Goal: Task Accomplishment & Management: Use online tool/utility

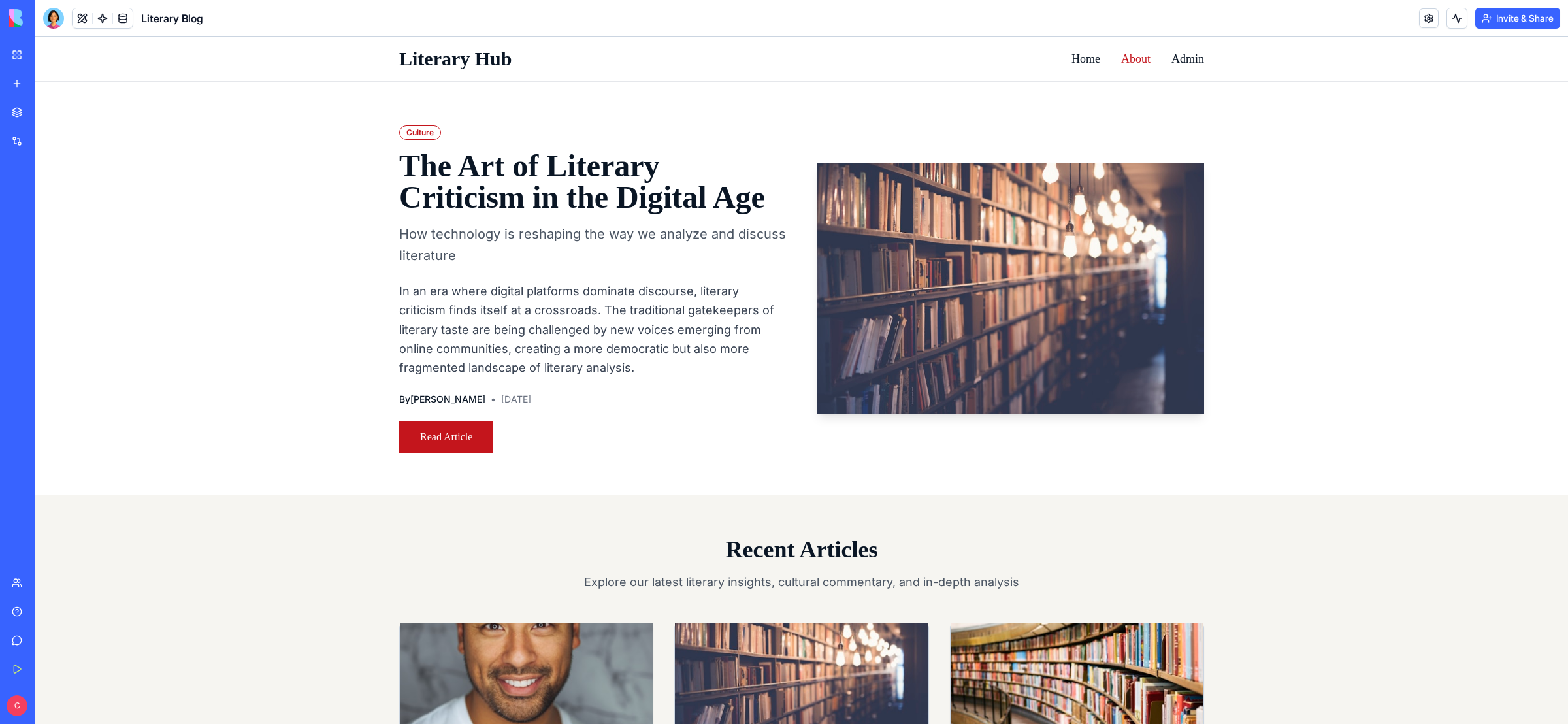
click at [1129, 61] on link "About" at bounding box center [1136, 58] width 30 height 19
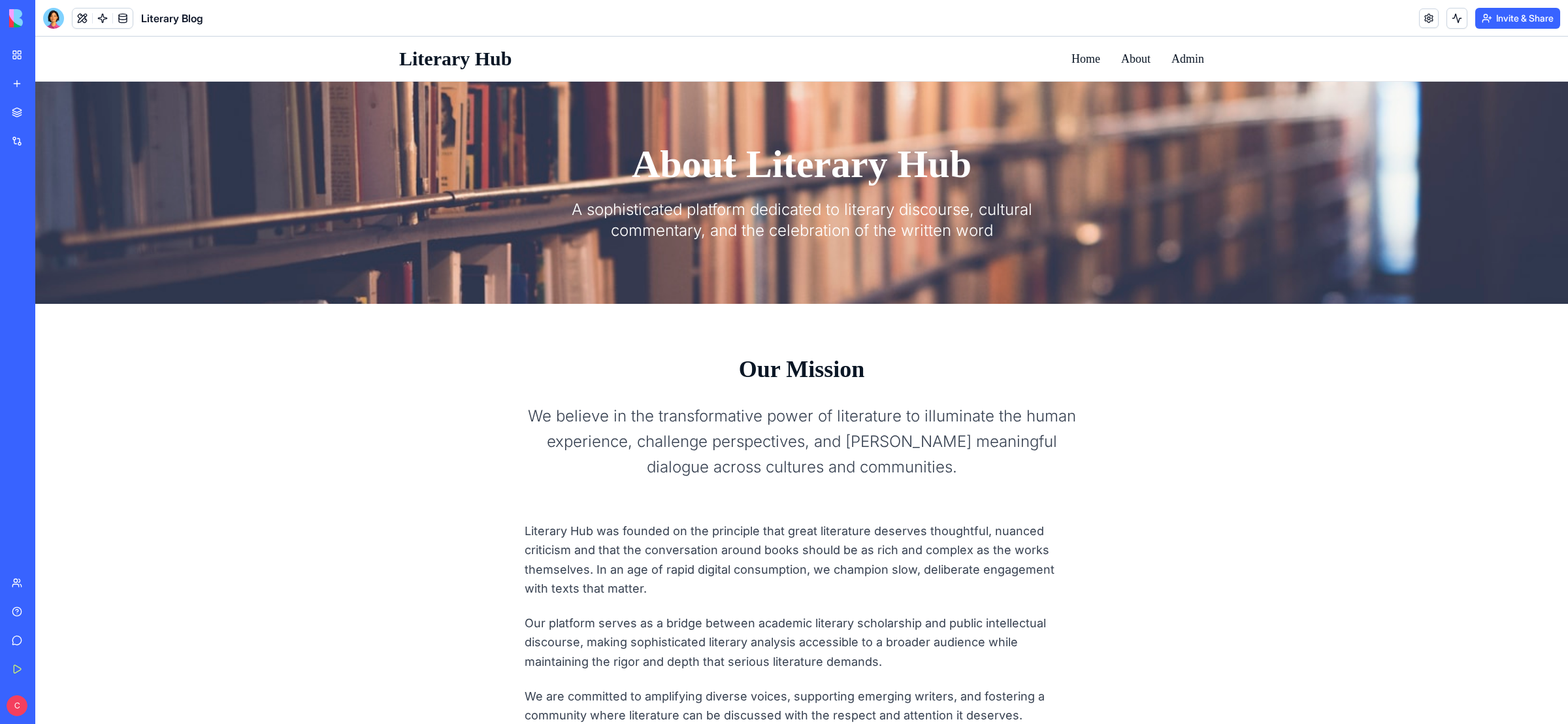
click at [14, 17] on img at bounding box center [49, 18] width 81 height 19
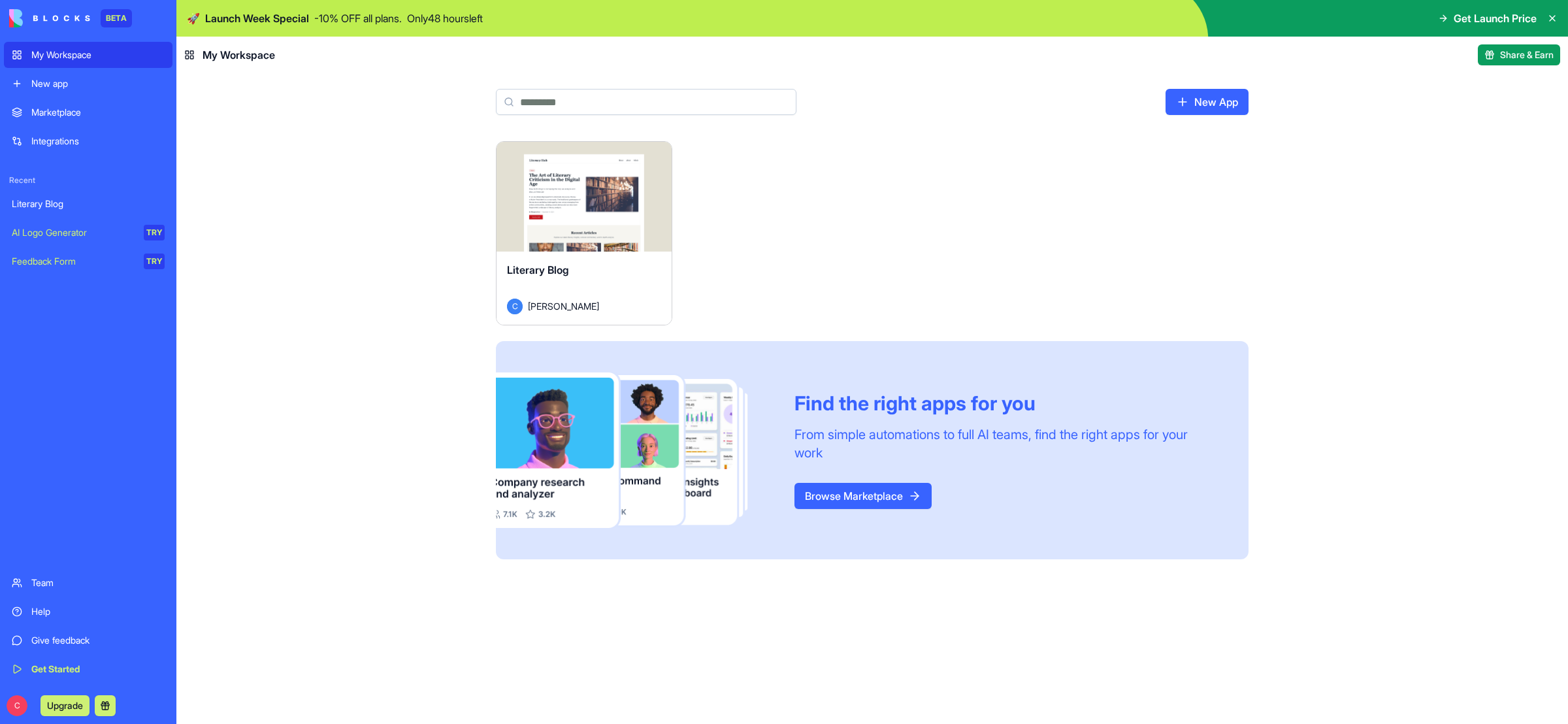
click at [295, 222] on div "Launch Literary Blog C [PERSON_NAME] Find the right apps for you From simple au…" at bounding box center [872, 432] width 1391 height 583
click at [655, 158] on html "BETA My Workspace New app Marketplace Integrations Recent Literary Blog AI Logo…" at bounding box center [784, 362] width 1568 height 724
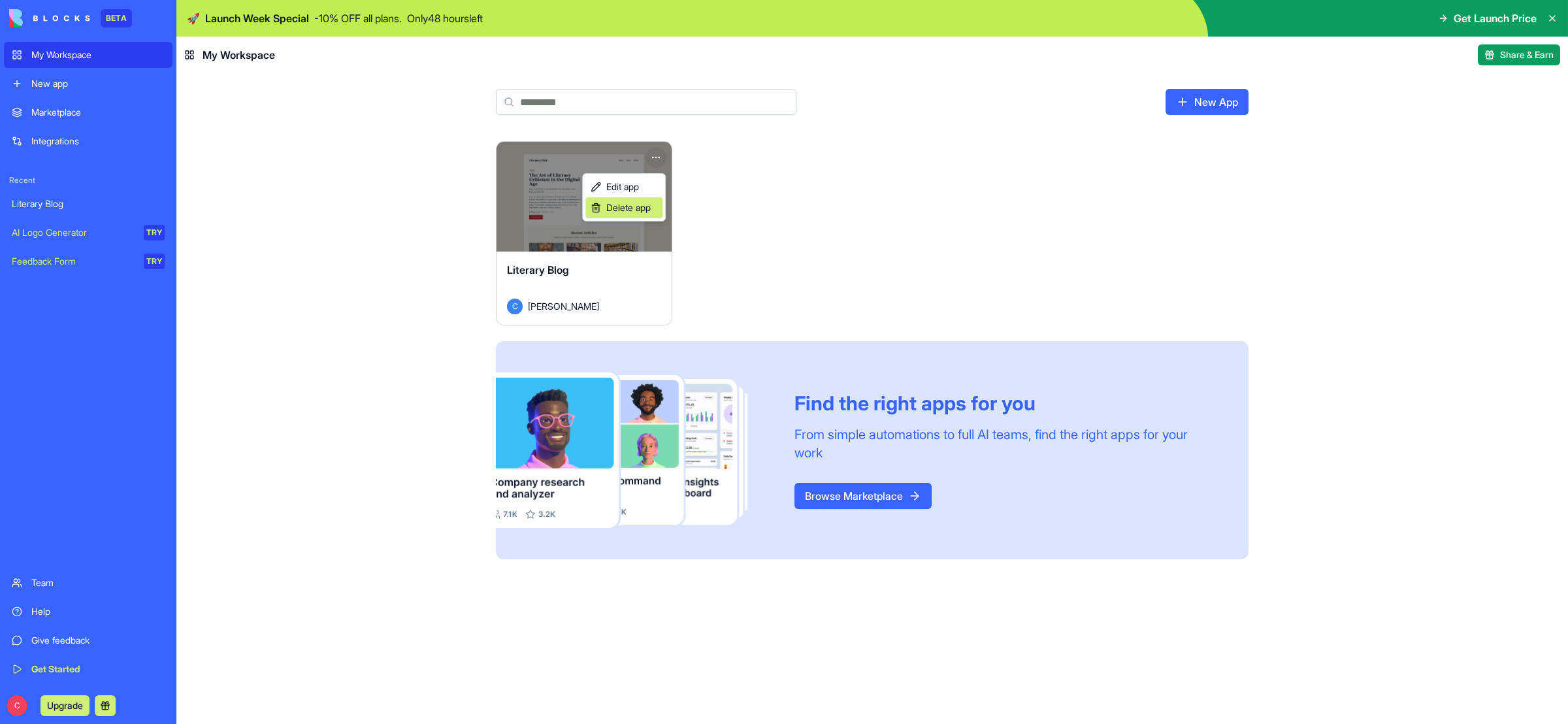
click at [633, 209] on span "Delete app" at bounding box center [628, 207] width 44 height 13
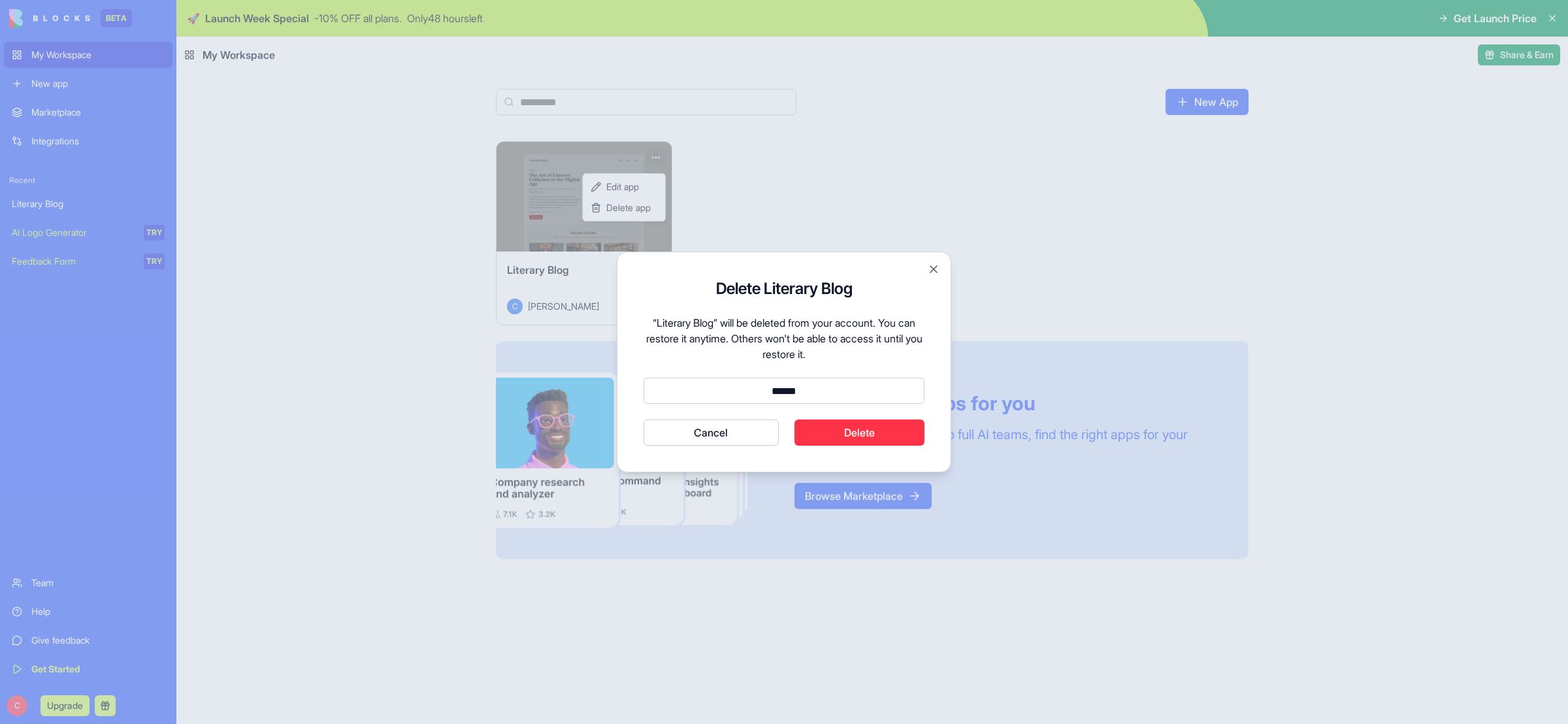
type input "******"
click at [883, 428] on button "Delete" at bounding box center [859, 432] width 130 height 26
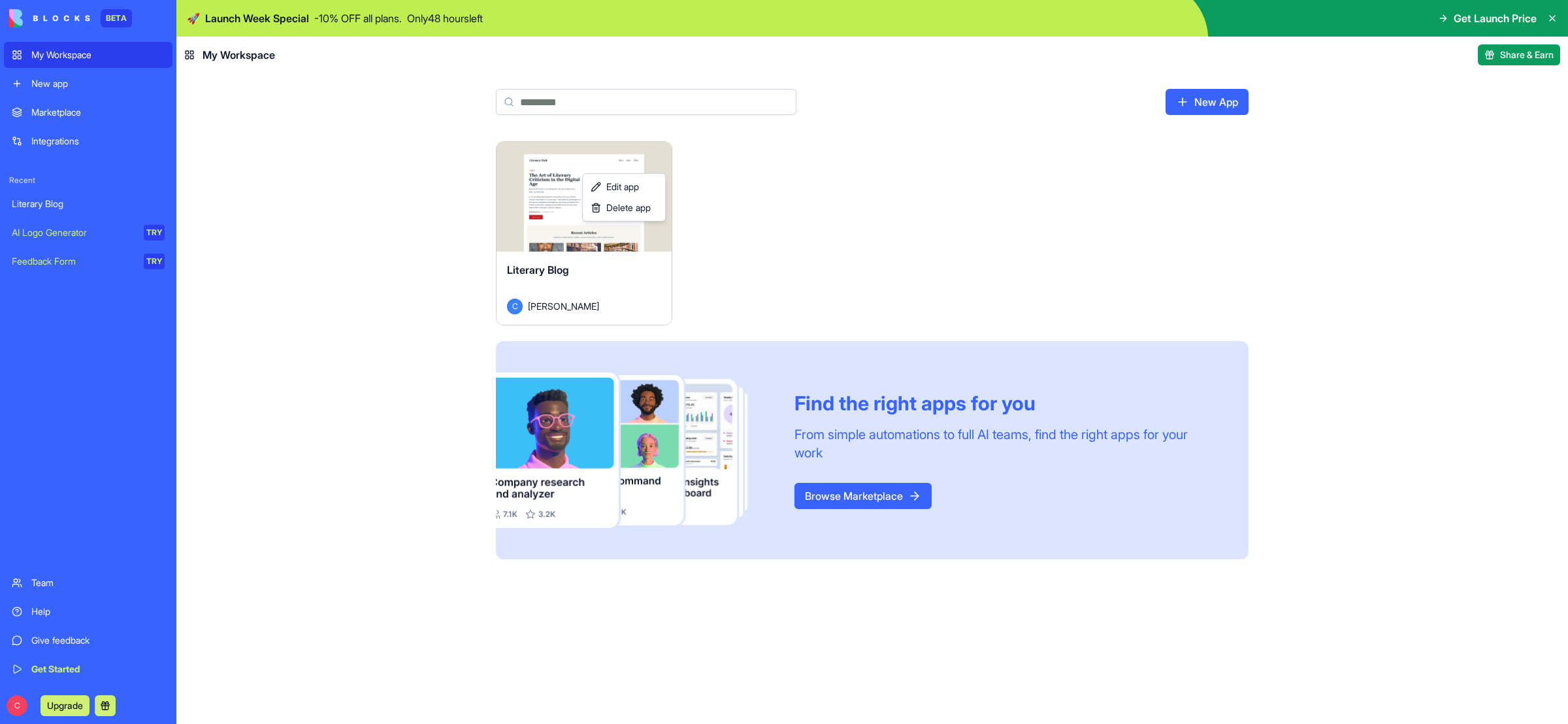
click at [850, 491] on html "BETA My Workspace New app Marketplace Integrations Recent Literary Blog AI Logo…" at bounding box center [784, 362] width 1568 height 724
click at [870, 491] on link "Browse Marketplace" at bounding box center [862, 496] width 137 height 26
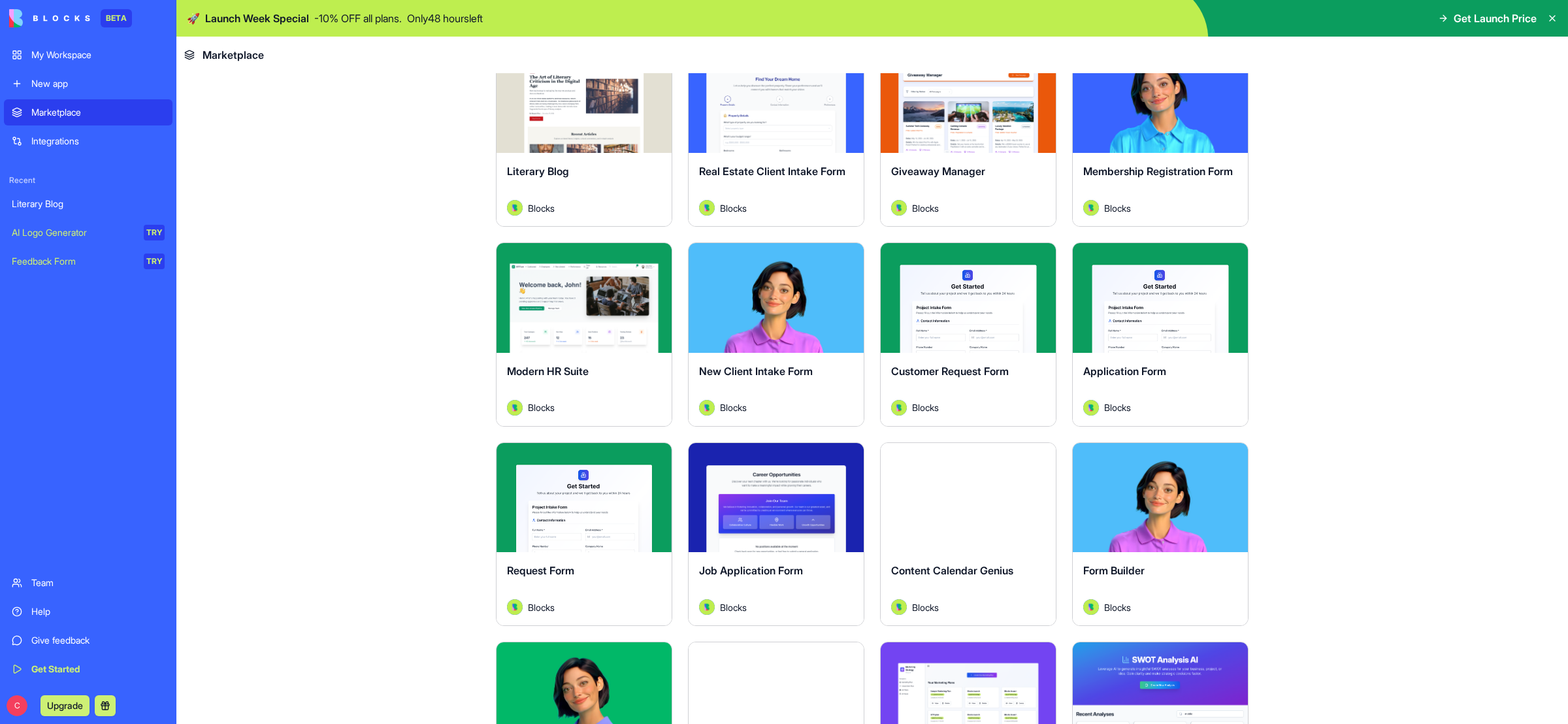
scroll to position [1301, 0]
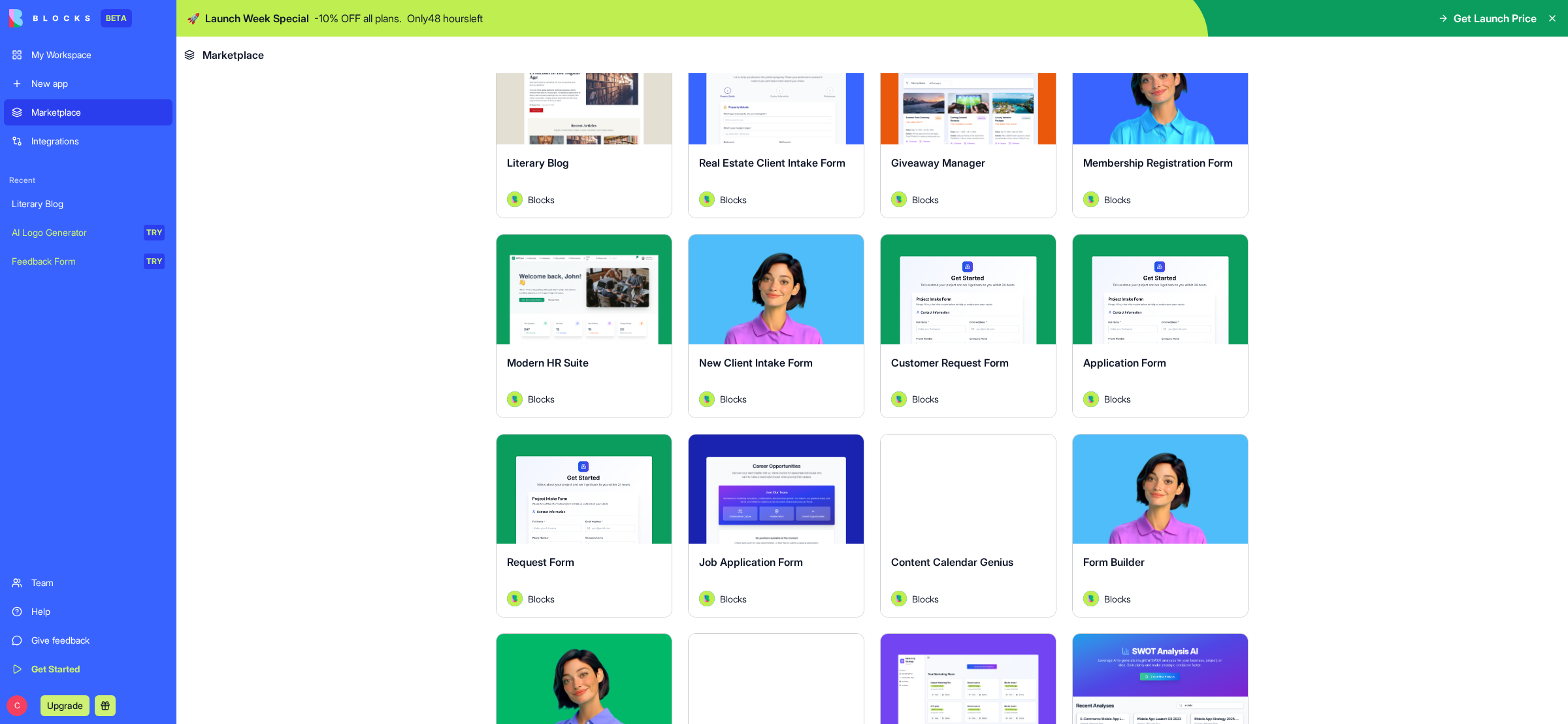
click at [600, 344] on div "Modern HR Suite Blocks" at bounding box center [584, 381] width 176 height 73
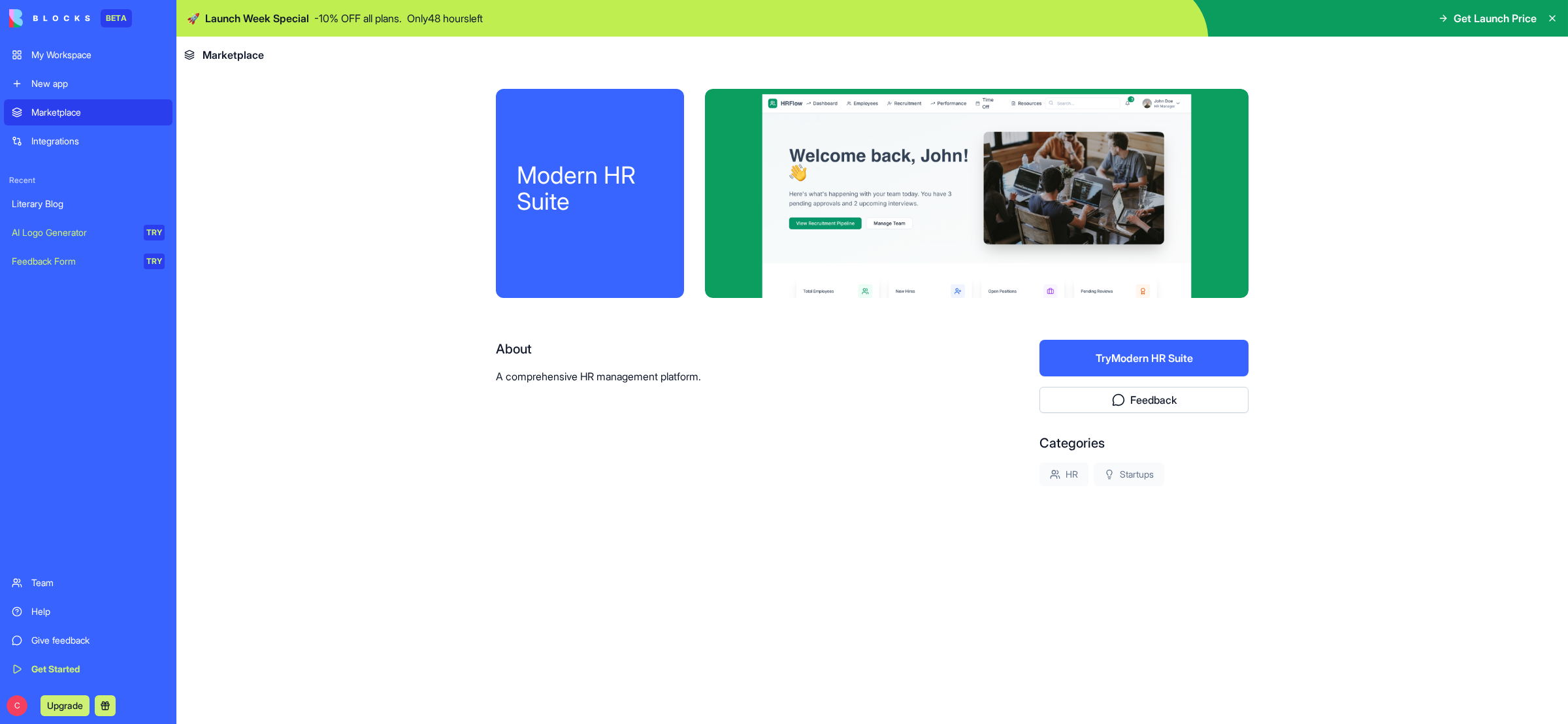
click at [1482, 21] on span "Get Launch Price" at bounding box center [1495, 19] width 83 height 16
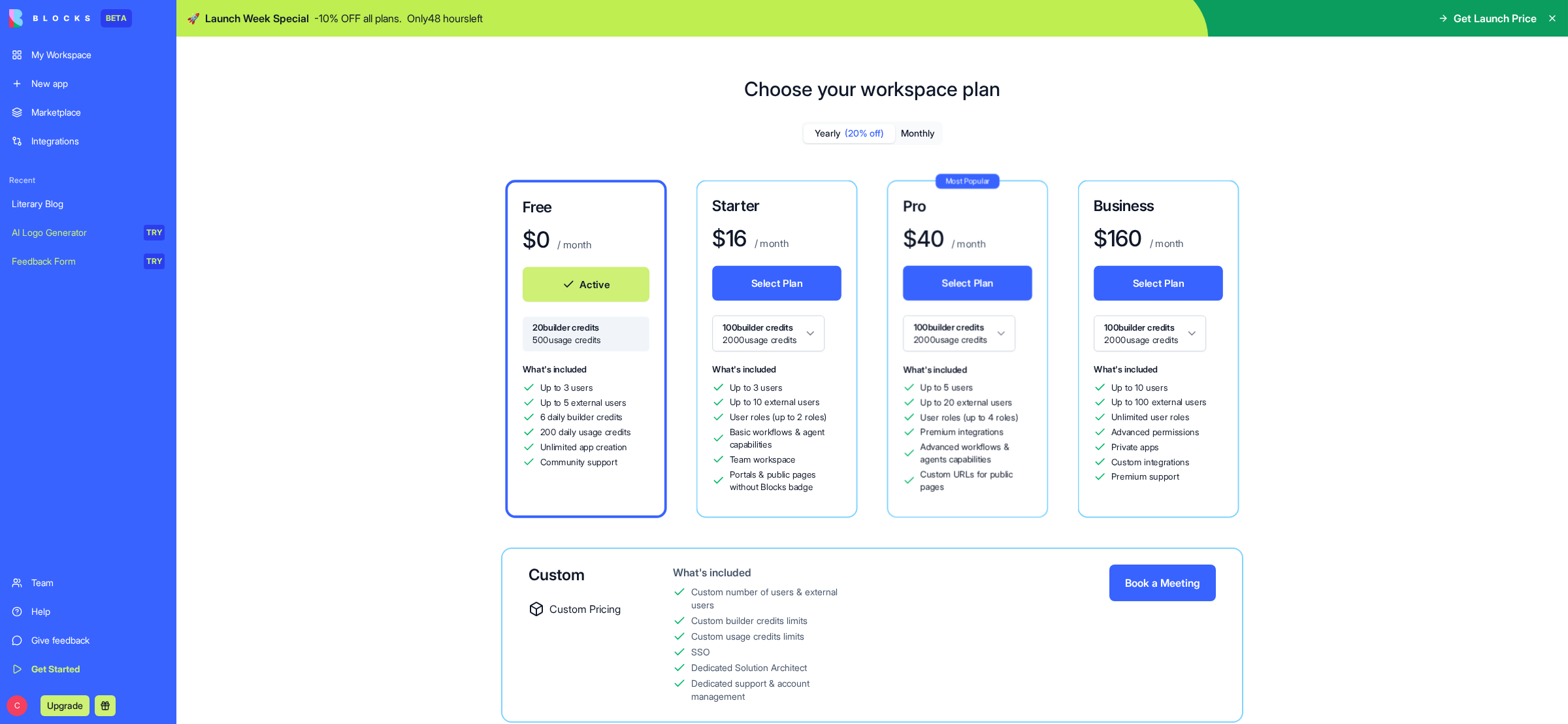
click at [1438, 20] on icon at bounding box center [1443, 18] width 11 height 11
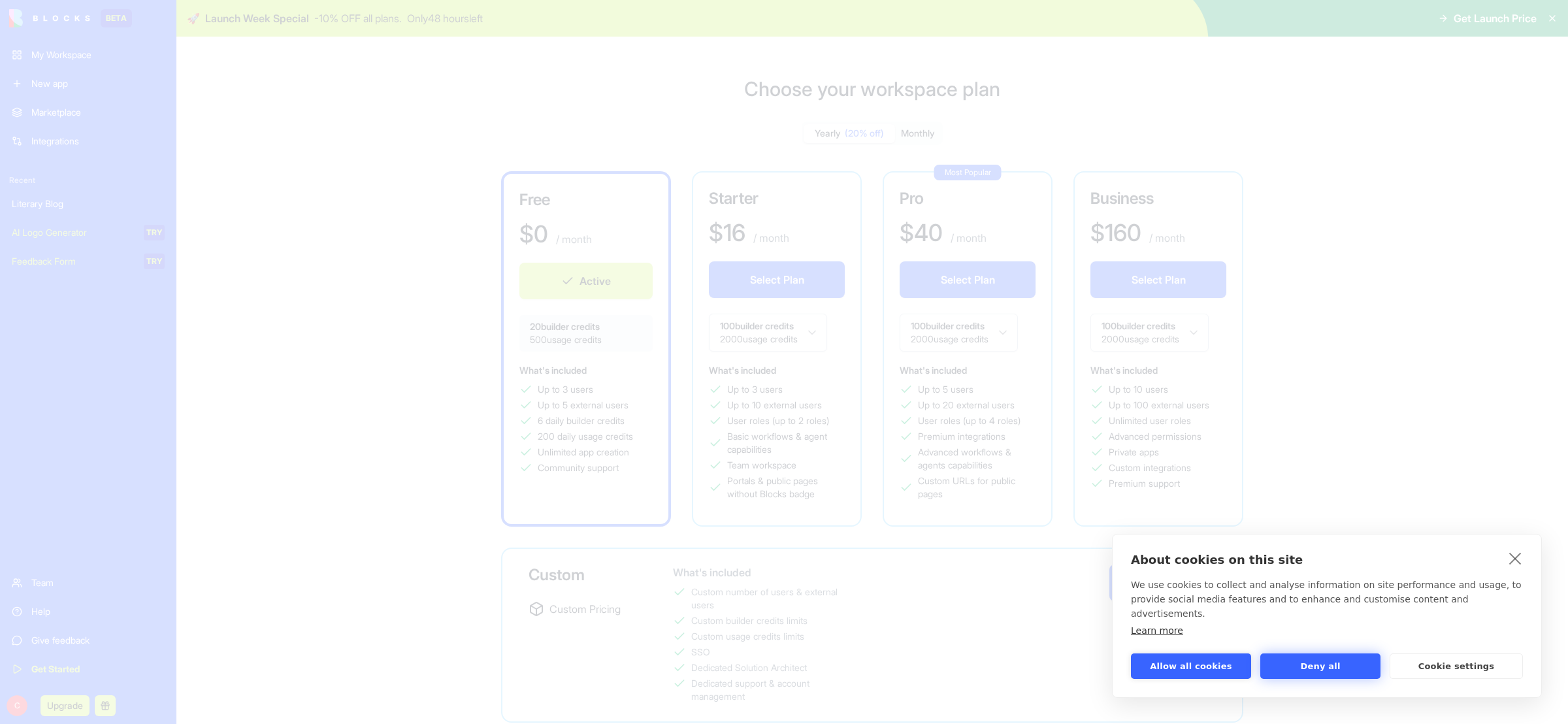
click at [1313, 667] on button "Deny all" at bounding box center [1320, 666] width 120 height 26
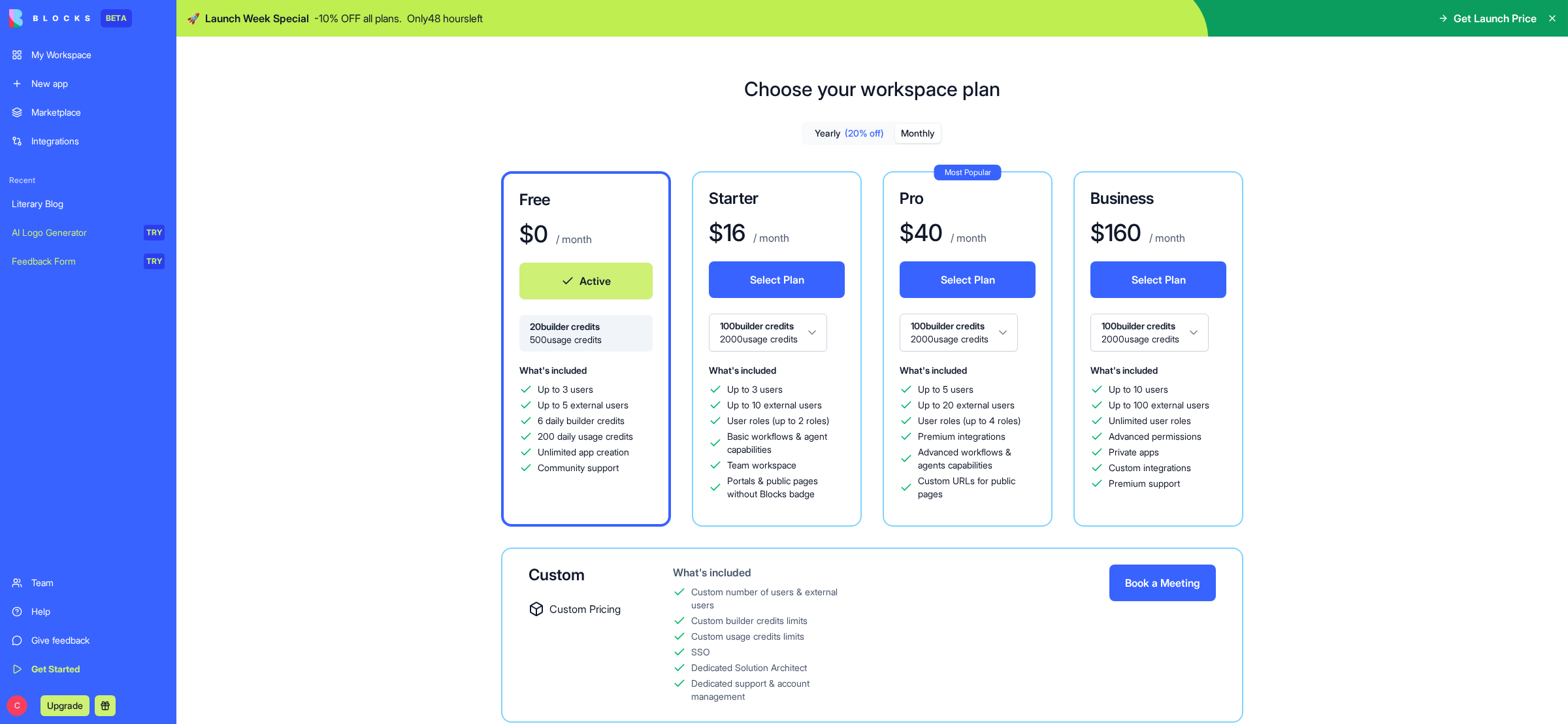
click at [922, 132] on button "Monthly" at bounding box center [917, 133] width 45 height 19
click at [849, 132] on span "(20% off)" at bounding box center [864, 133] width 39 height 13
click at [924, 131] on button "Monthly" at bounding box center [917, 133] width 45 height 19
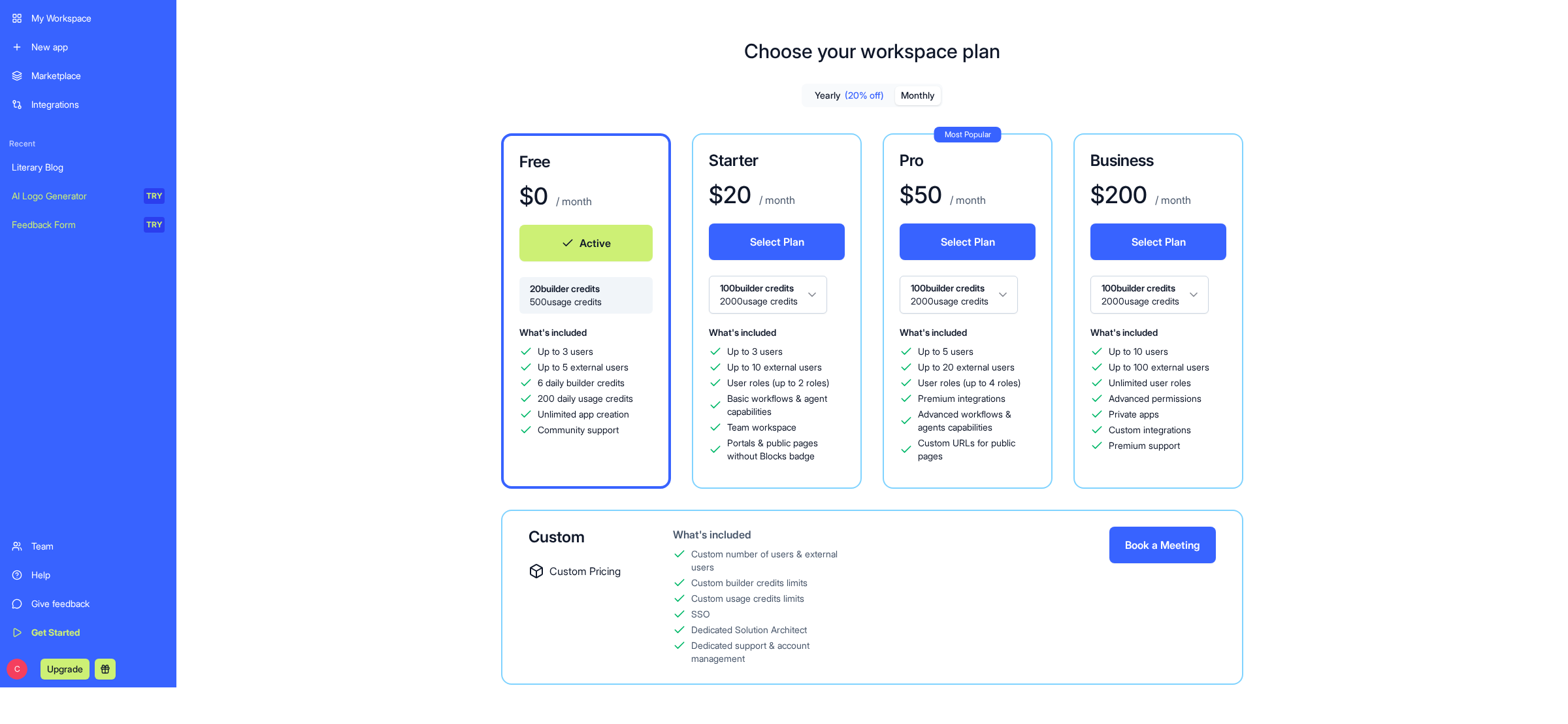
click at [816, 97] on button "Yearly (20% off)" at bounding box center [849, 95] width 92 height 19
click at [63, 77] on div "Marketplace" at bounding box center [98, 75] width 133 height 13
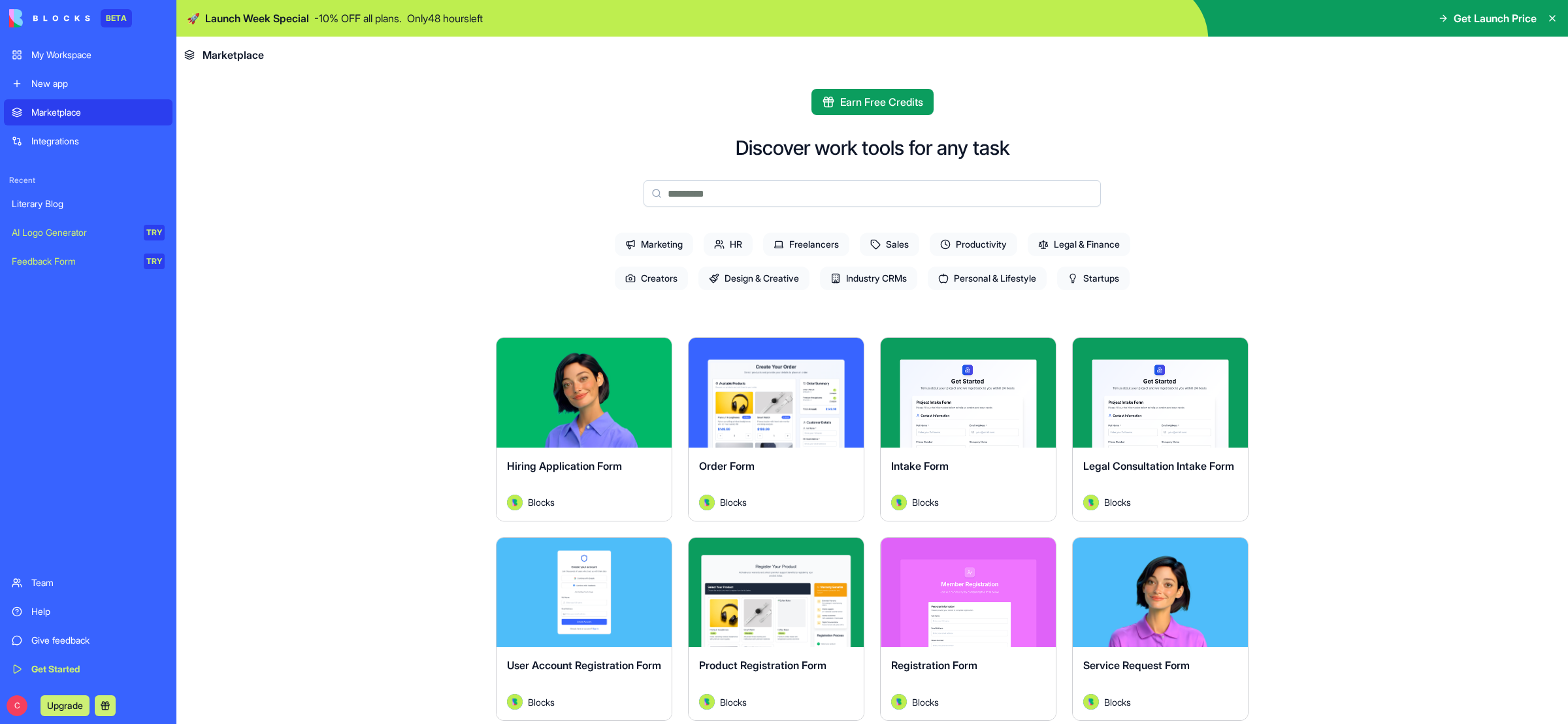
click at [54, 140] on div "Integrations" at bounding box center [98, 140] width 133 height 13
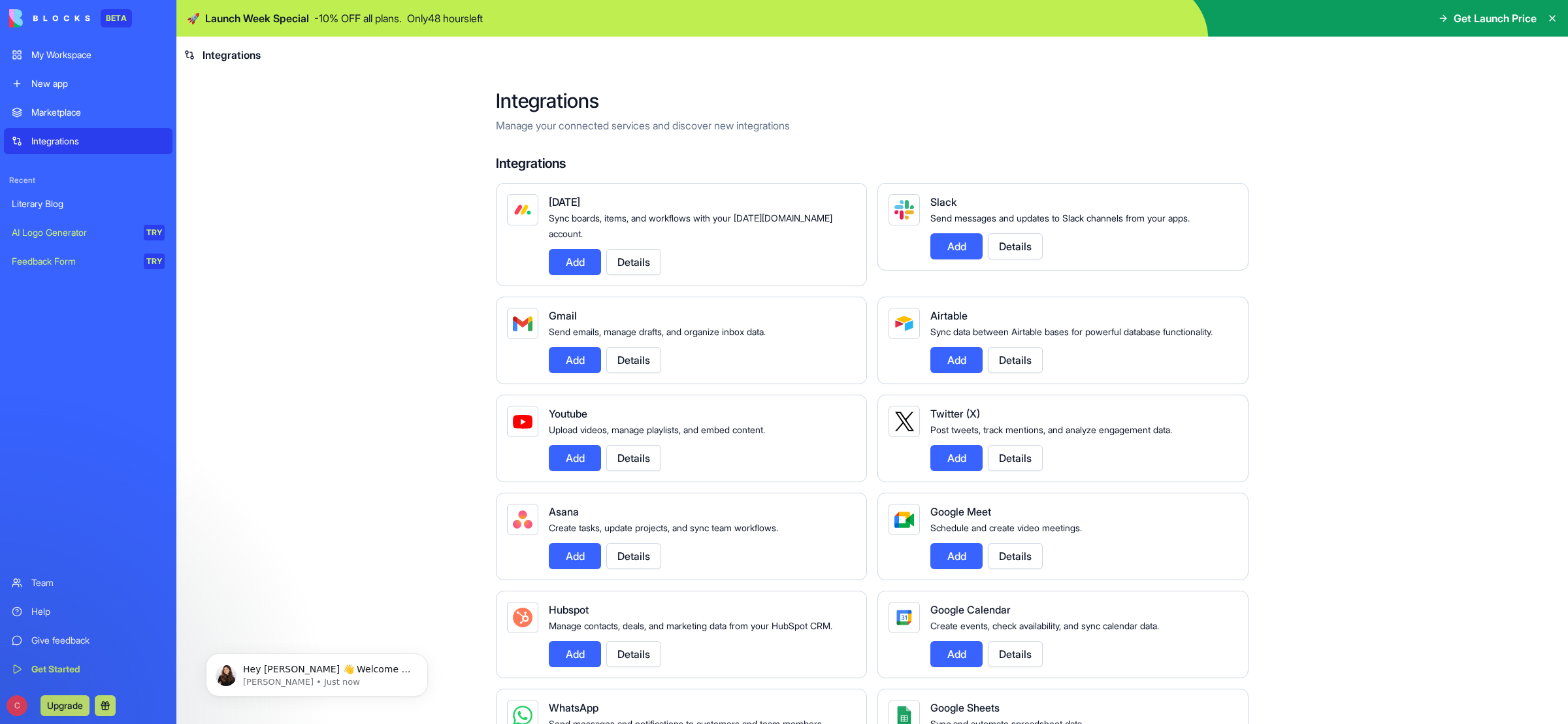
click at [54, 82] on div "New app" at bounding box center [98, 83] width 133 height 13
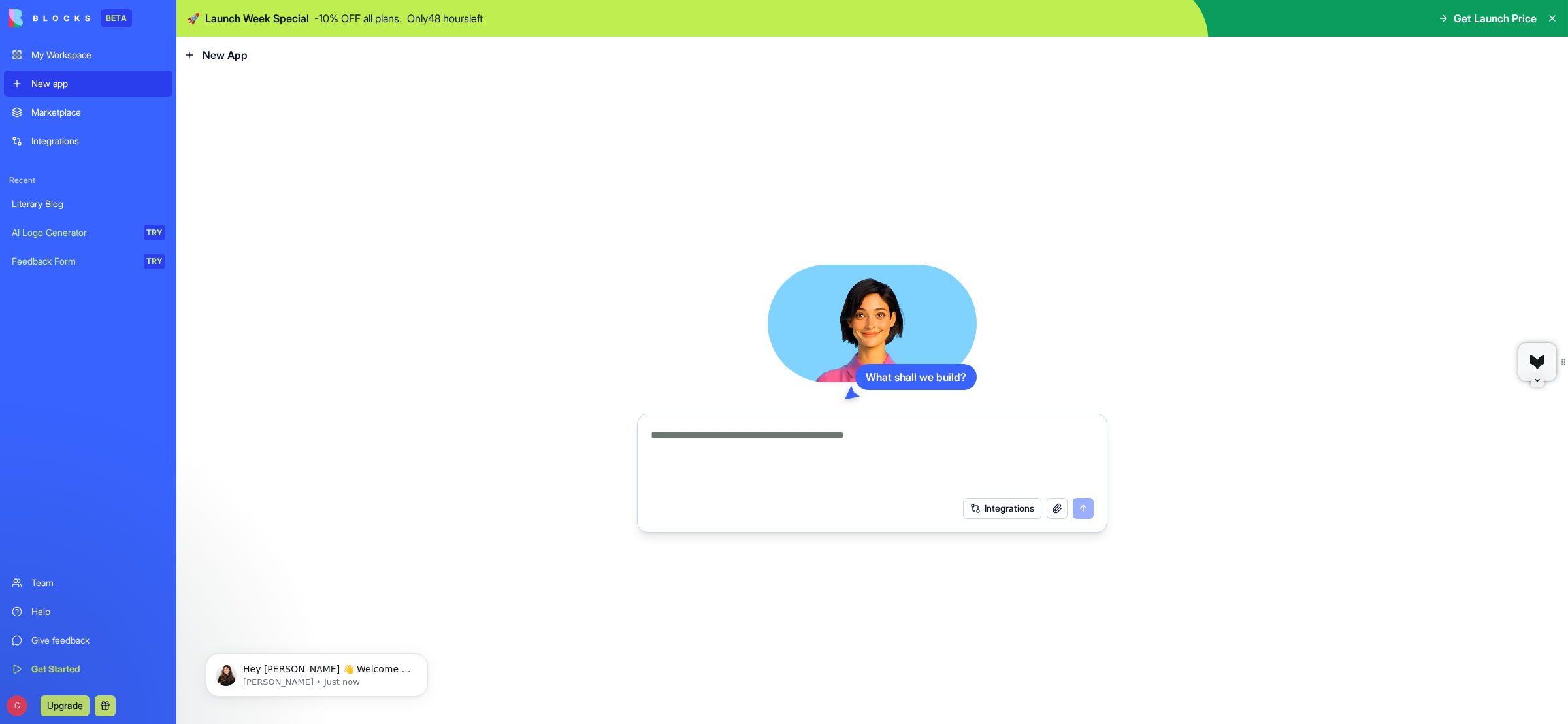
click at [68, 111] on div "Marketplace" at bounding box center [98, 111] width 133 height 13
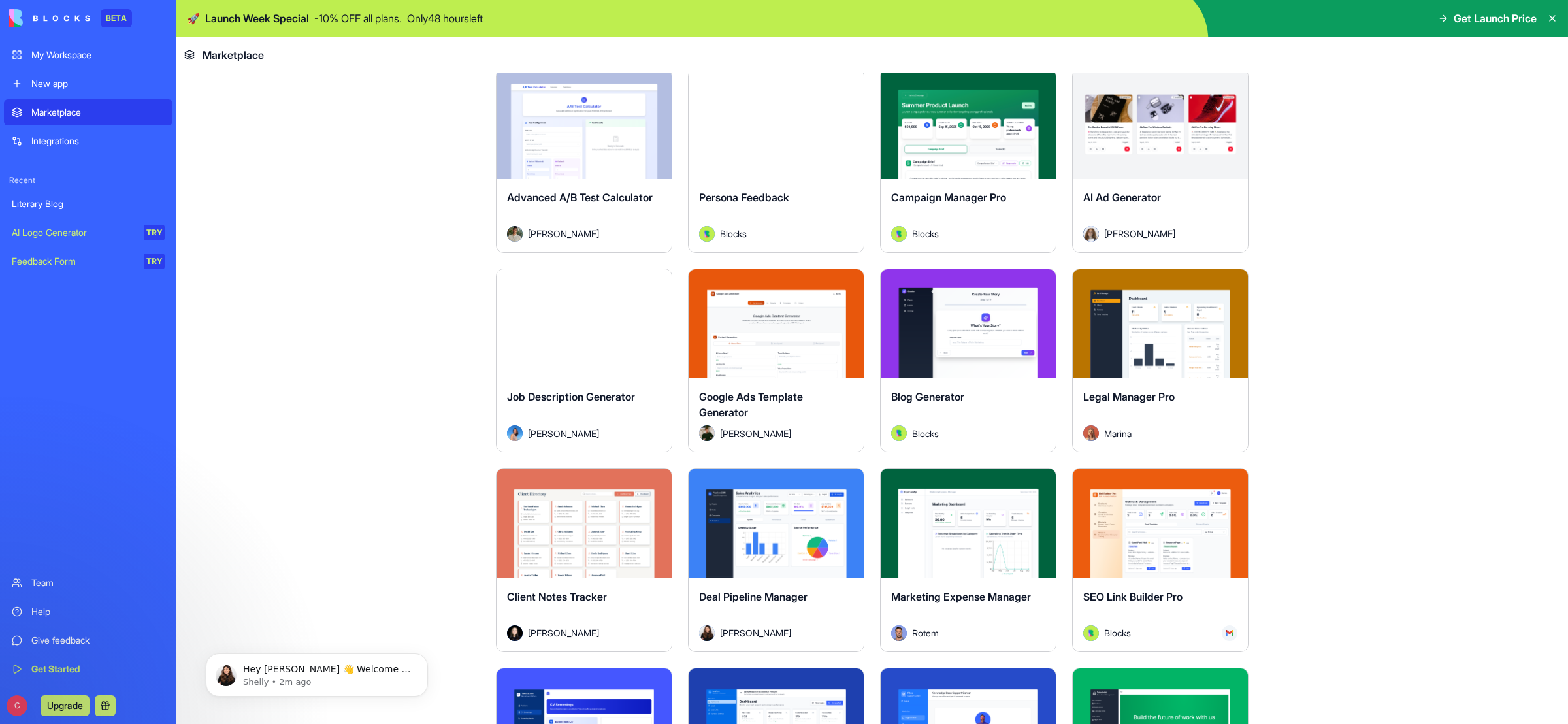
scroll to position [3063, 0]
click at [963, 330] on button "Explore" at bounding box center [967, 324] width 98 height 26
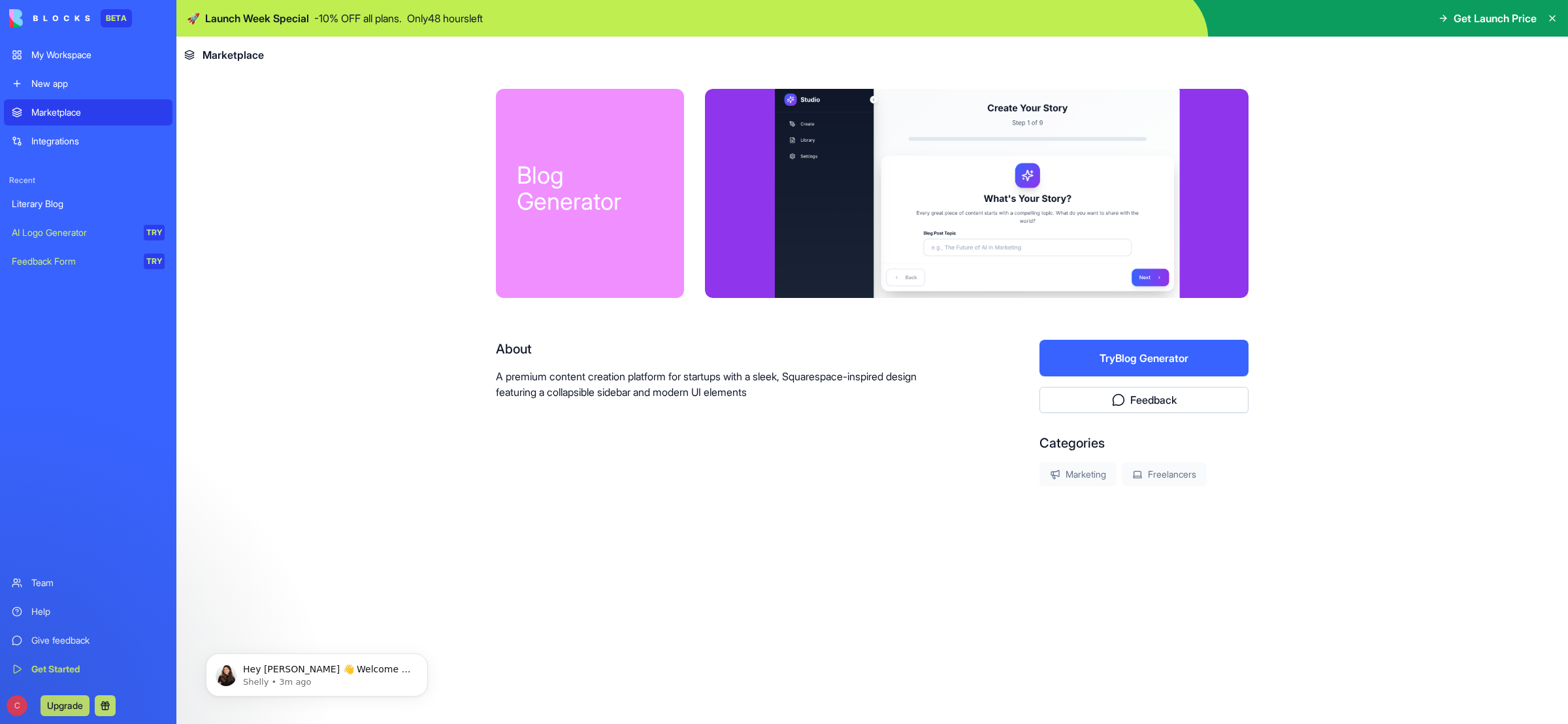
click at [1176, 360] on button "Try Blog Generator" at bounding box center [1144, 357] width 209 height 36
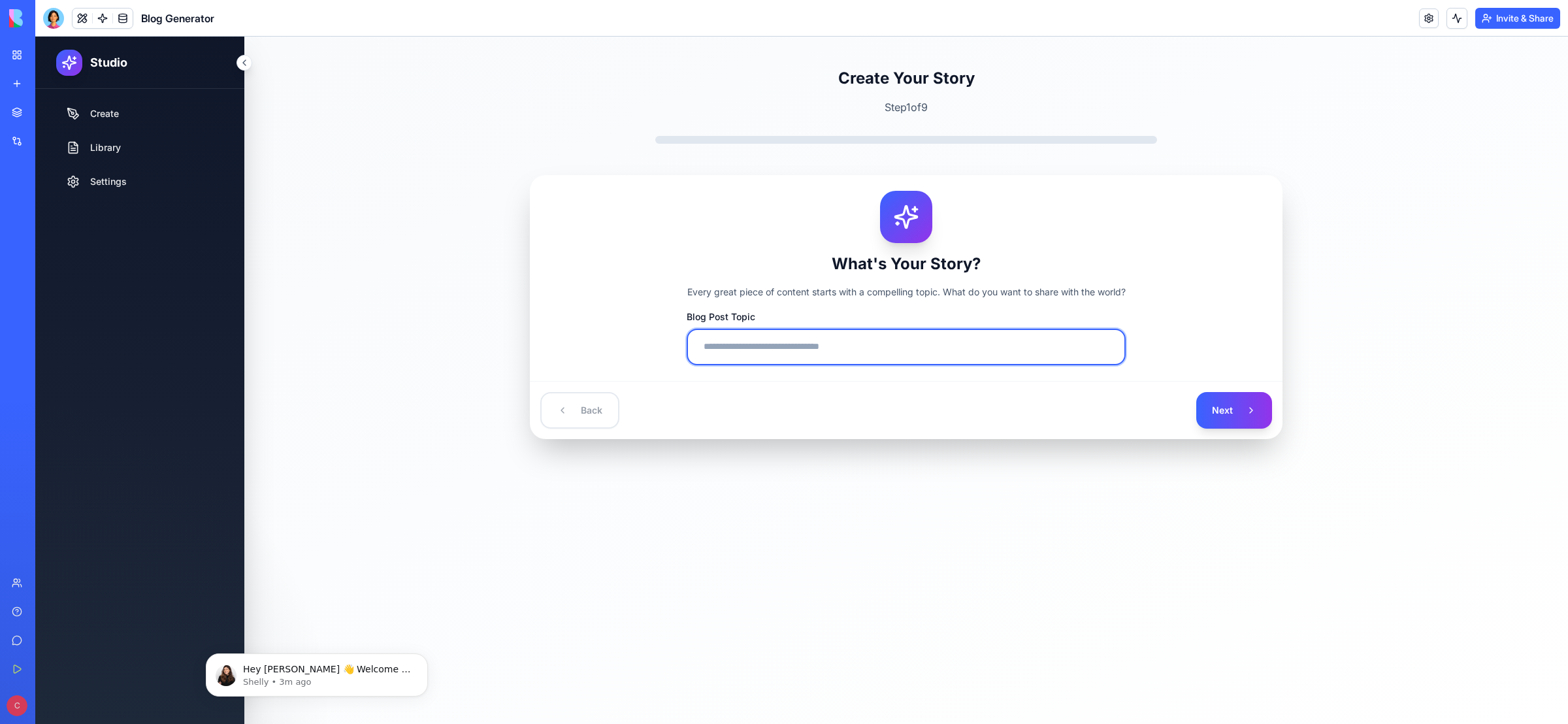
click at [787, 347] on input "Blog Post Topic" at bounding box center [905, 346] width 439 height 36
paste input "**********"
type input "**********"
drag, startPoint x: 901, startPoint y: 339, endPoint x: 756, endPoint y: 351, distance: 145.5
click at [697, 337] on input "**********" at bounding box center [905, 346] width 439 height 36
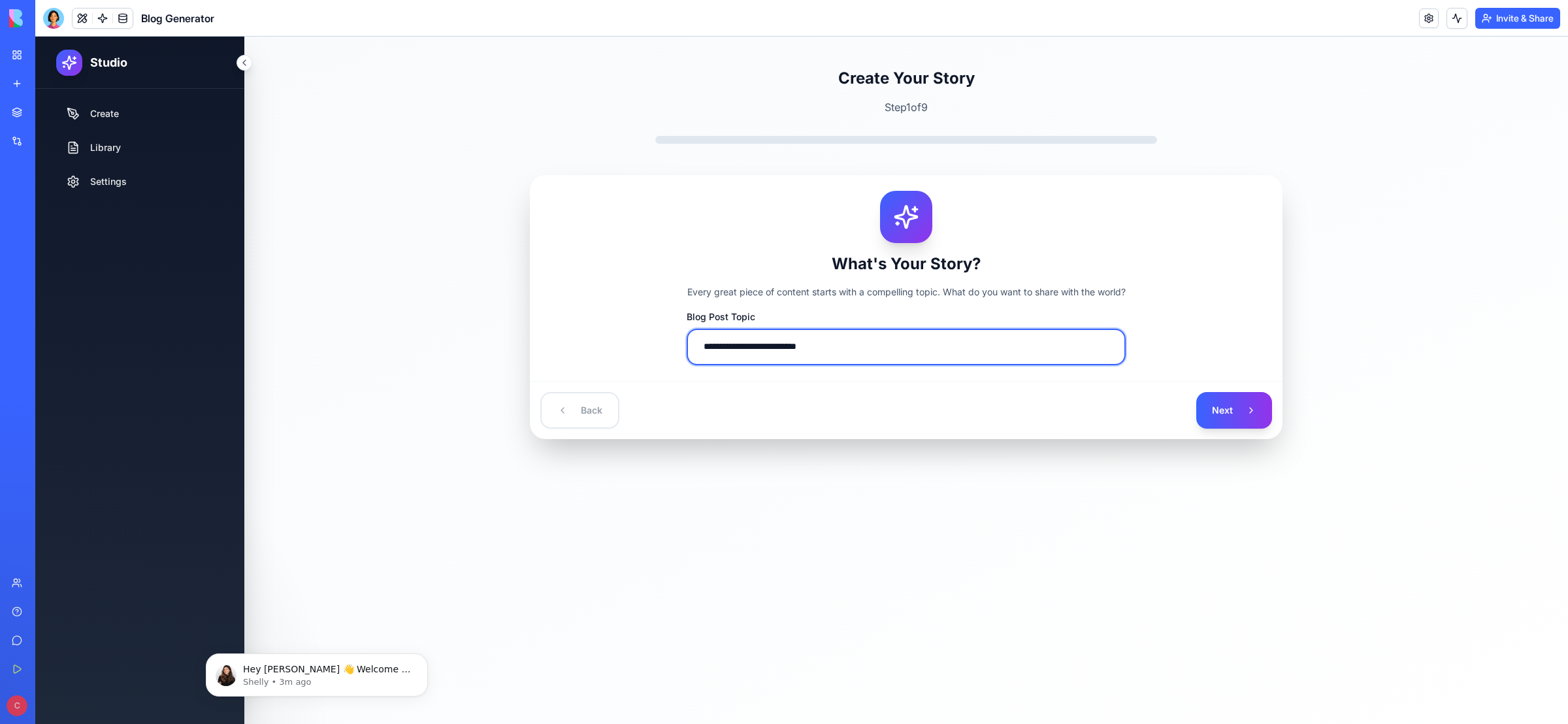
drag, startPoint x: 852, startPoint y: 348, endPoint x: 683, endPoint y: 345, distance: 169.0
click at [682, 345] on div "**********" at bounding box center [905, 277] width 721 height 175
click at [726, 353] on input "Blog Post Topic" at bounding box center [905, 346] width 439 height 36
paste input "**********"
type input "**********"
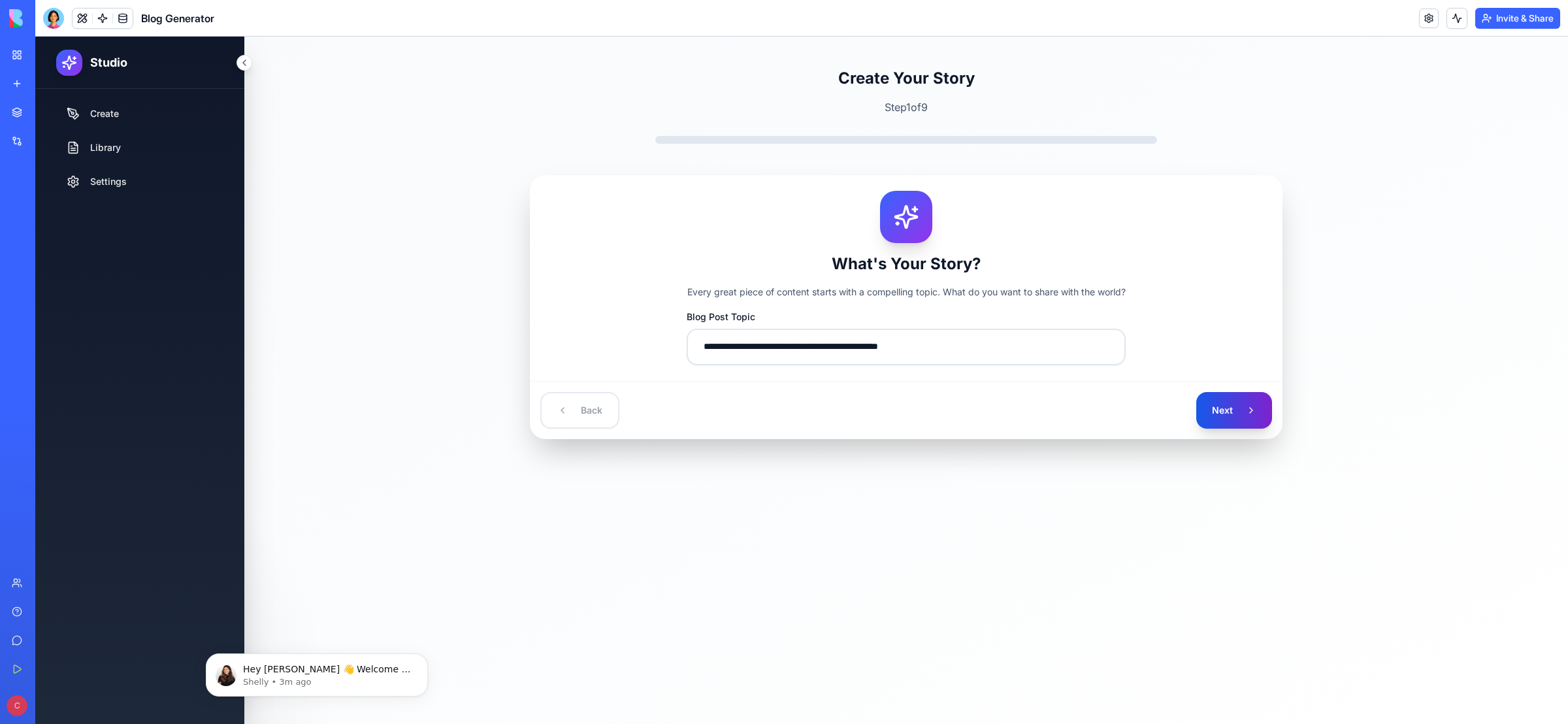
click at [1231, 416] on button "Next" at bounding box center [1234, 409] width 76 height 36
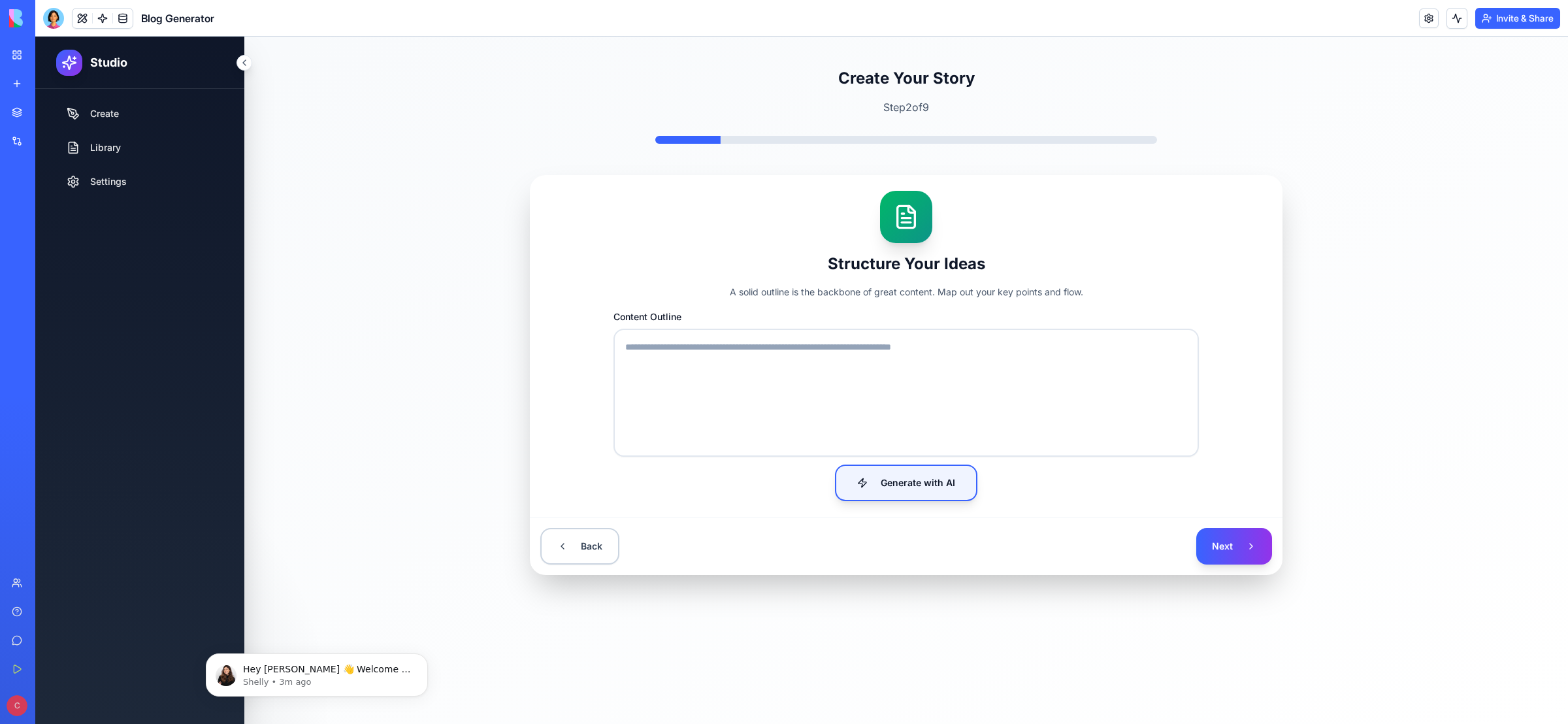
click at [912, 485] on button "Generate with AI" at bounding box center [906, 482] width 142 height 36
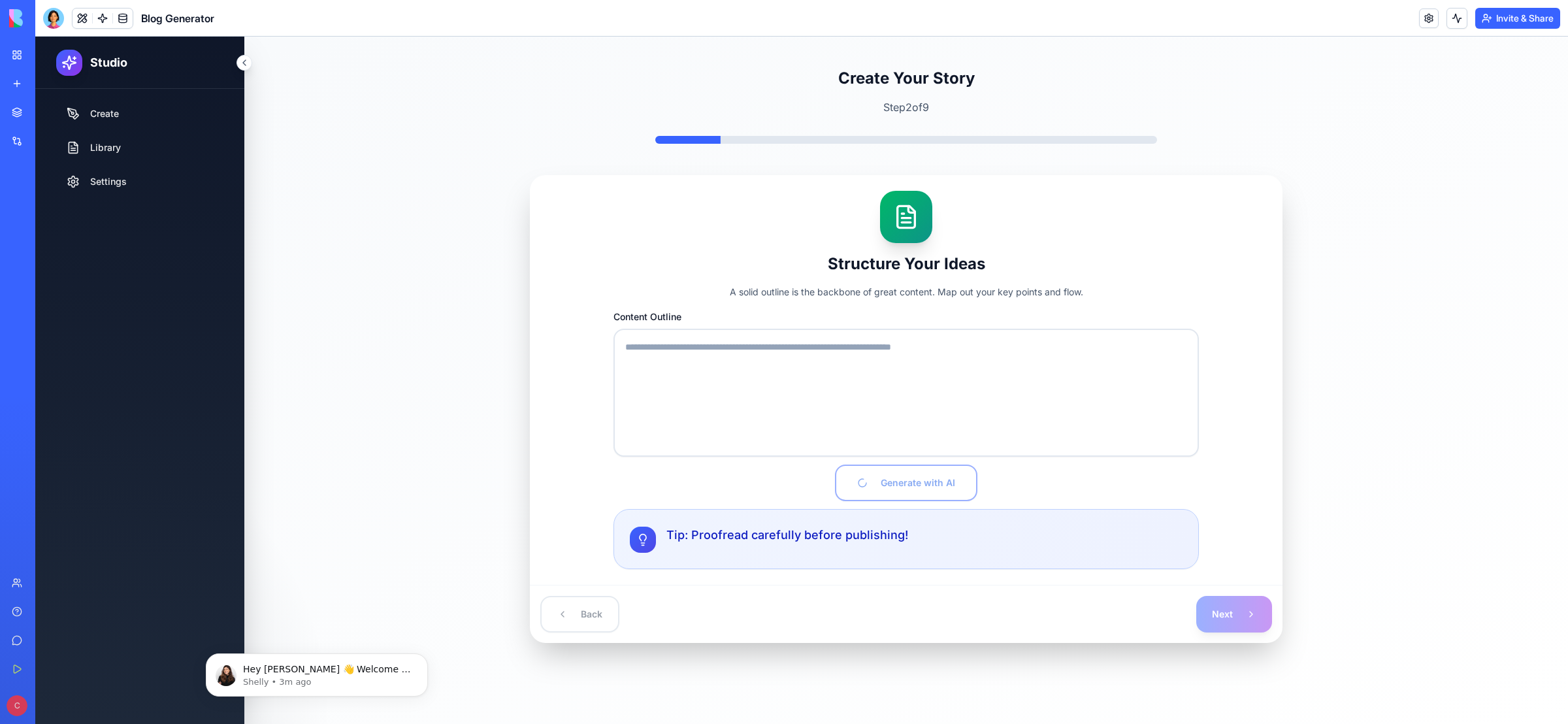
type textarea "**********"
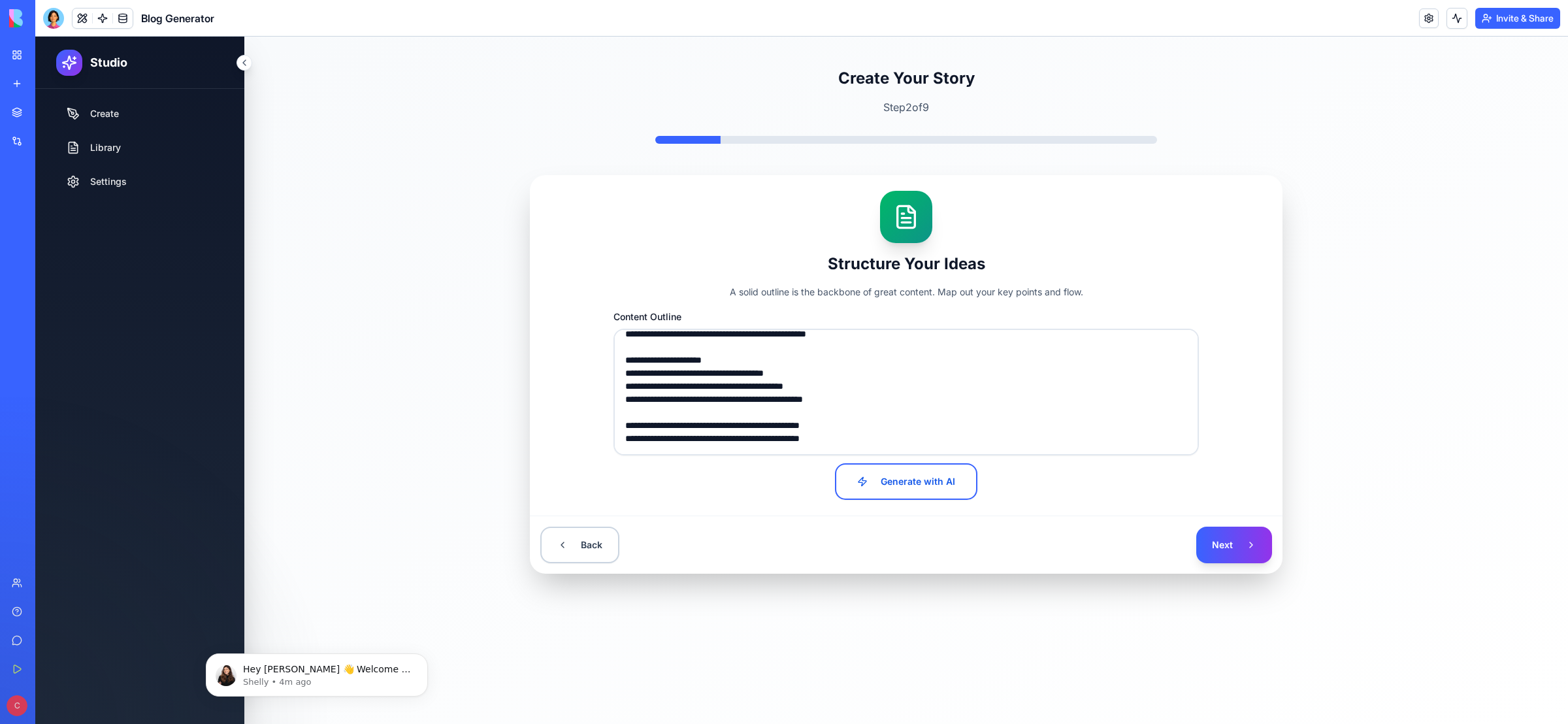
scroll to position [993, 0]
click at [1226, 543] on button "Next" at bounding box center [1234, 544] width 76 height 36
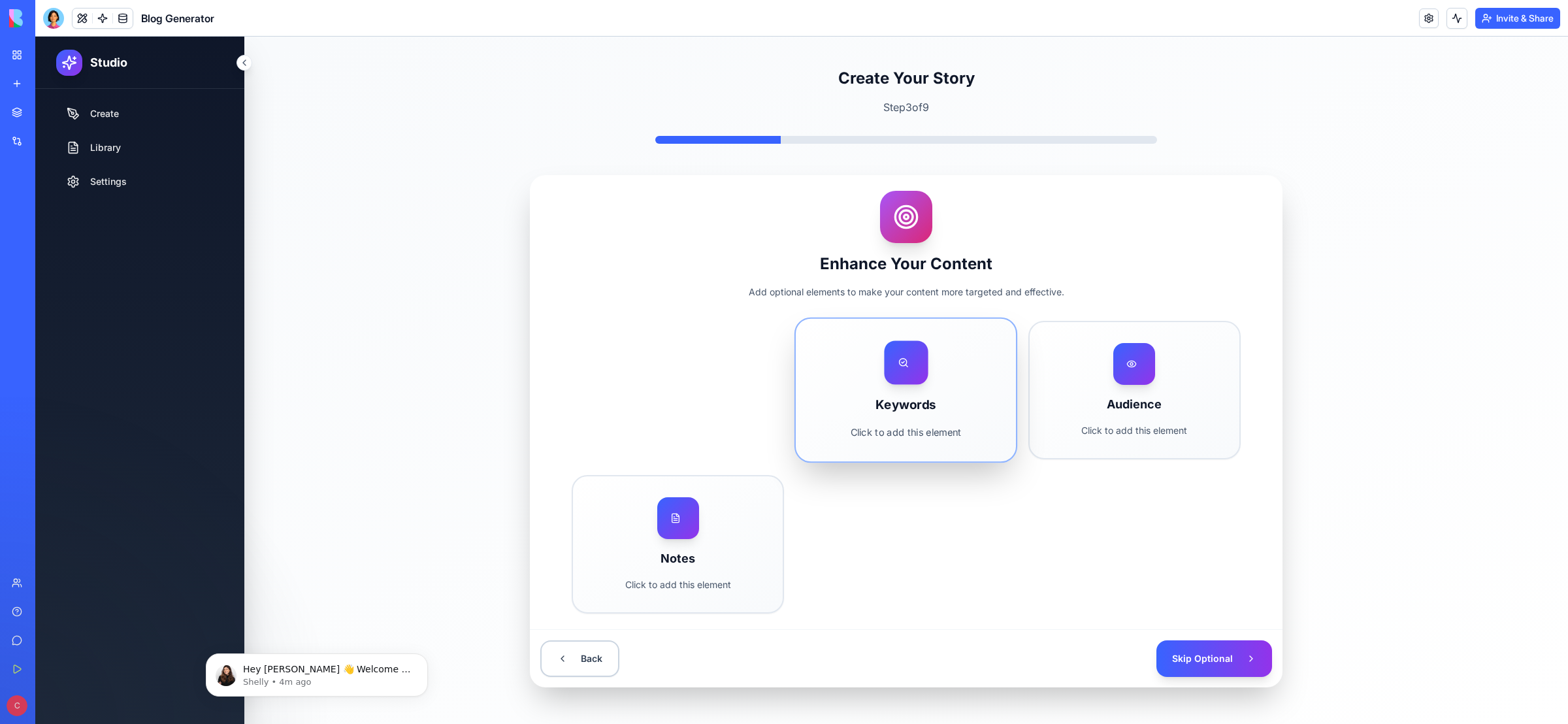
click at [898, 361] on circle at bounding box center [901, 361] width 7 height 7
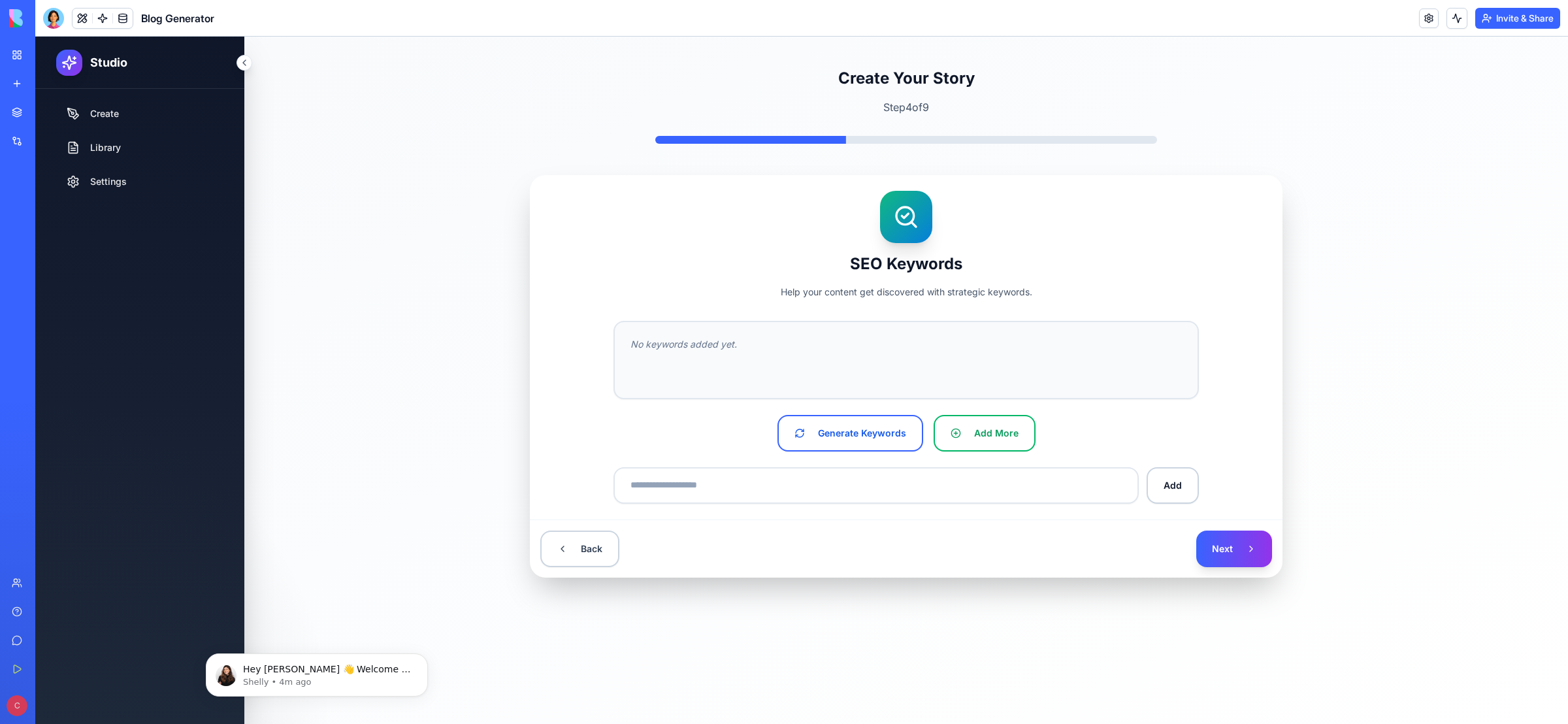
click at [747, 351] on div "No keywords added yet." at bounding box center [906, 359] width 586 height 78
click at [709, 346] on span "No keywords added yet." at bounding box center [683, 343] width 107 height 13
click at [860, 440] on button "Generate Keywords" at bounding box center [850, 433] width 146 height 36
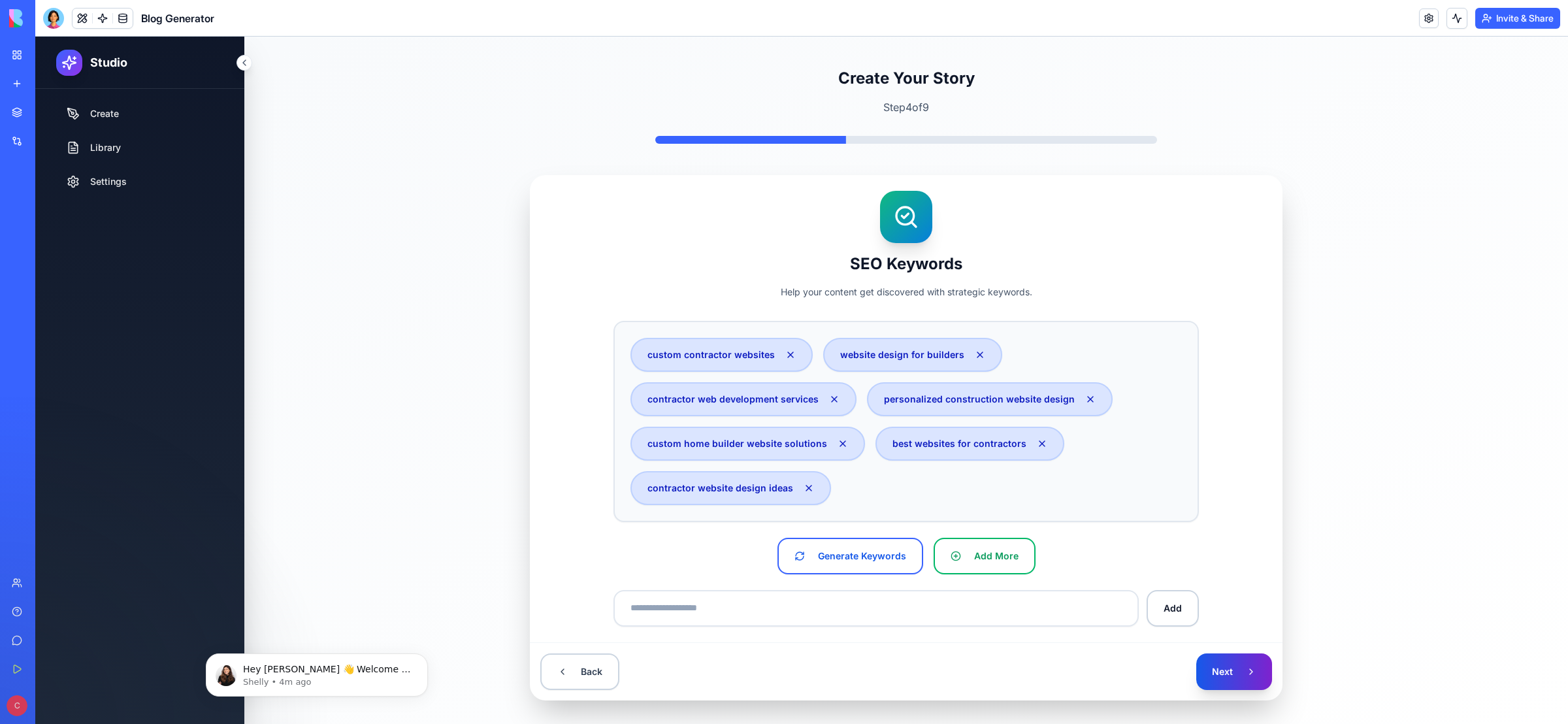
click at [1234, 670] on button "Next" at bounding box center [1234, 671] width 76 height 36
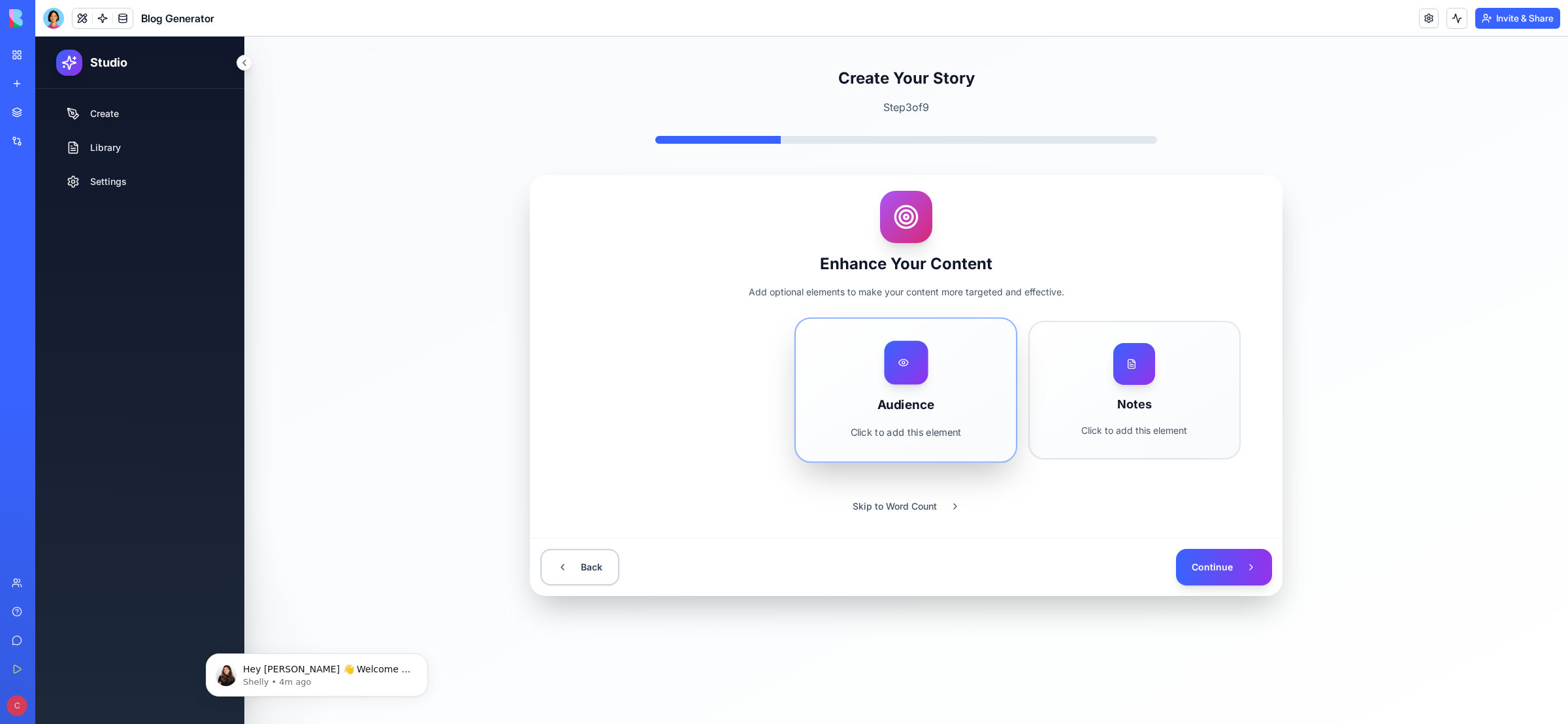
click at [913, 396] on h3 "Audience" at bounding box center [905, 404] width 177 height 19
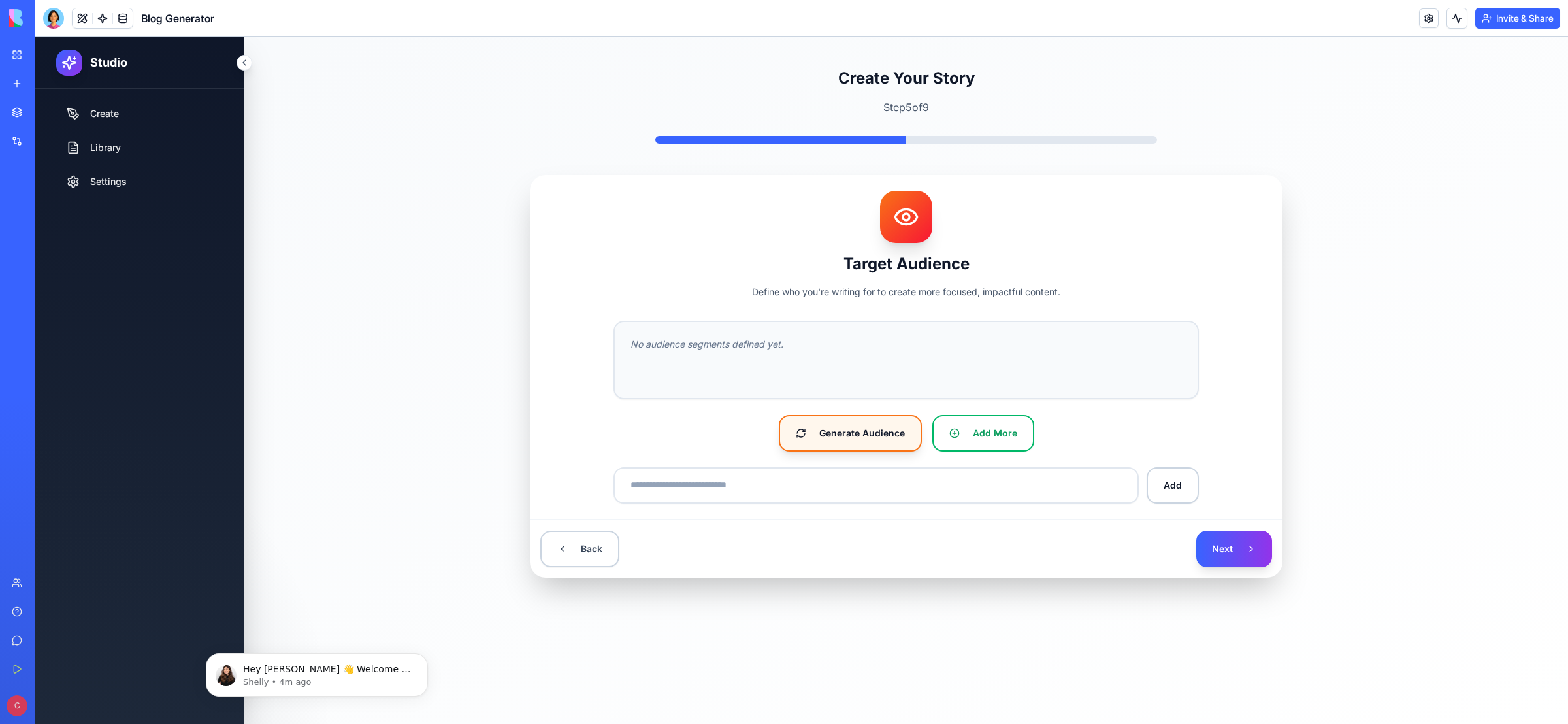
click at [864, 437] on button "Generate Audience" at bounding box center [850, 433] width 143 height 36
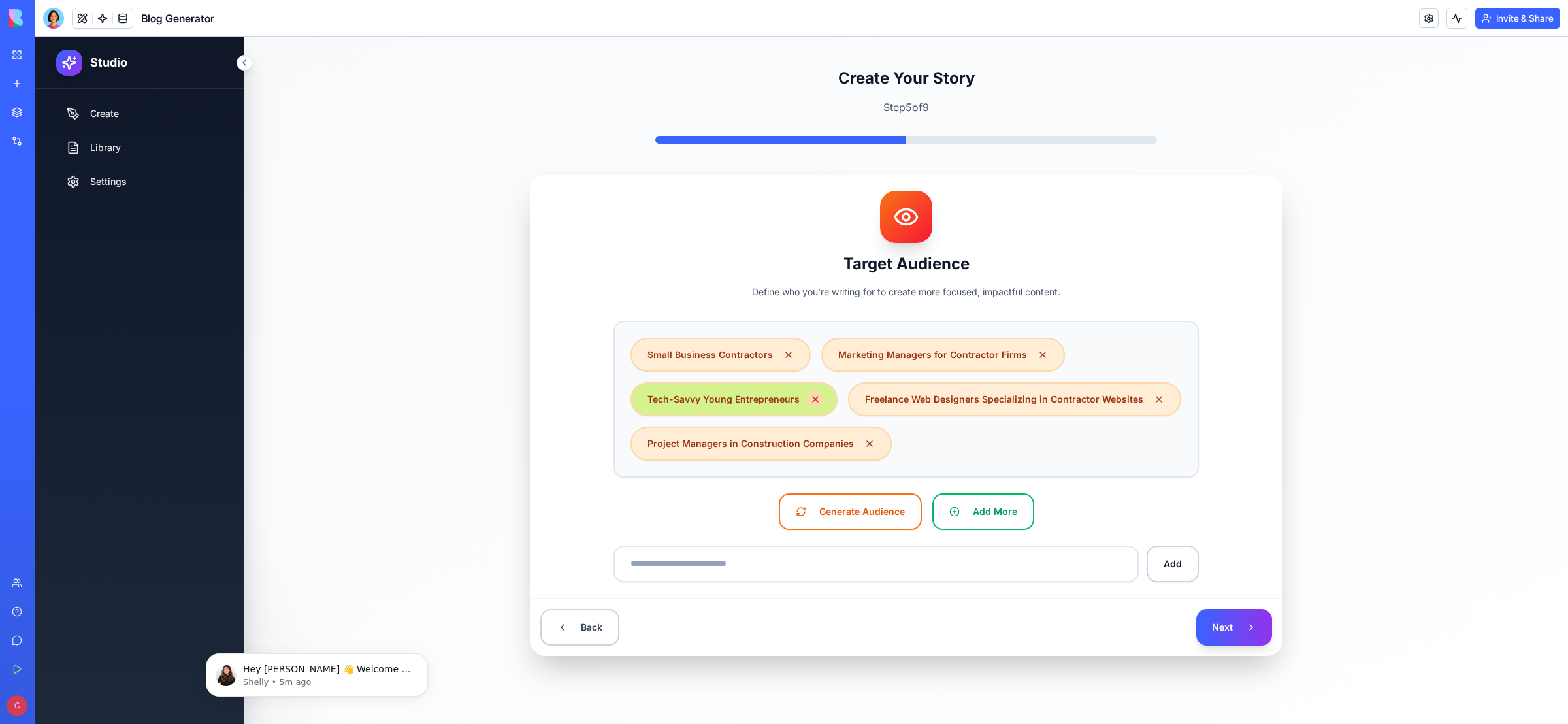
click at [811, 396] on icon "Remove Tech-Savvy Young Entrepreneurs" at bounding box center [815, 398] width 11 height 11
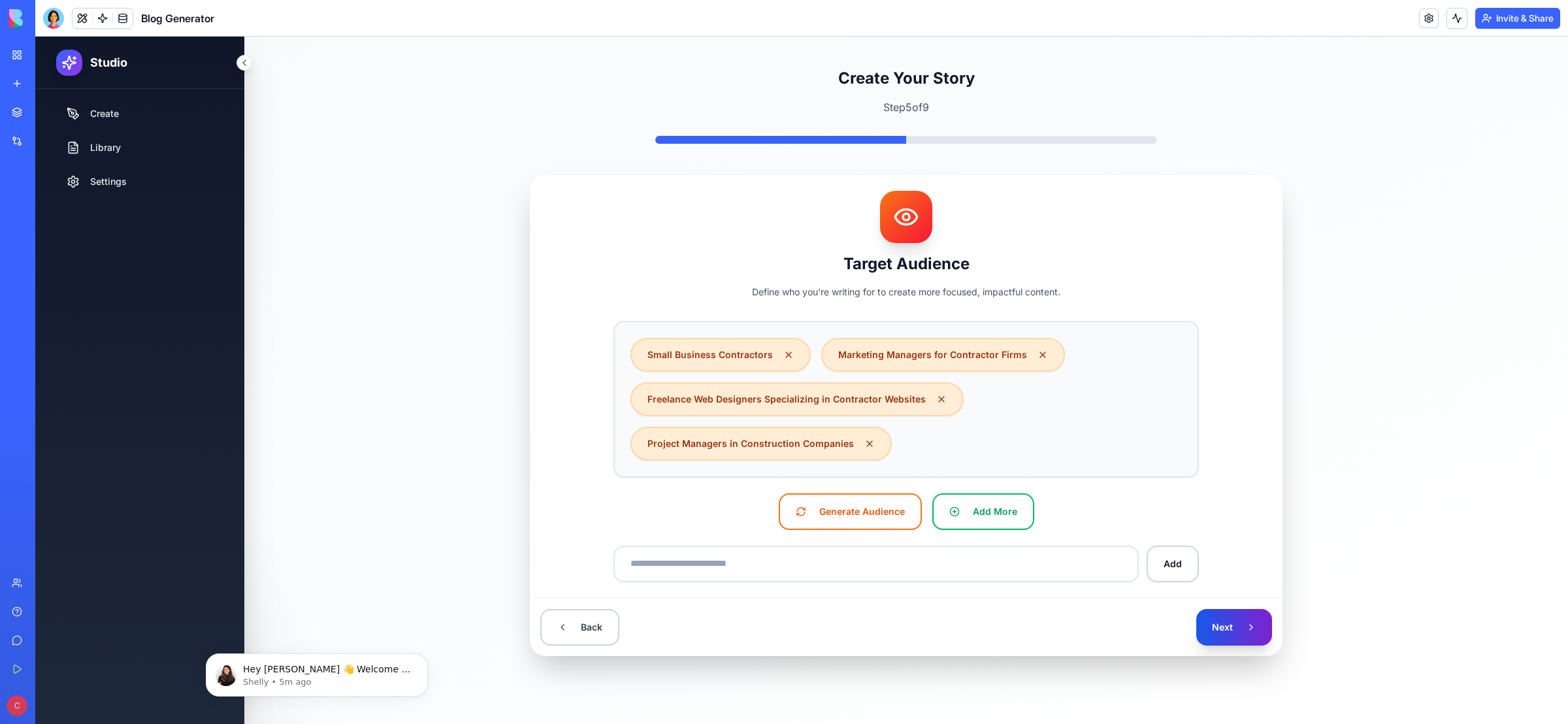
click at [1237, 628] on button "Next" at bounding box center [1234, 626] width 76 height 36
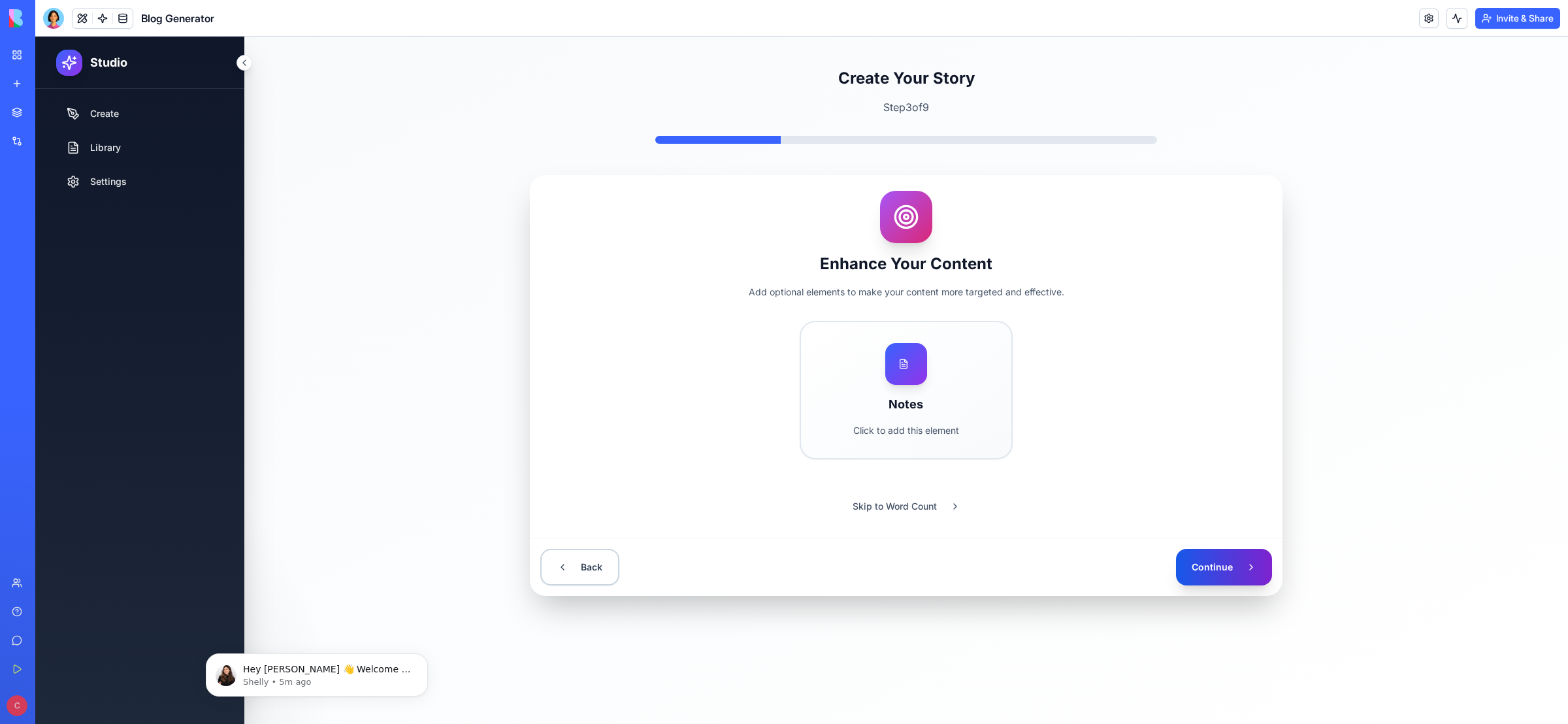
click at [1227, 564] on button "Continue" at bounding box center [1223, 566] width 96 height 36
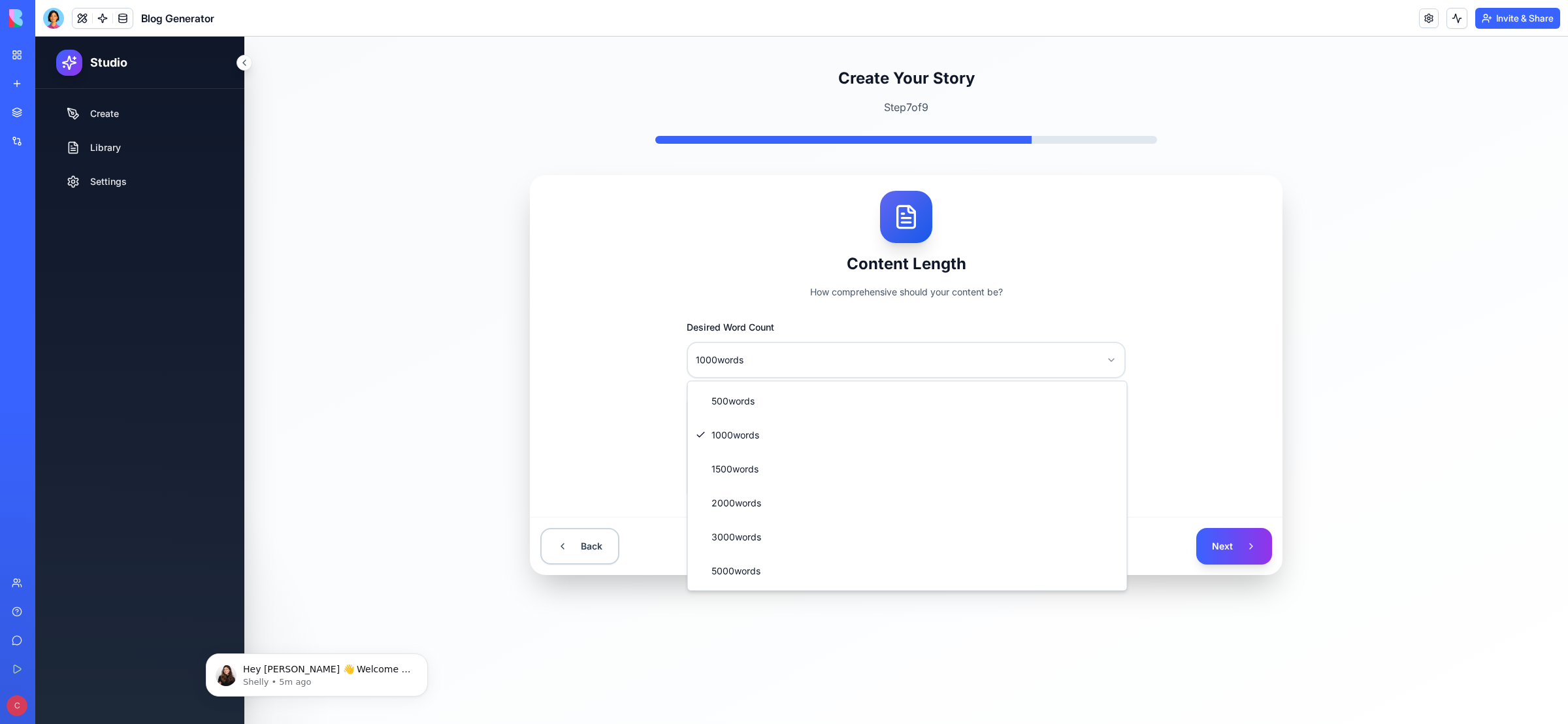
click at [990, 368] on html "**********" at bounding box center [802, 380] width 1532 height 688
select select "****"
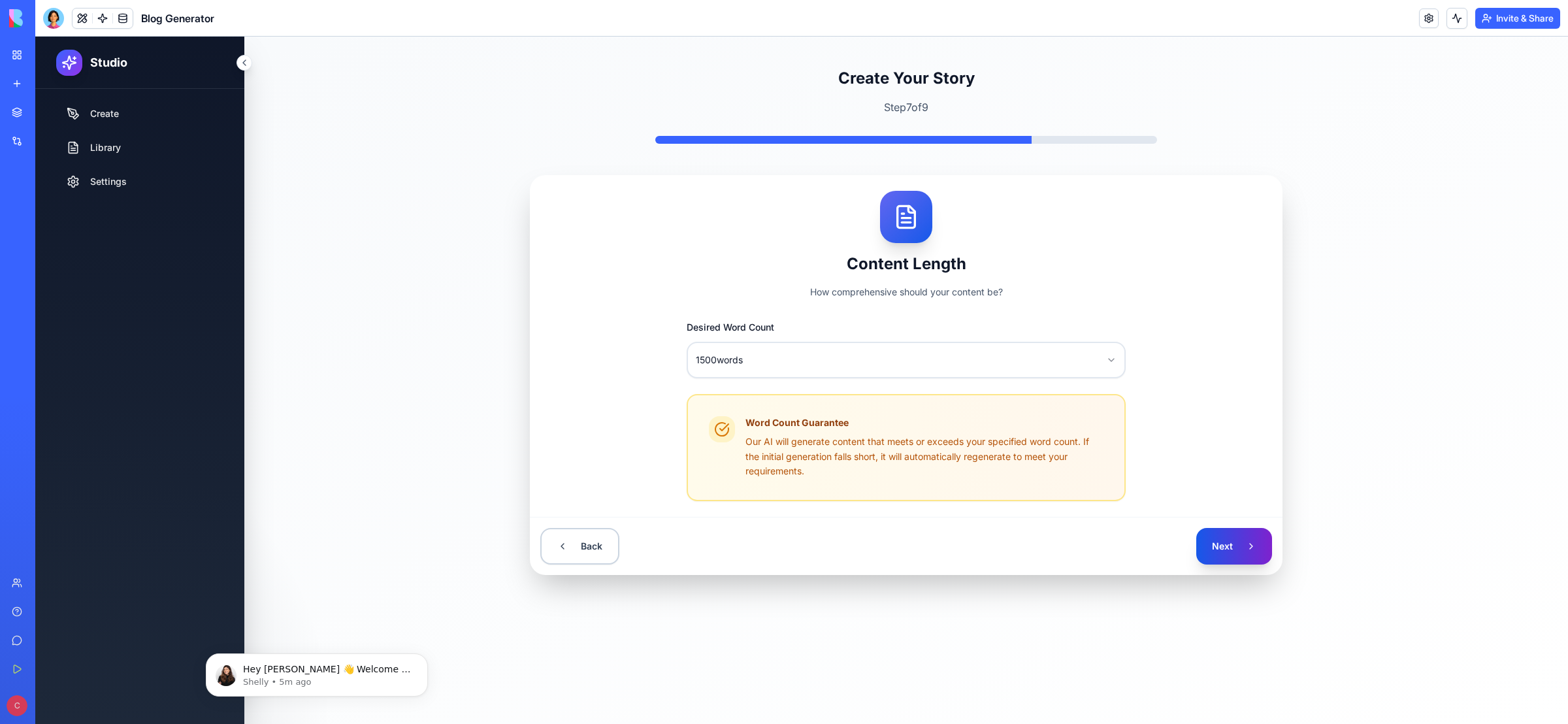
click at [1230, 548] on button "Next" at bounding box center [1234, 545] width 76 height 36
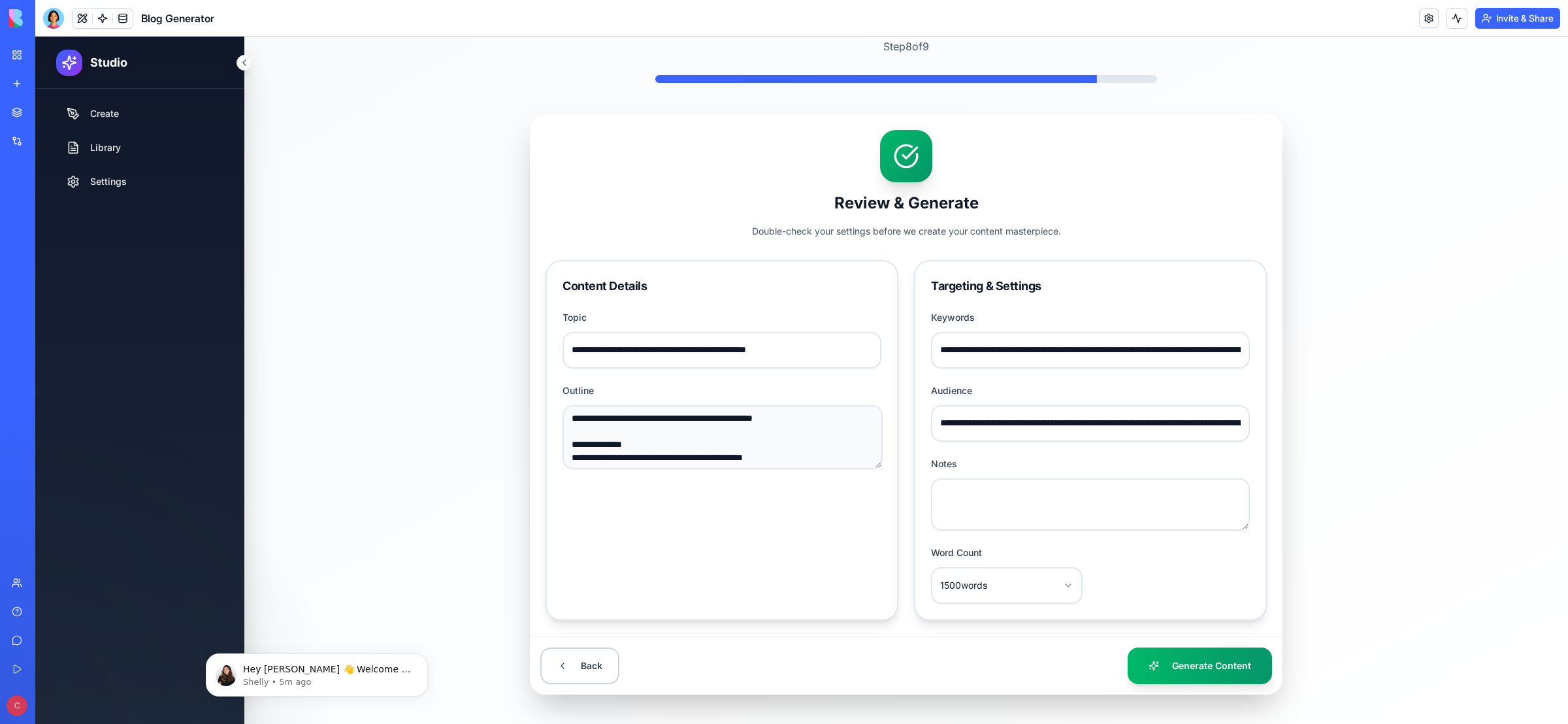
scroll to position [72, 0]
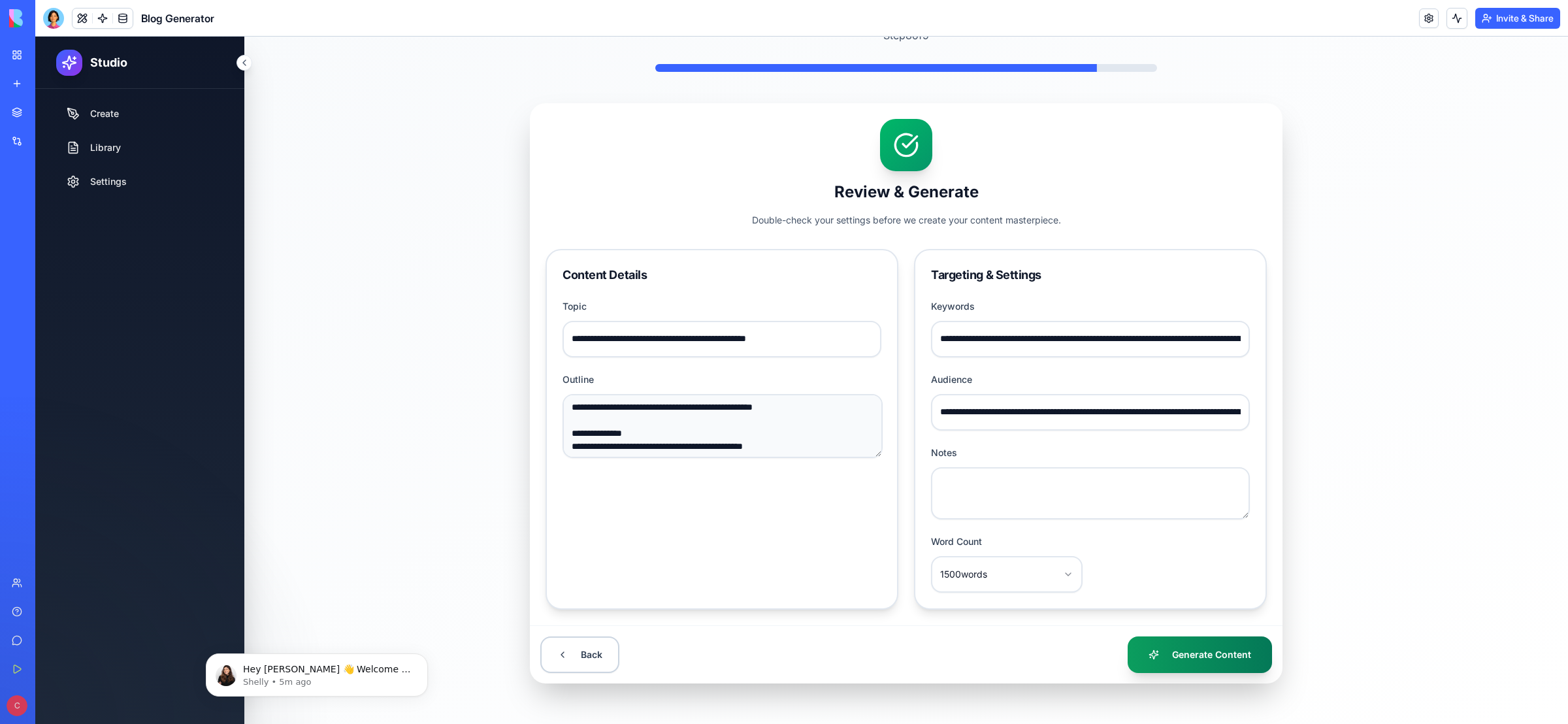
click at [1204, 658] on button "Generate Content" at bounding box center [1199, 654] width 144 height 36
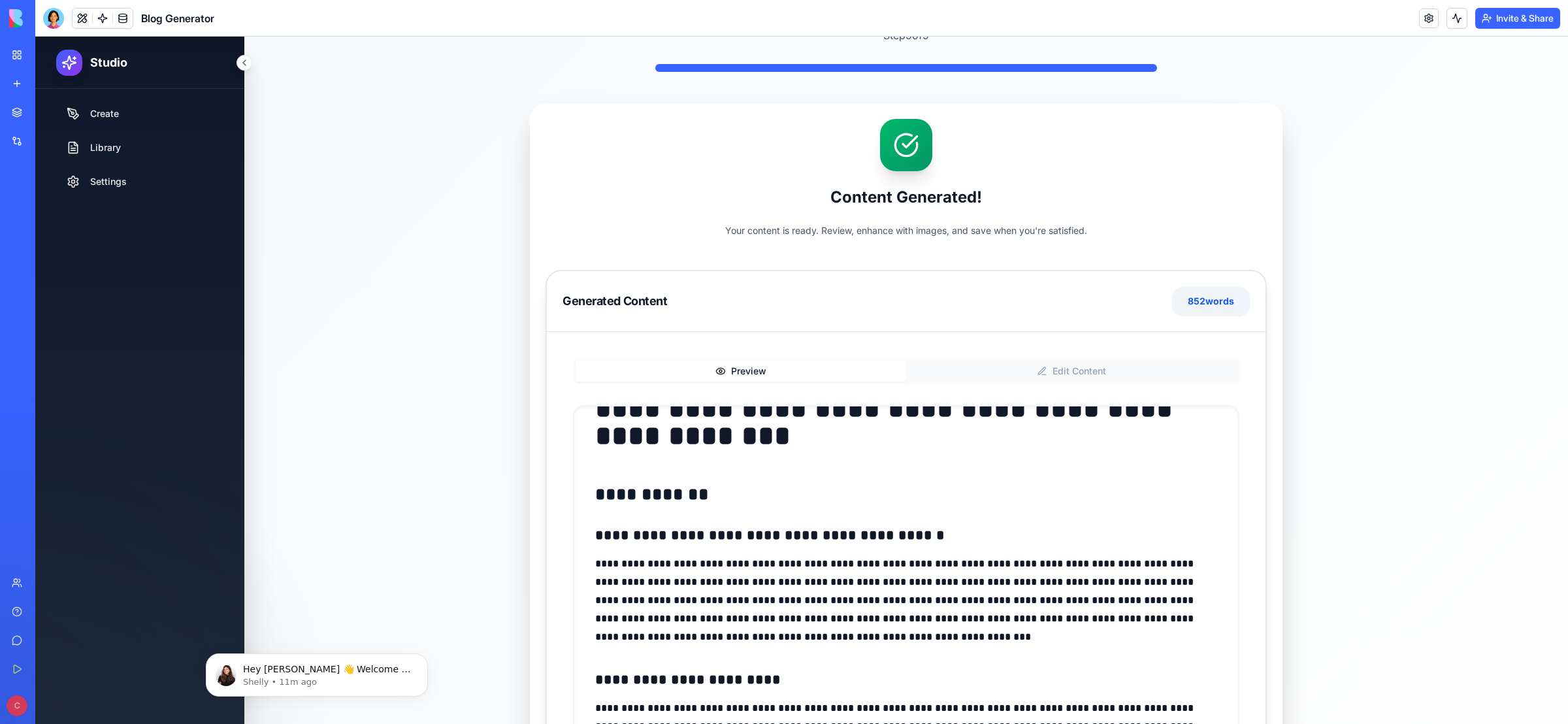
scroll to position [0, 0]
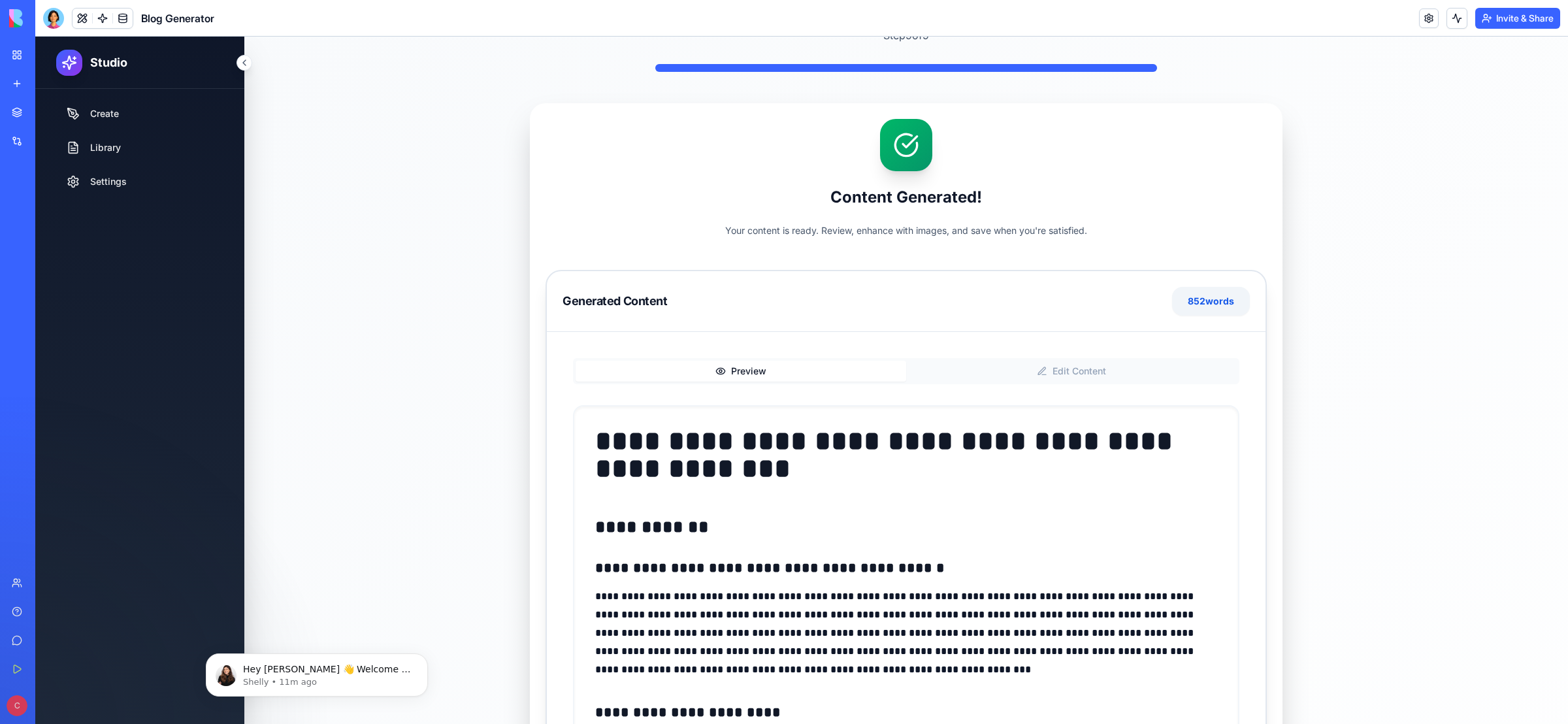
click at [1055, 372] on button "Edit Content" at bounding box center [1071, 371] width 330 height 21
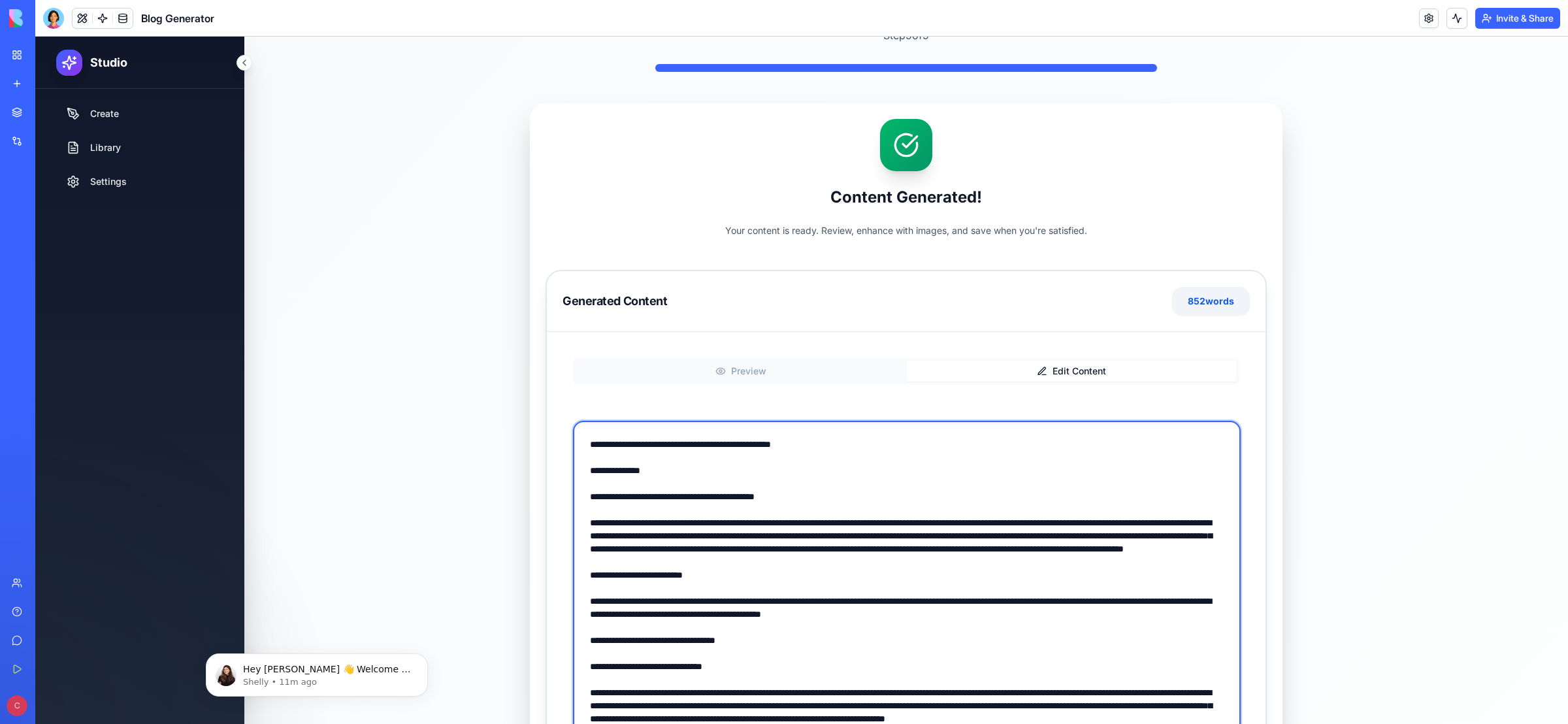
click at [677, 522] on textarea at bounding box center [906, 627] width 668 height 412
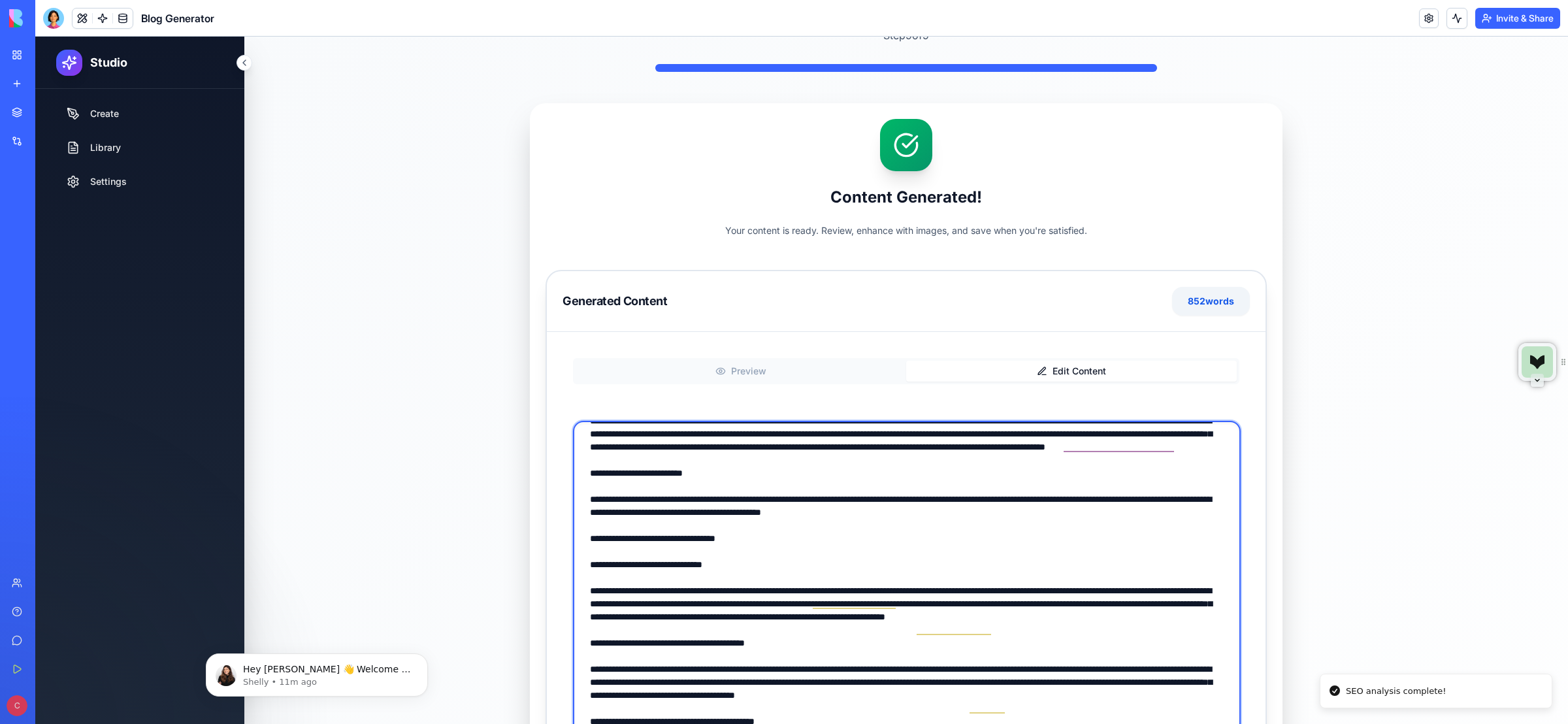
scroll to position [106, 0]
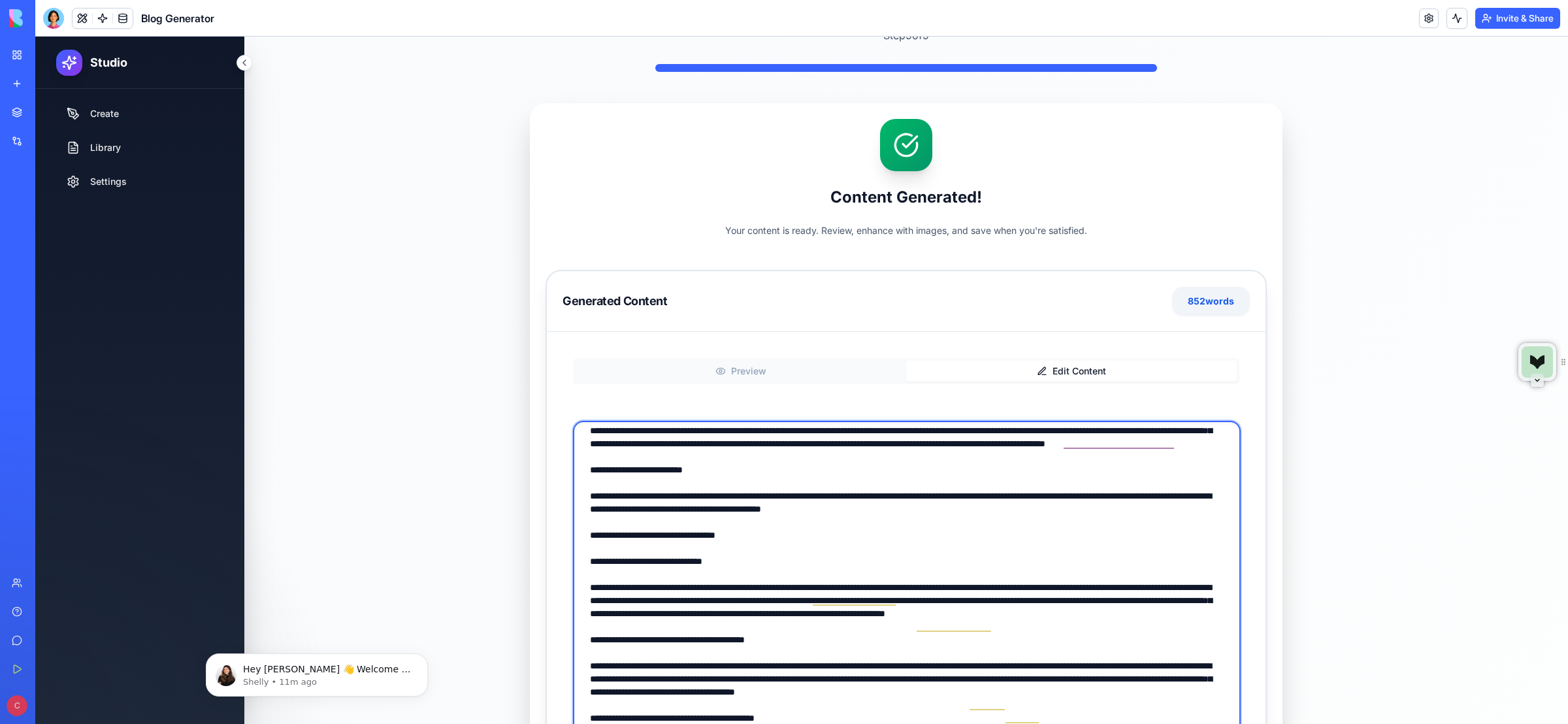
type textarea "**********"
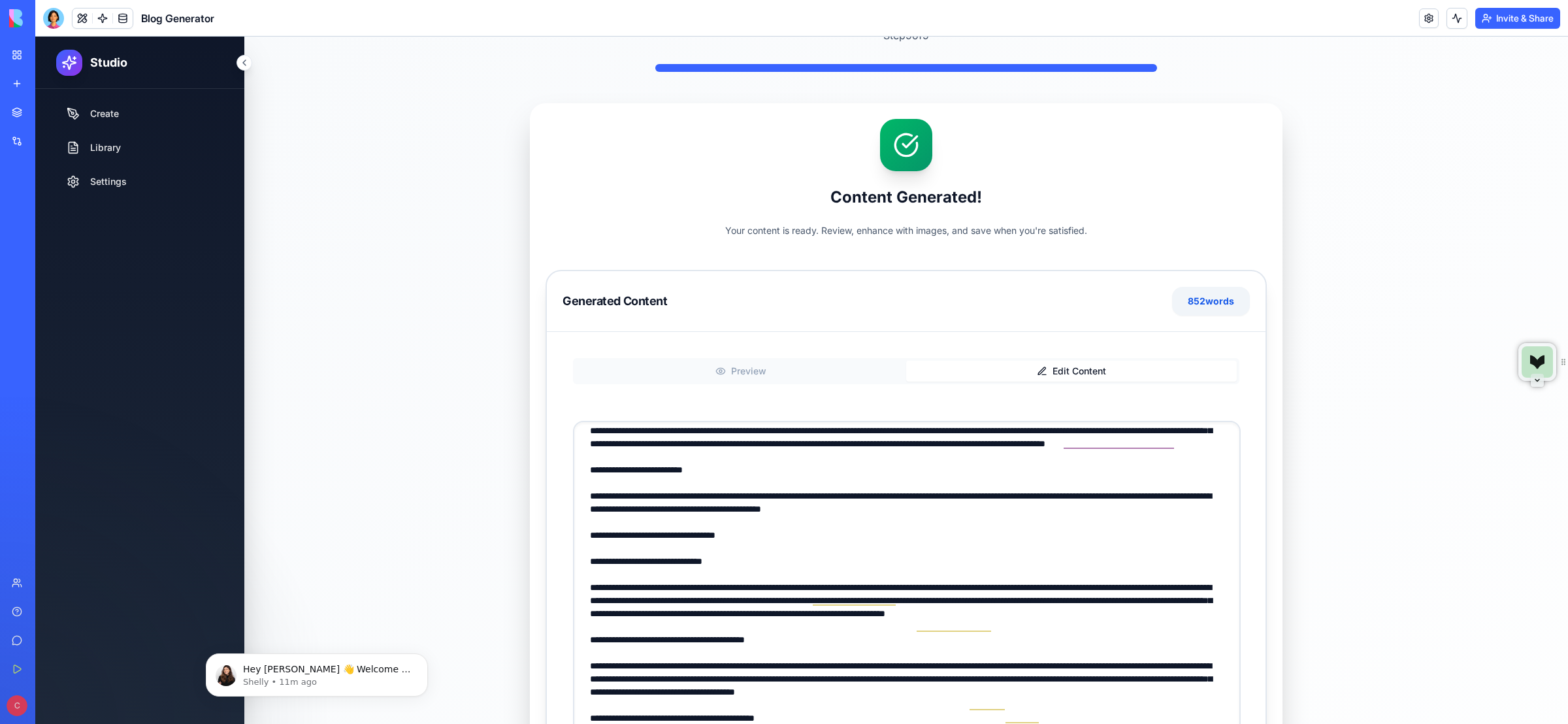
click at [1057, 372] on button "Edit Content" at bounding box center [1071, 371] width 330 height 21
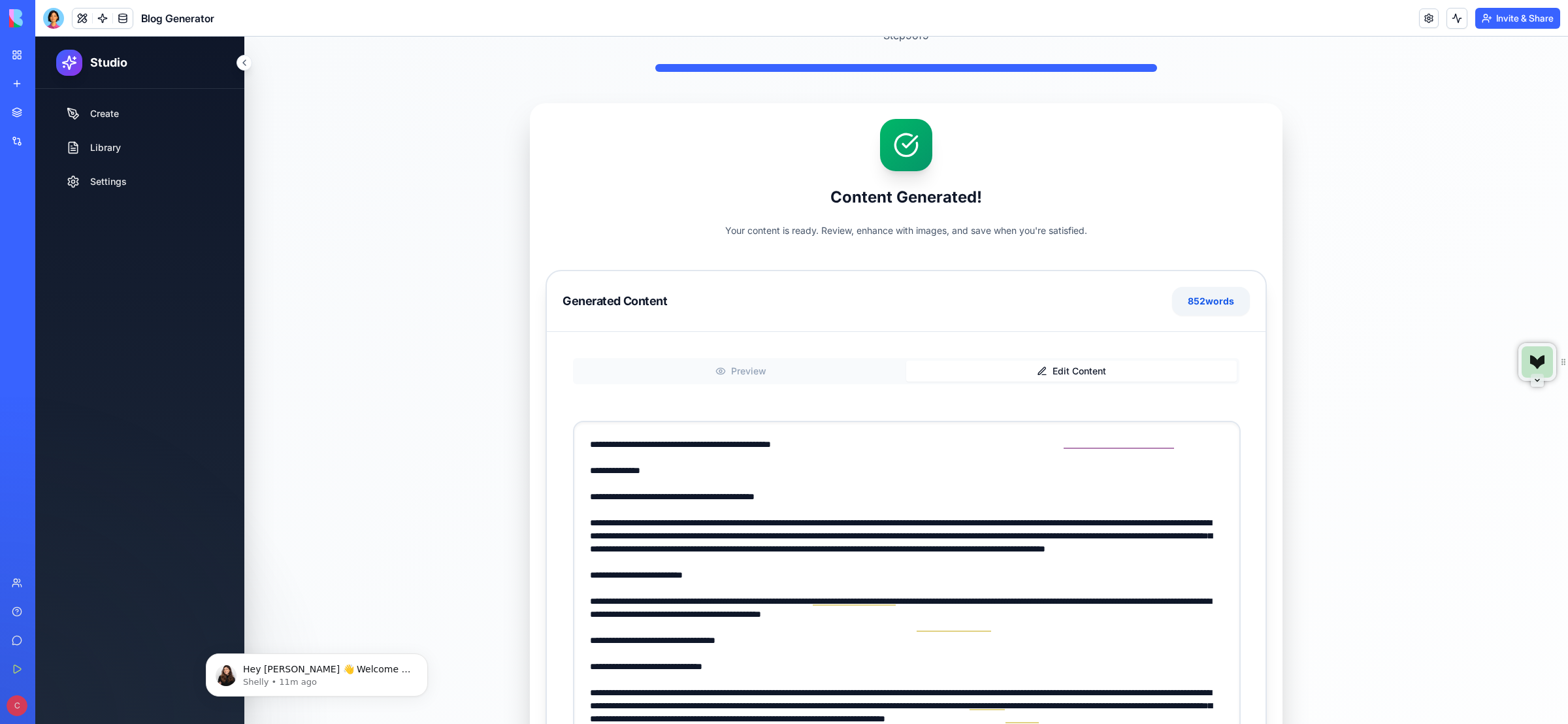
scroll to position [0, 0]
click at [736, 370] on button "Preview" at bounding box center [741, 371] width 330 height 21
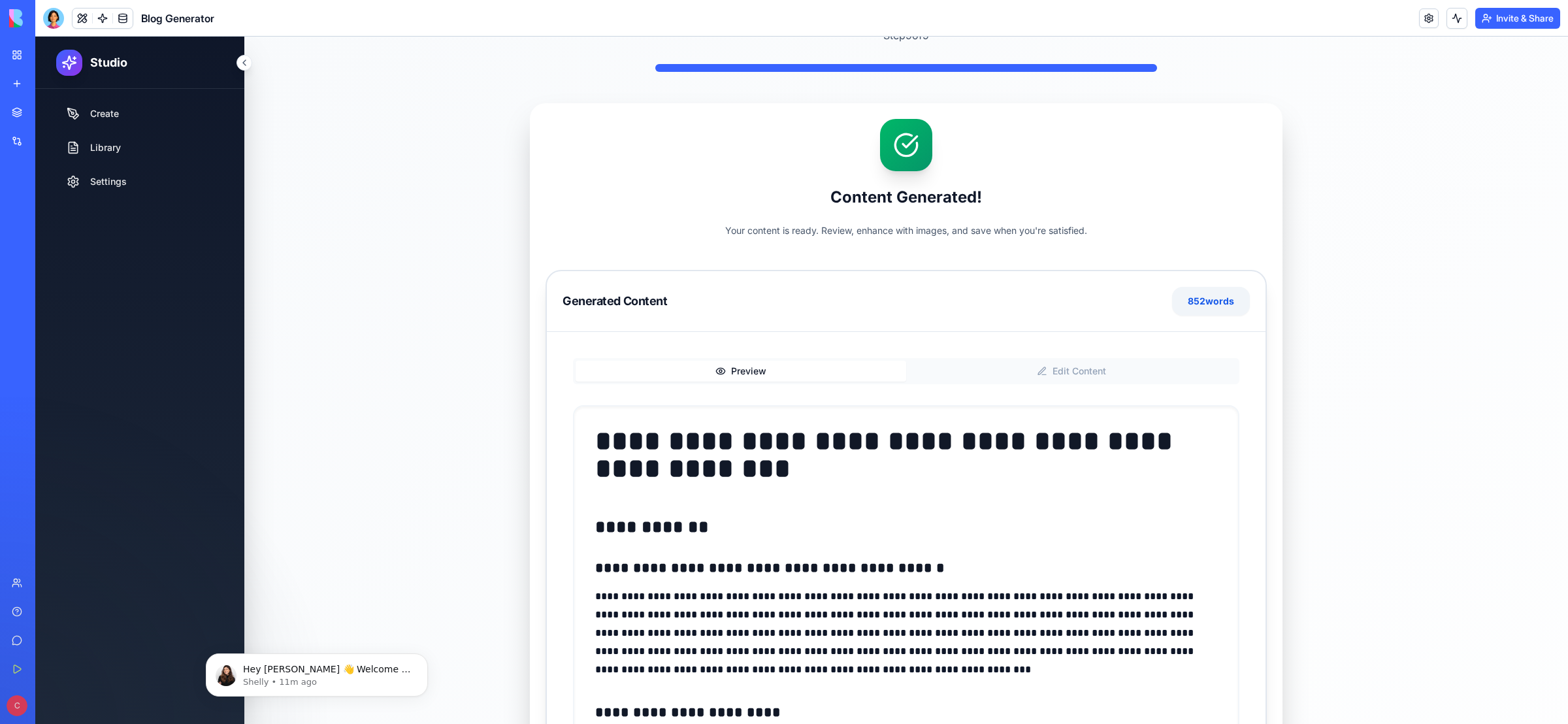
click at [1060, 368] on button "Edit Content" at bounding box center [1071, 371] width 330 height 21
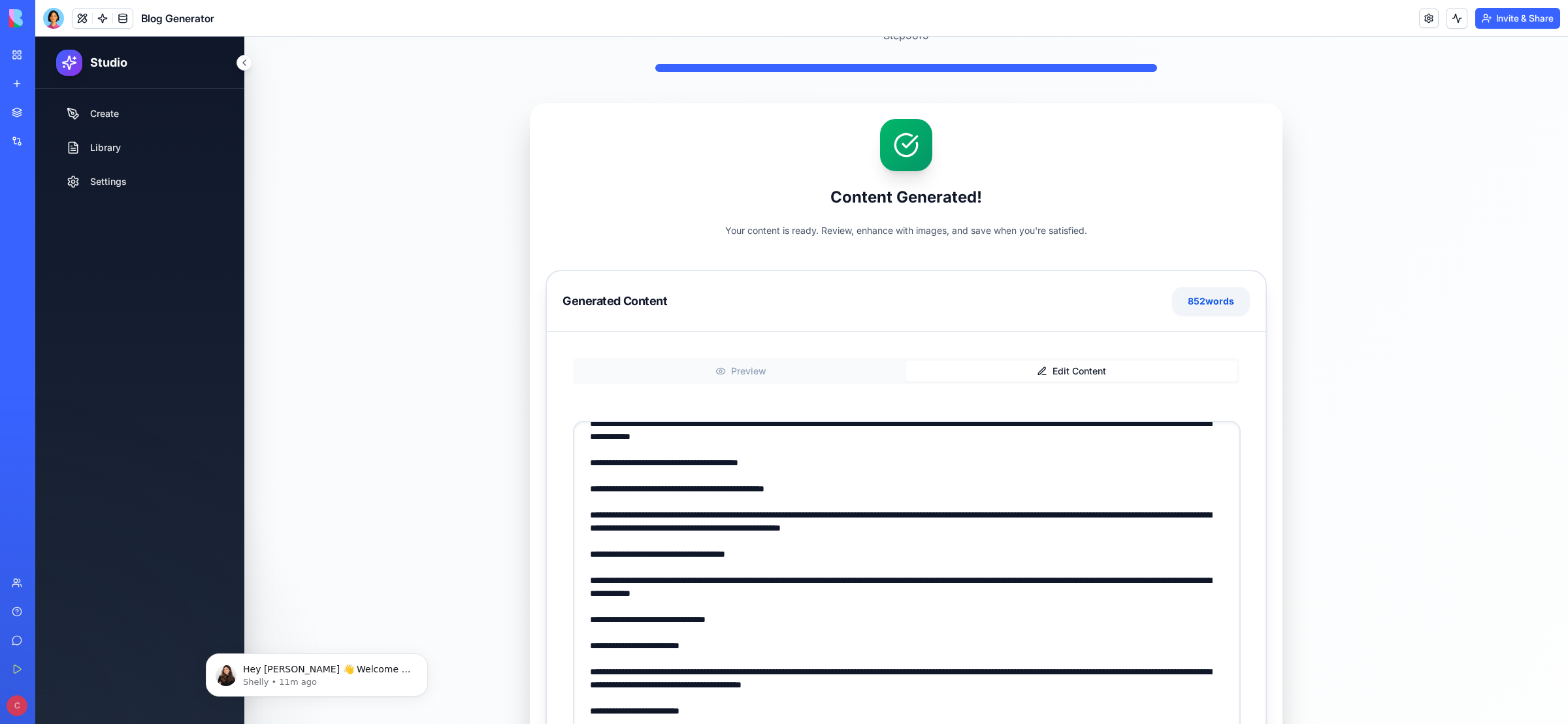
scroll to position [1223, 0]
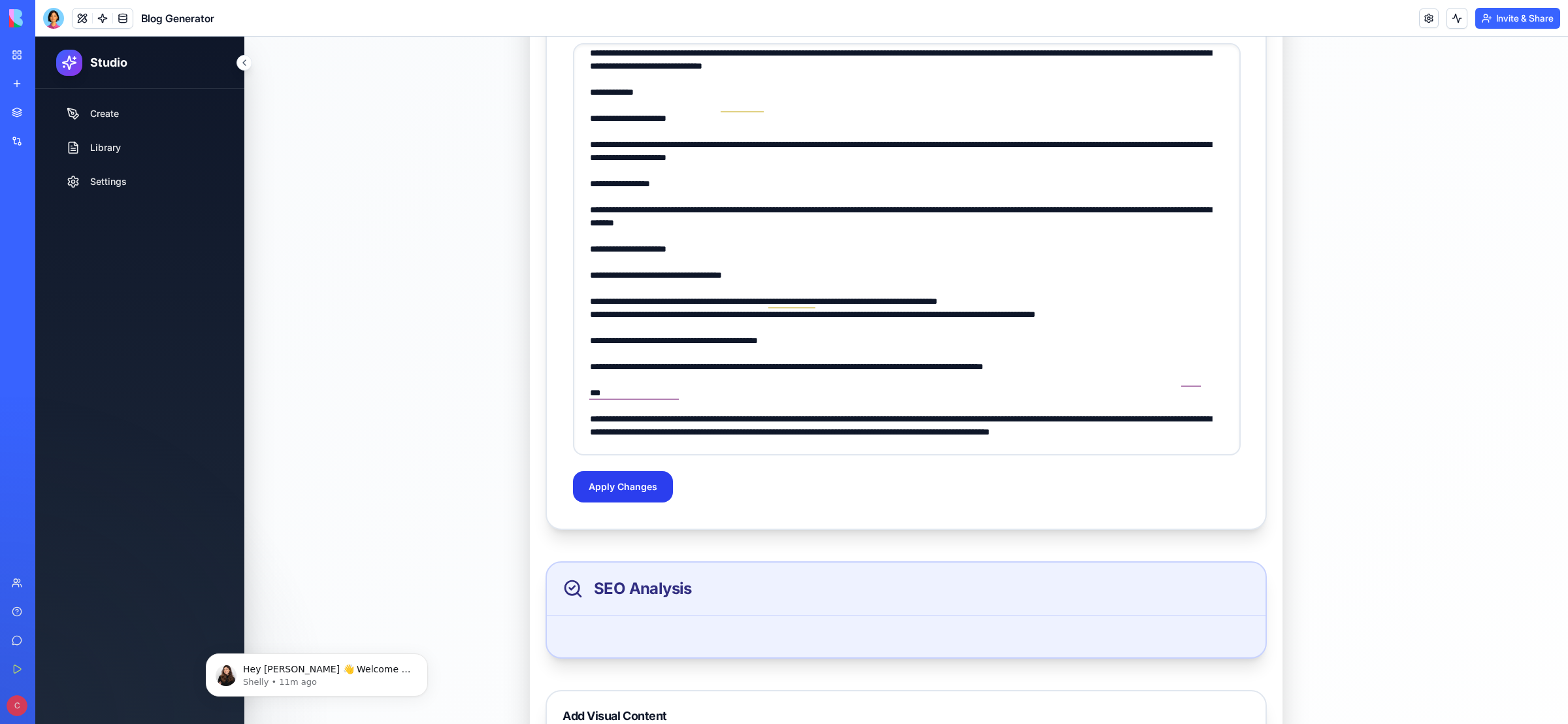
click at [608, 489] on button "Apply Changes" at bounding box center [622, 487] width 100 height 32
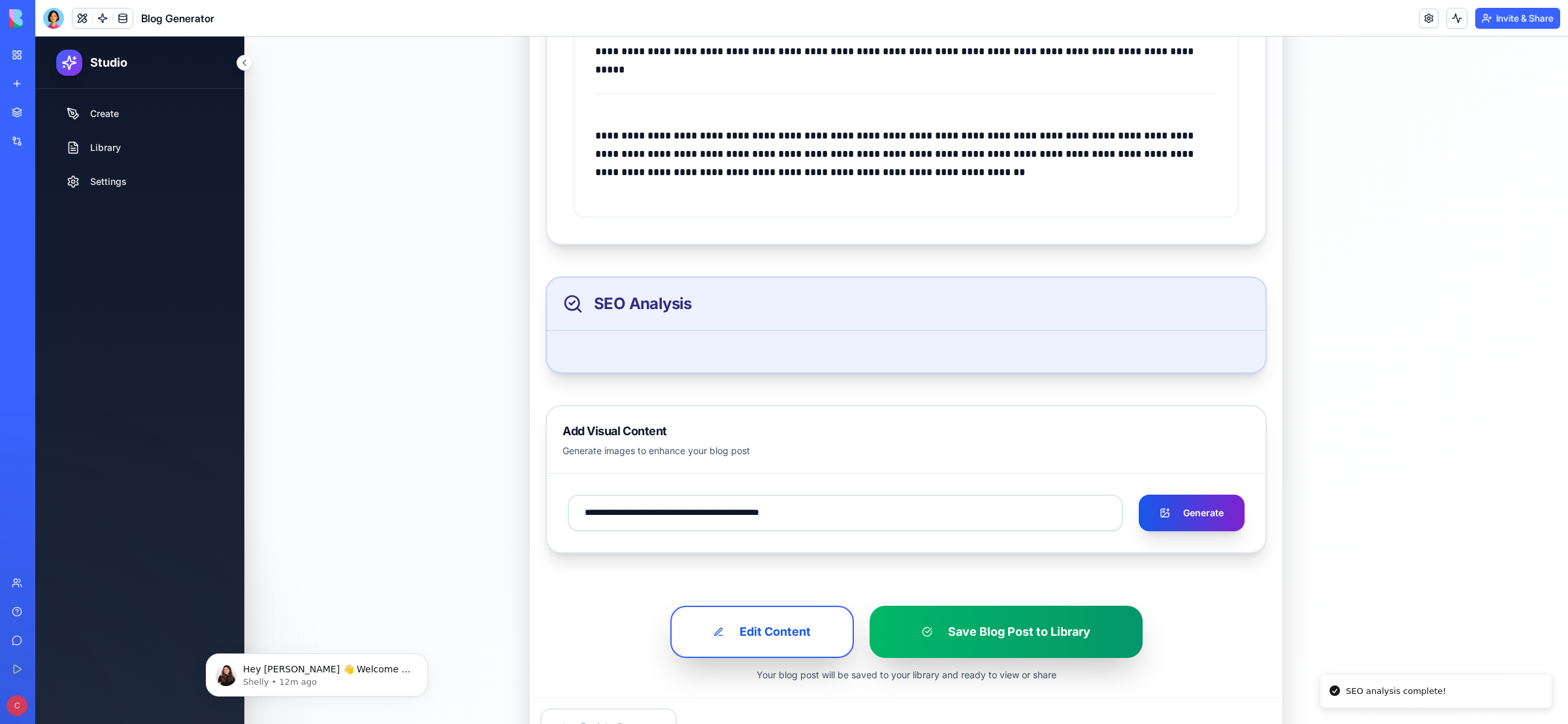
click at [1193, 511] on button "Generate" at bounding box center [1191, 512] width 106 height 36
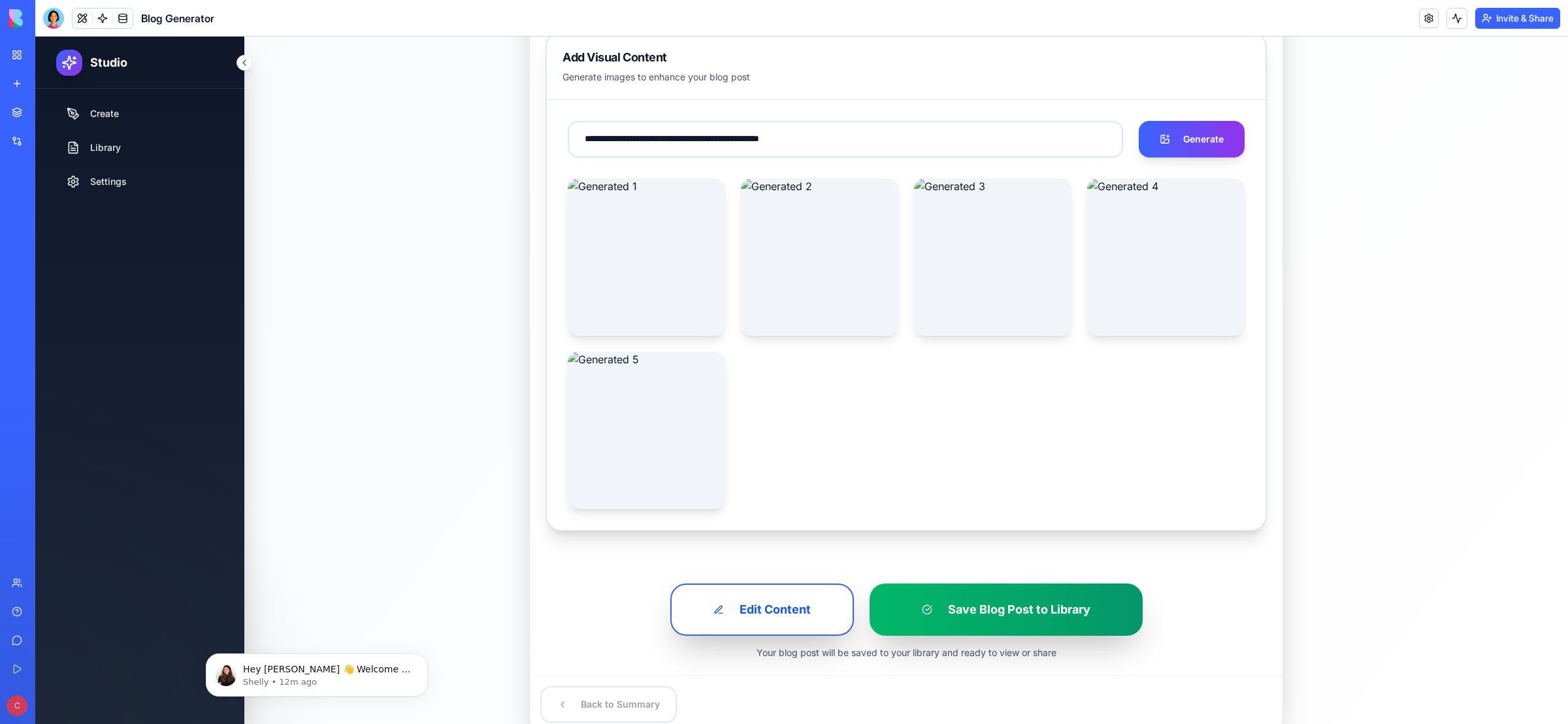
scroll to position [1049, 0]
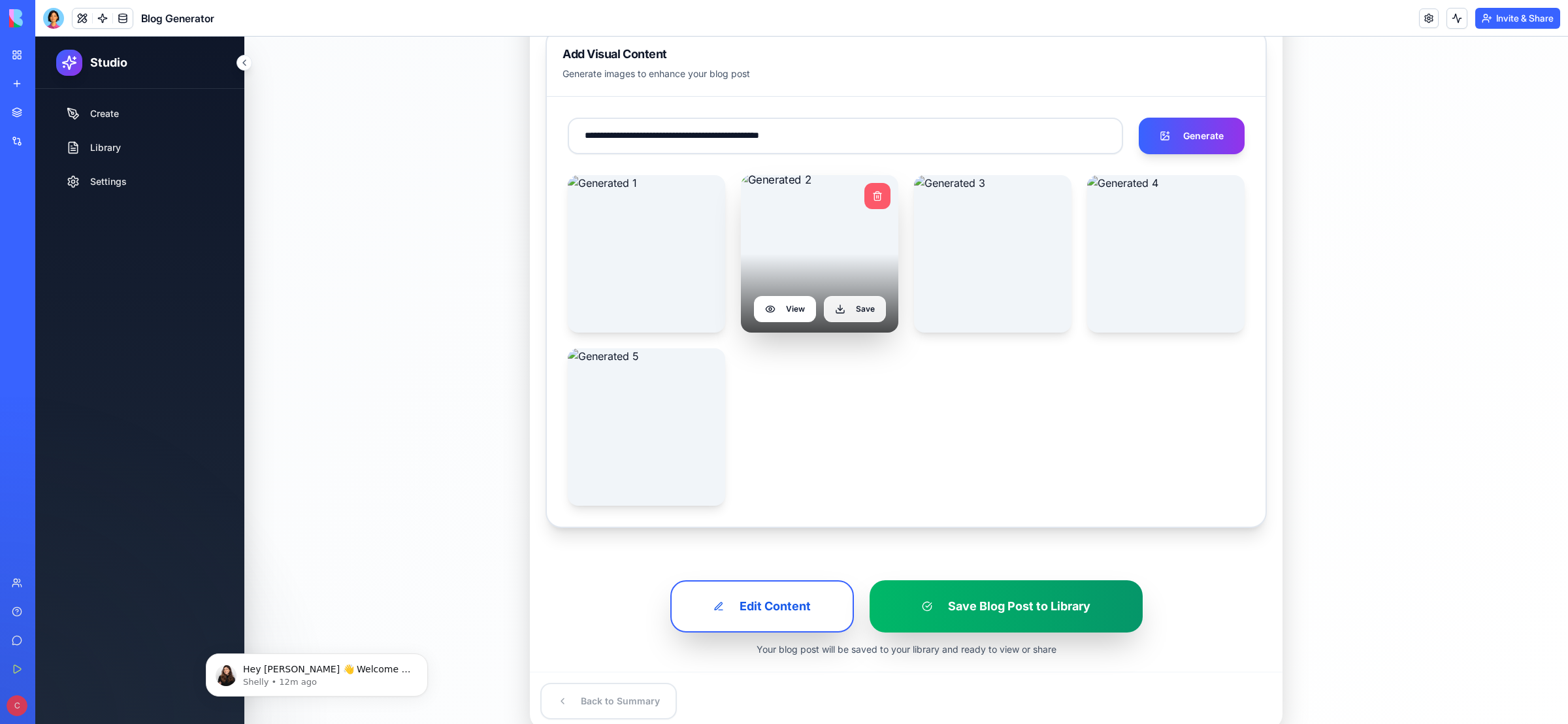
click at [782, 305] on button "View" at bounding box center [784, 309] width 62 height 26
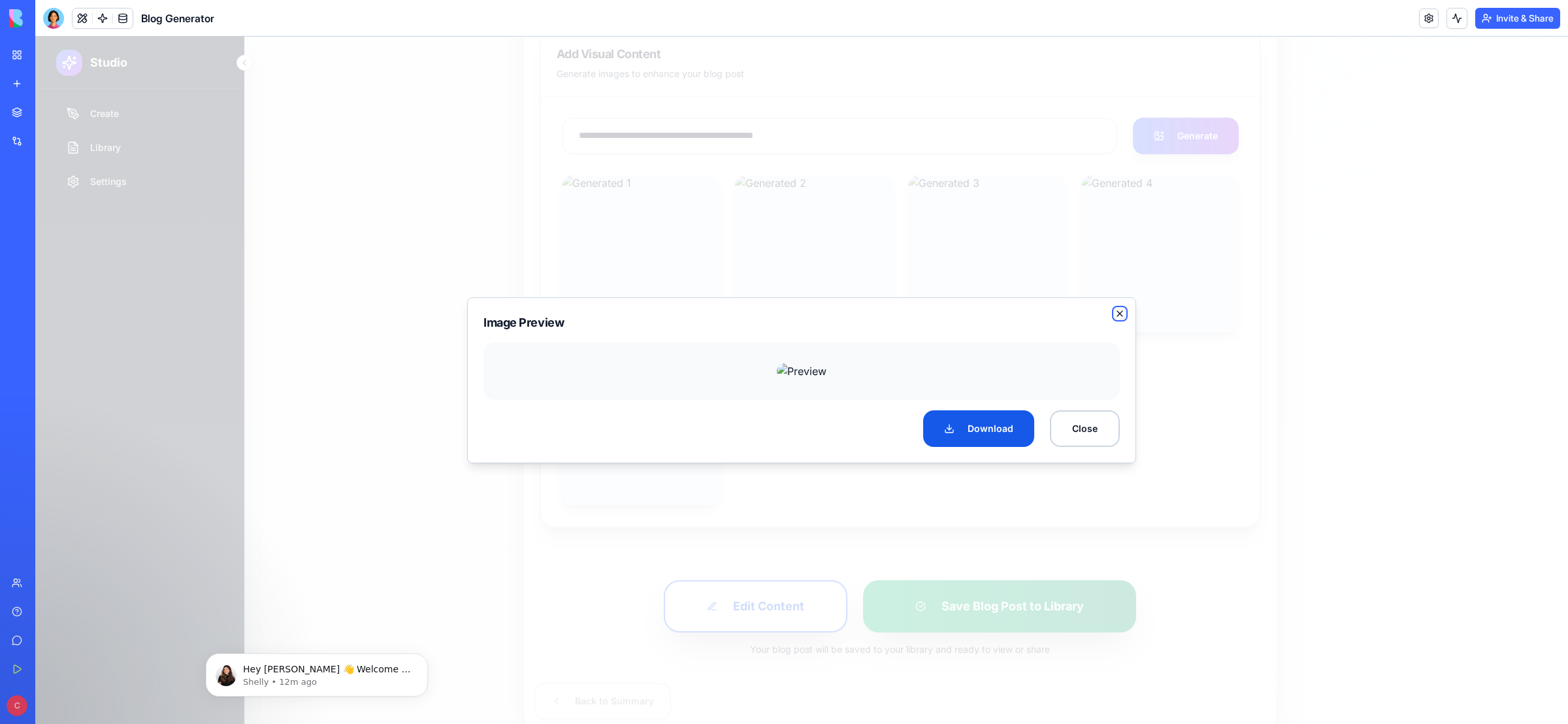
click at [1118, 309] on icon "button" at bounding box center [1119, 314] width 11 height 11
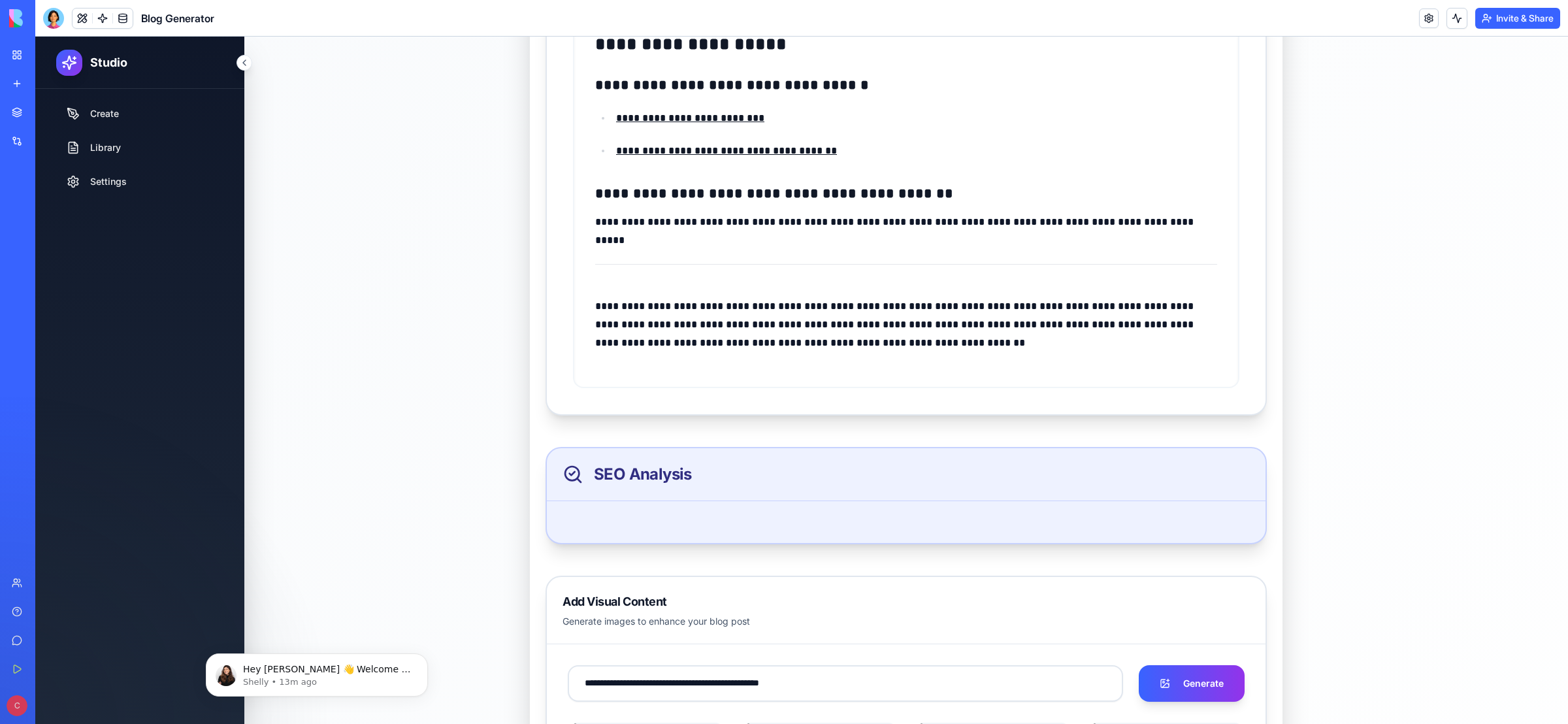
scroll to position [1095, 0]
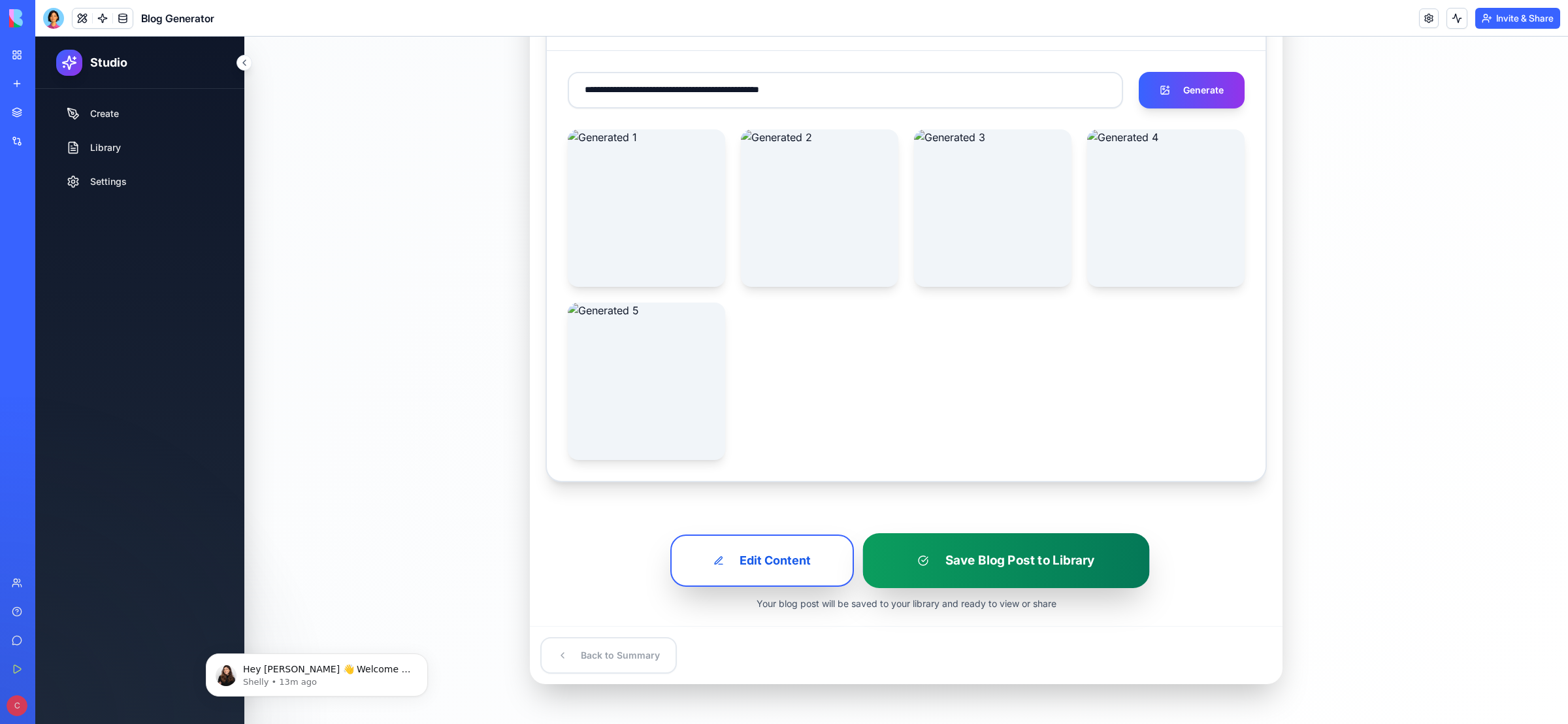
click at [980, 566] on button "Save Blog Post to Library" at bounding box center [1005, 561] width 287 height 55
click at [1000, 559] on button "Save Blog Post to Library" at bounding box center [1005, 561] width 287 height 55
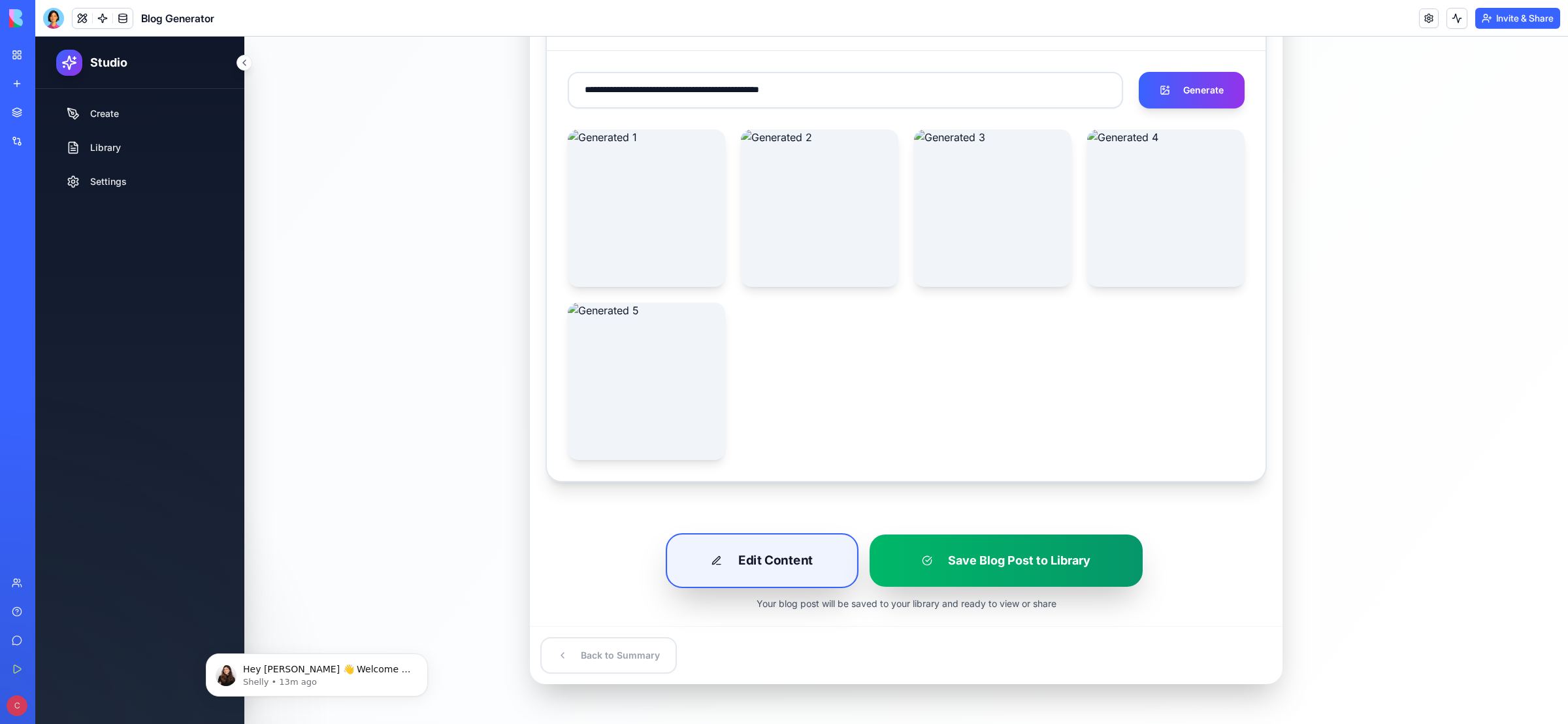
click at [768, 555] on button "Edit Content" at bounding box center [760, 561] width 192 height 55
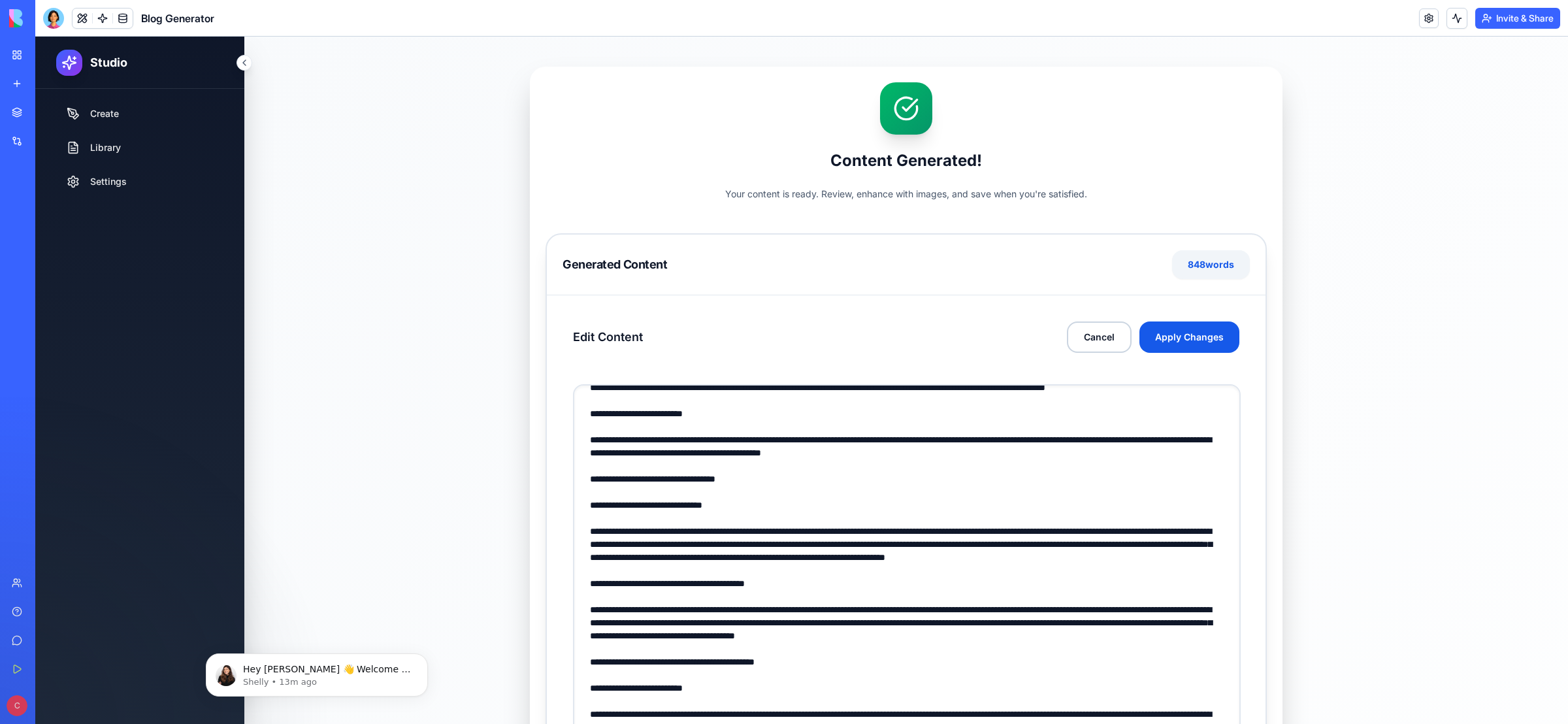
scroll to position [73, 0]
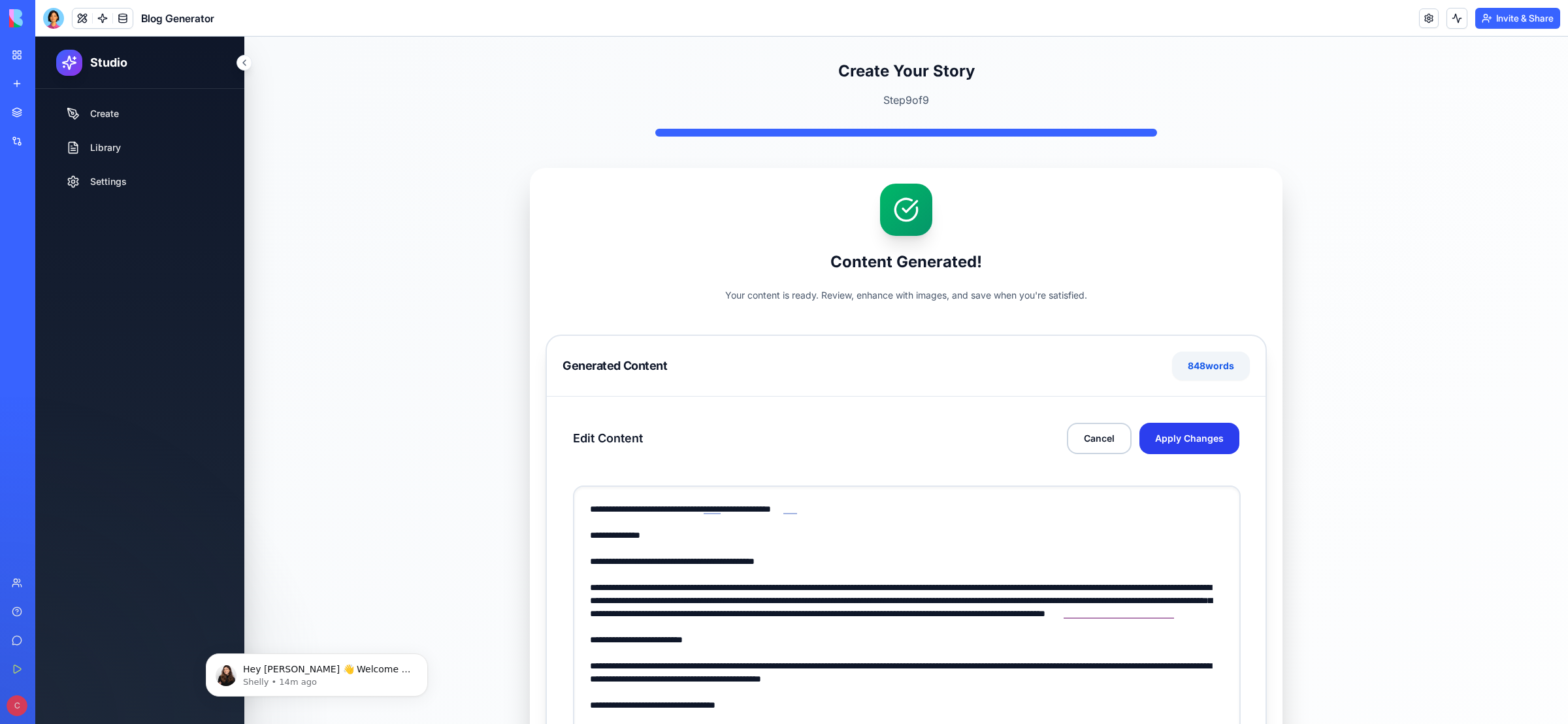
click at [1191, 440] on button "Apply Changes" at bounding box center [1188, 439] width 100 height 32
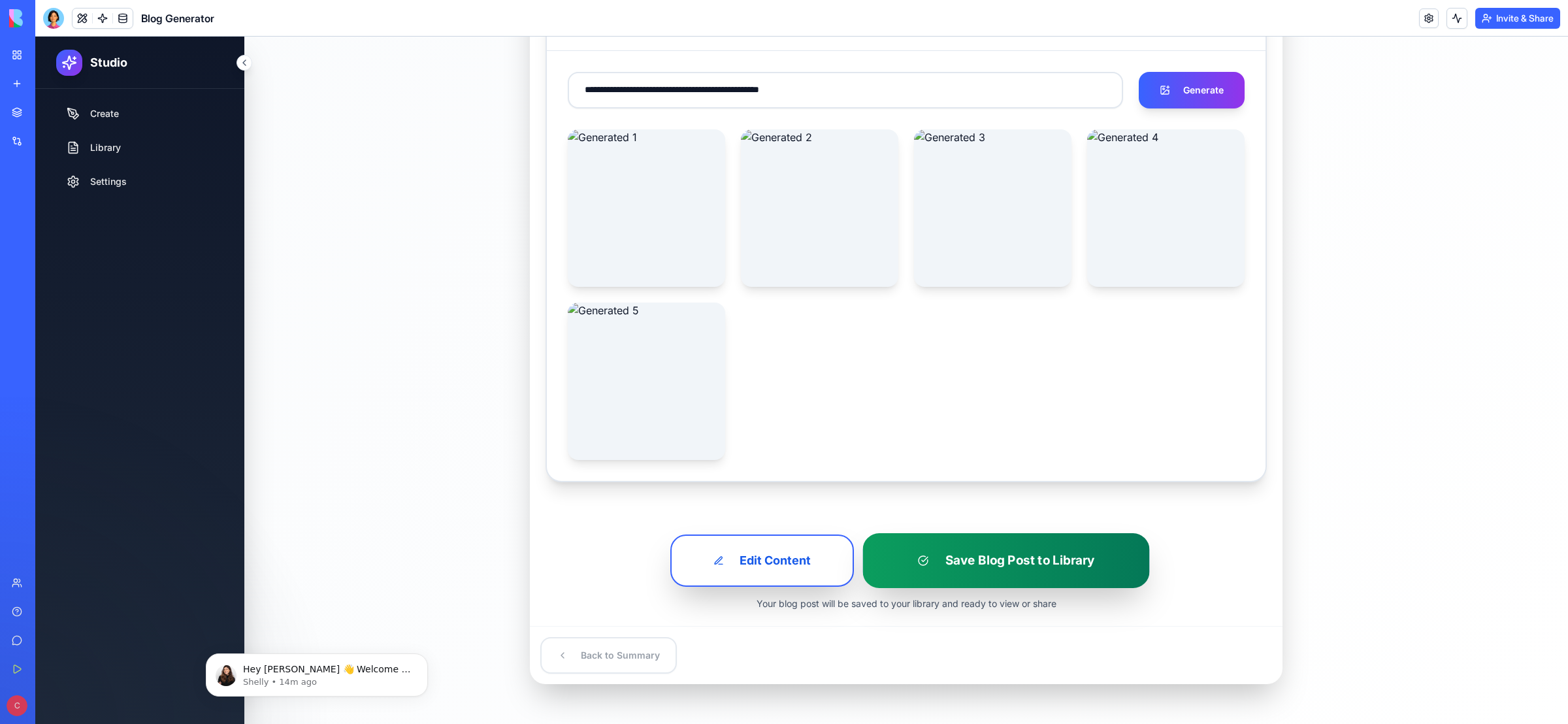
click at [1071, 562] on button "Save Blog Post to Library" at bounding box center [1005, 561] width 287 height 55
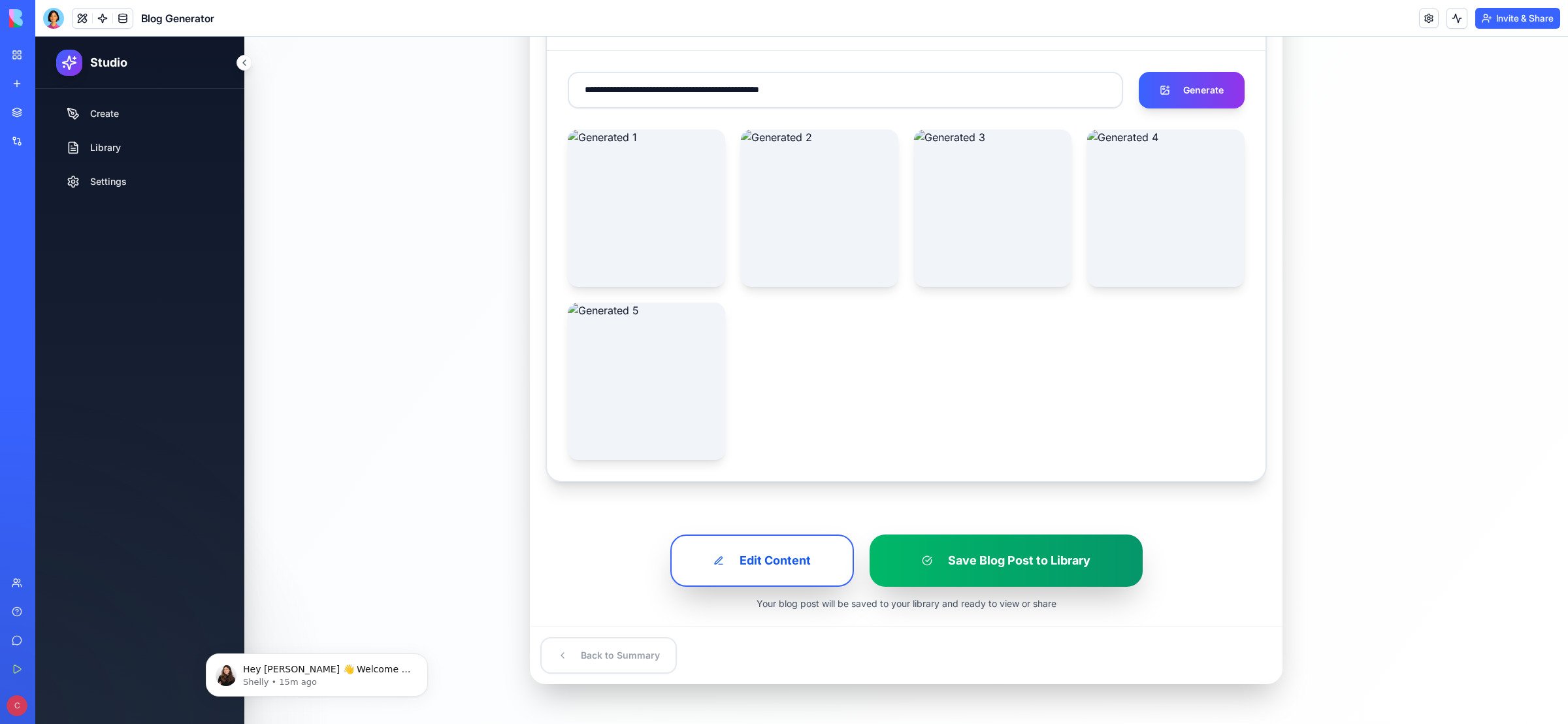
click at [595, 654] on div "Back to Summary" at bounding box center [905, 655] width 752 height 58
click at [578, 653] on div "Back to Summary" at bounding box center [905, 655] width 752 height 58
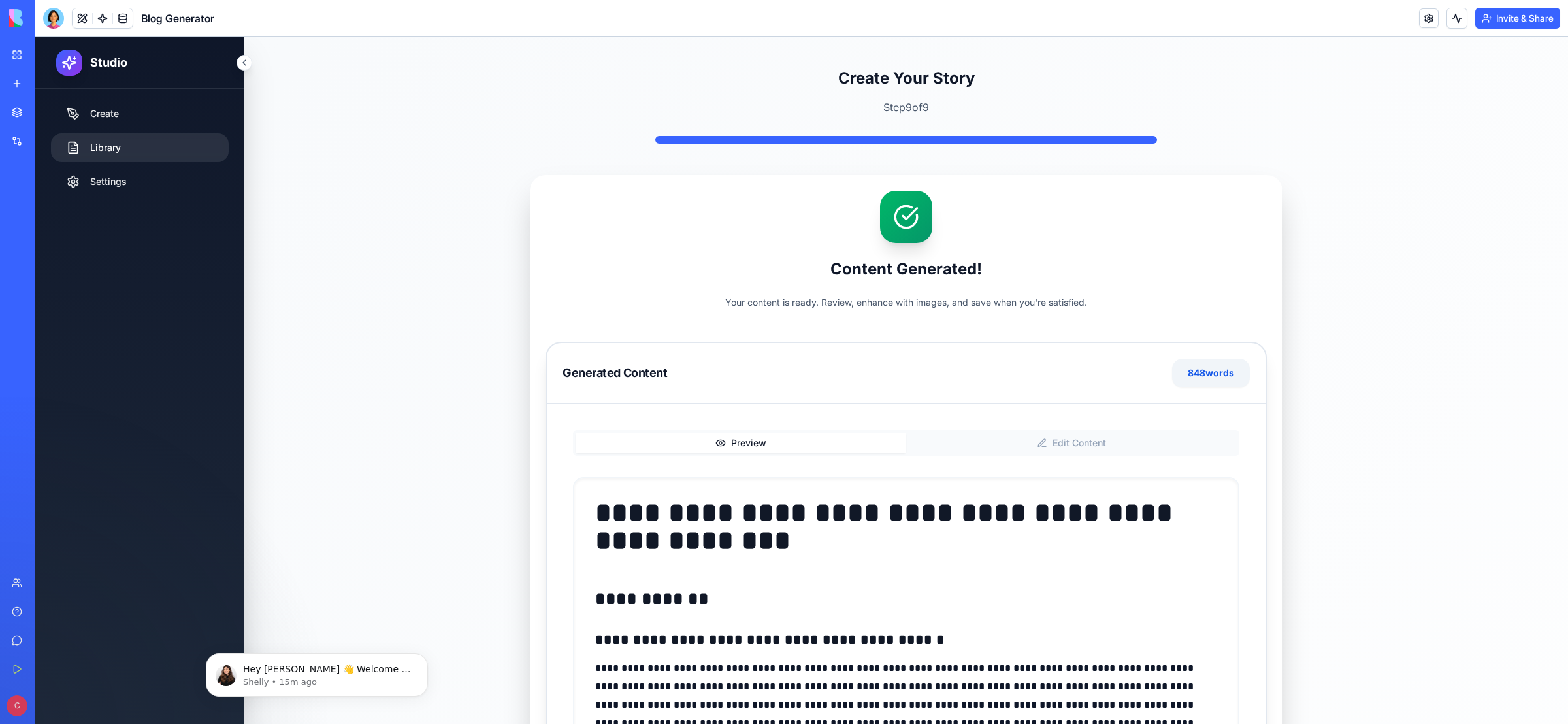
click at [112, 146] on link "Library" at bounding box center [140, 147] width 178 height 29
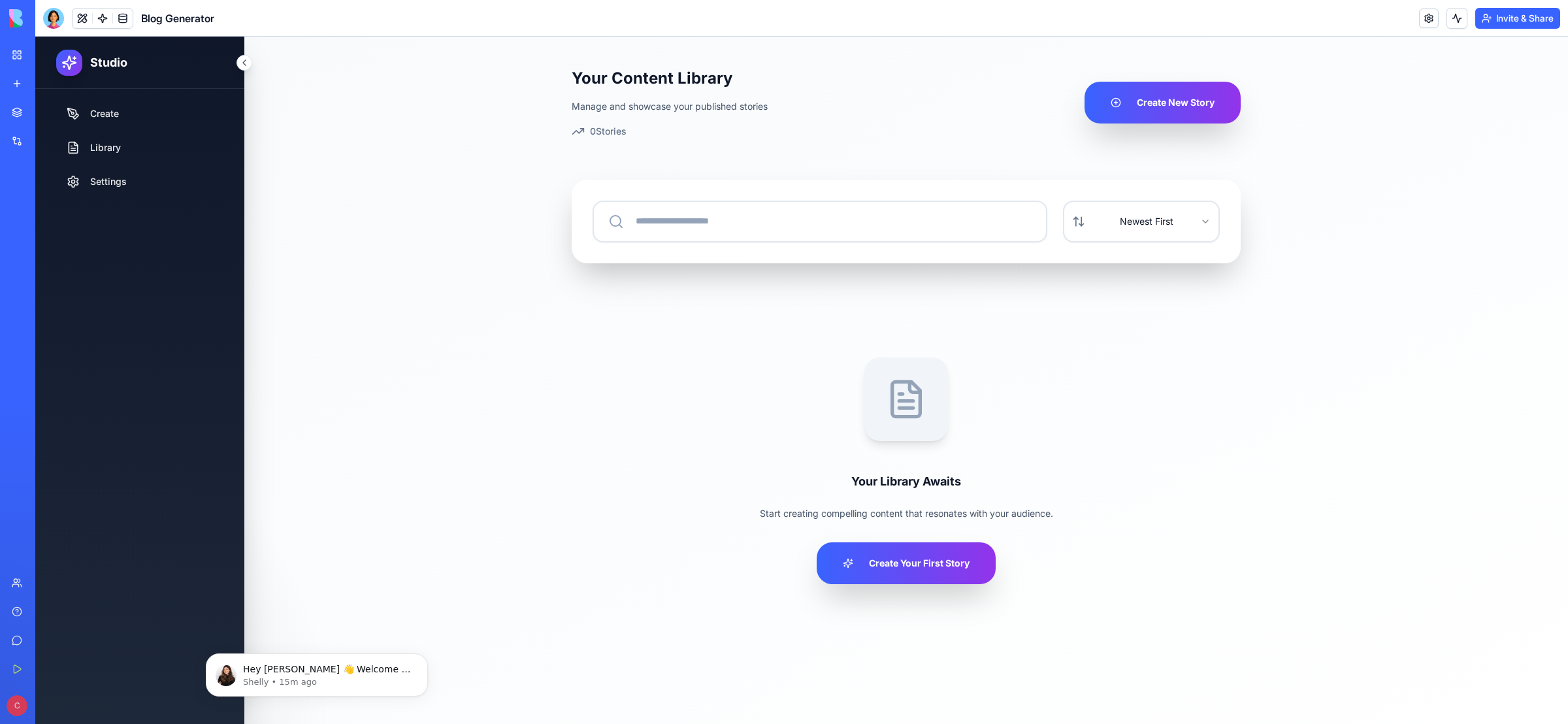
click at [16, 54] on link "My Workspace" at bounding box center [30, 54] width 52 height 26
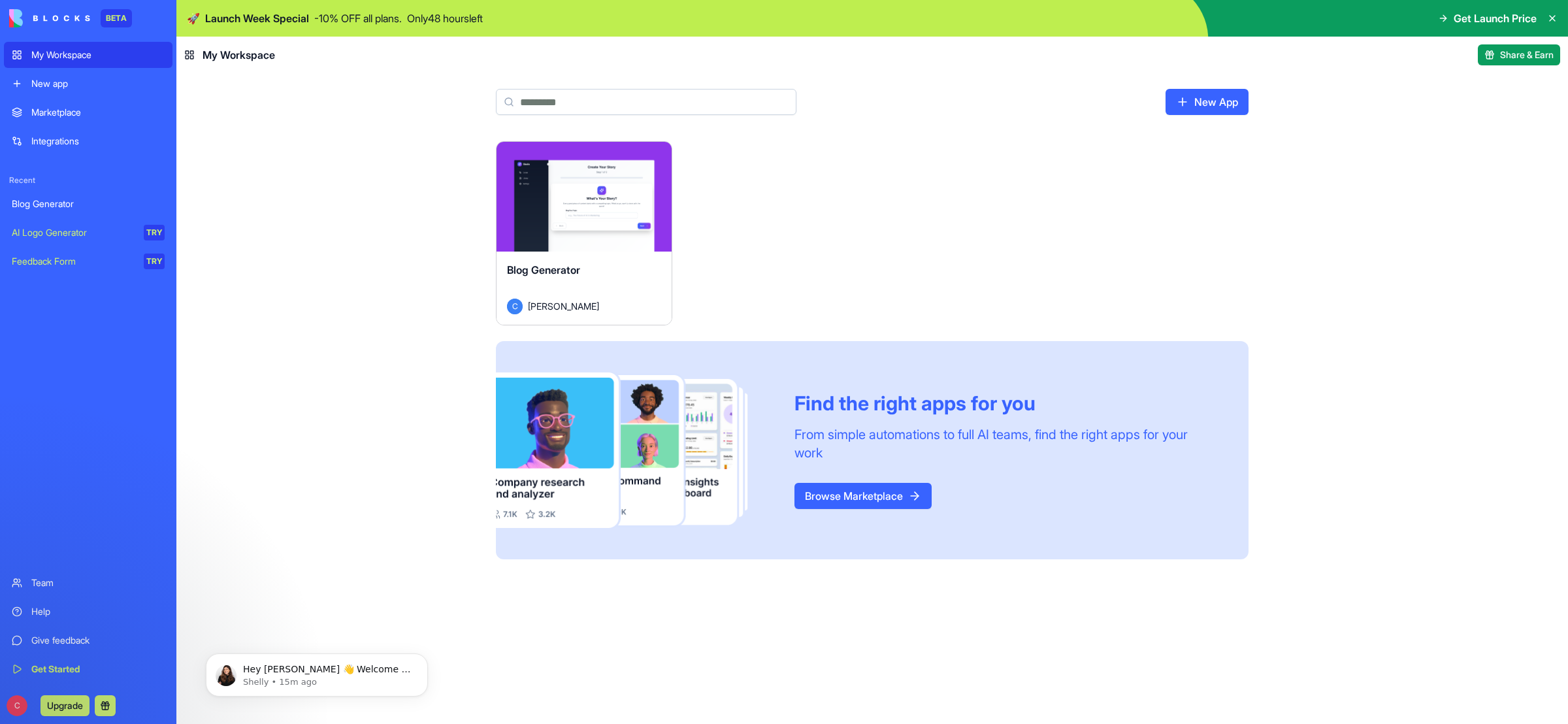
click at [864, 491] on link "Browse Marketplace" at bounding box center [862, 496] width 137 height 26
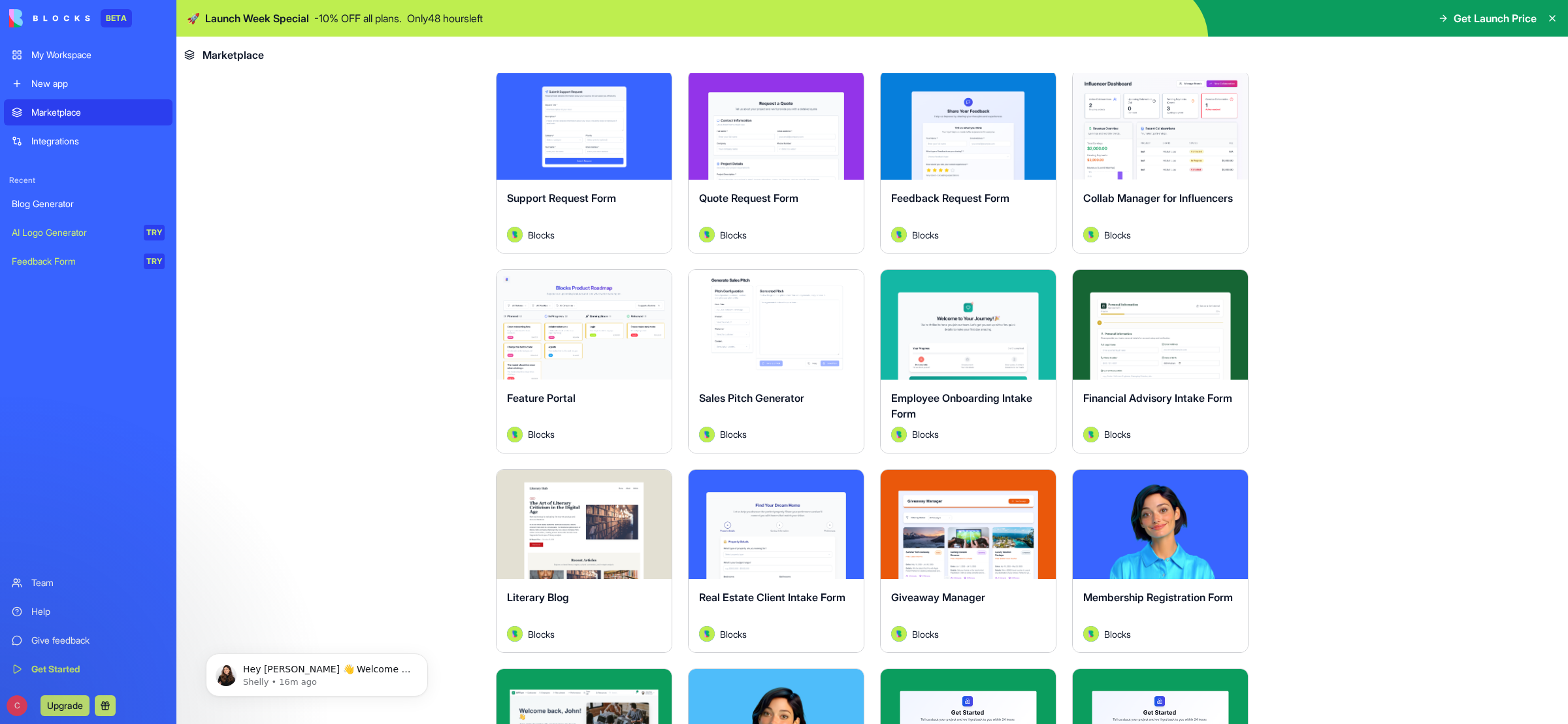
scroll to position [880, 0]
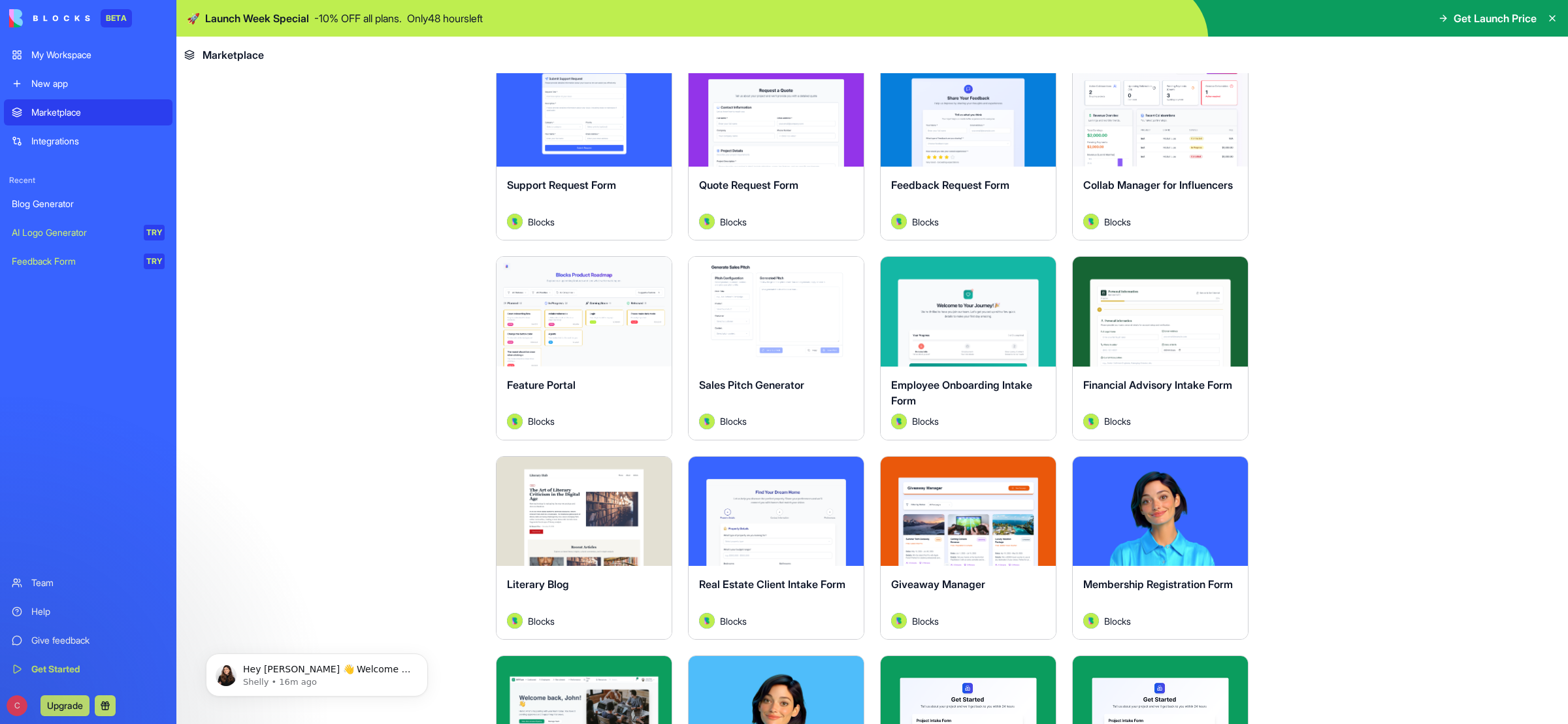
click at [574, 312] on button "Explore" at bounding box center [584, 312] width 98 height 26
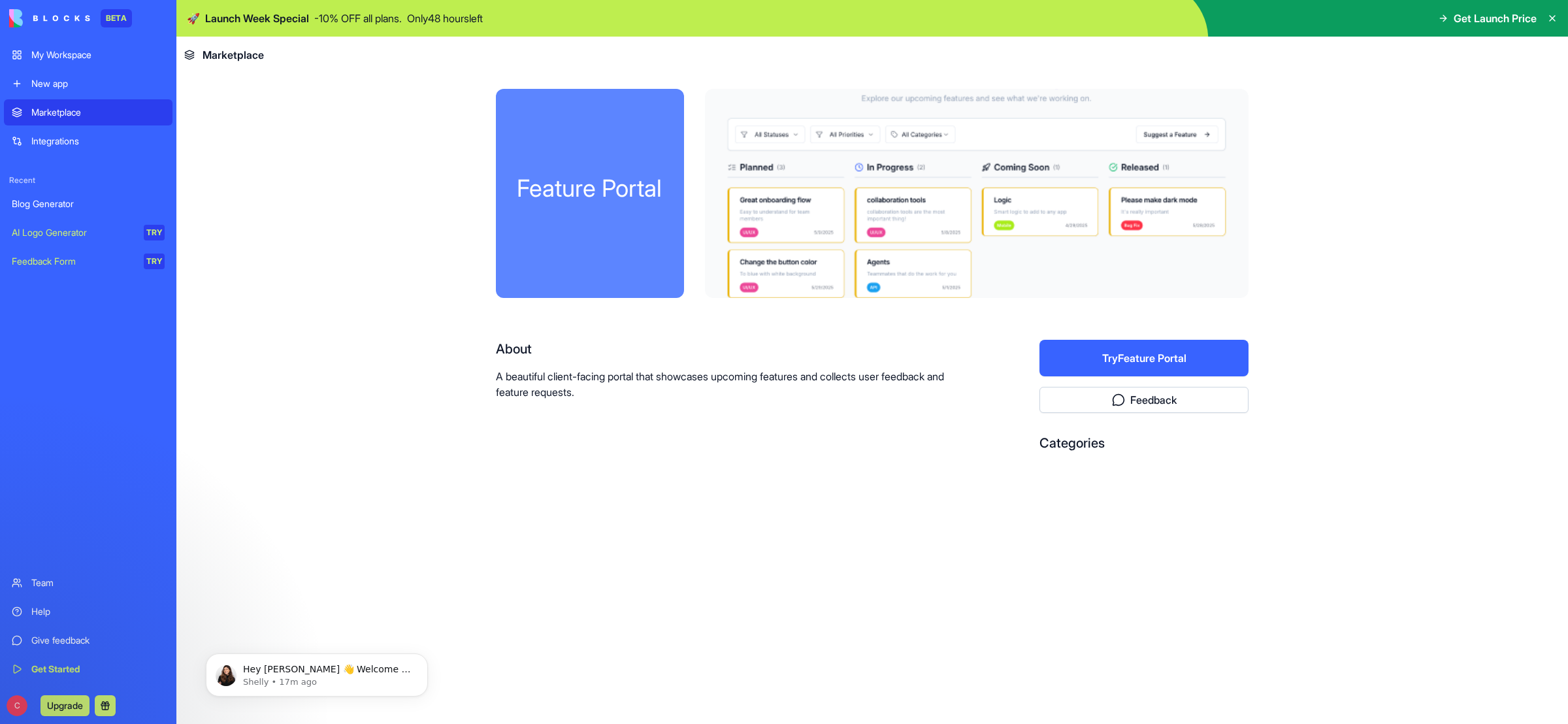
click at [1156, 363] on button "Try Feature Portal" at bounding box center [1144, 357] width 209 height 36
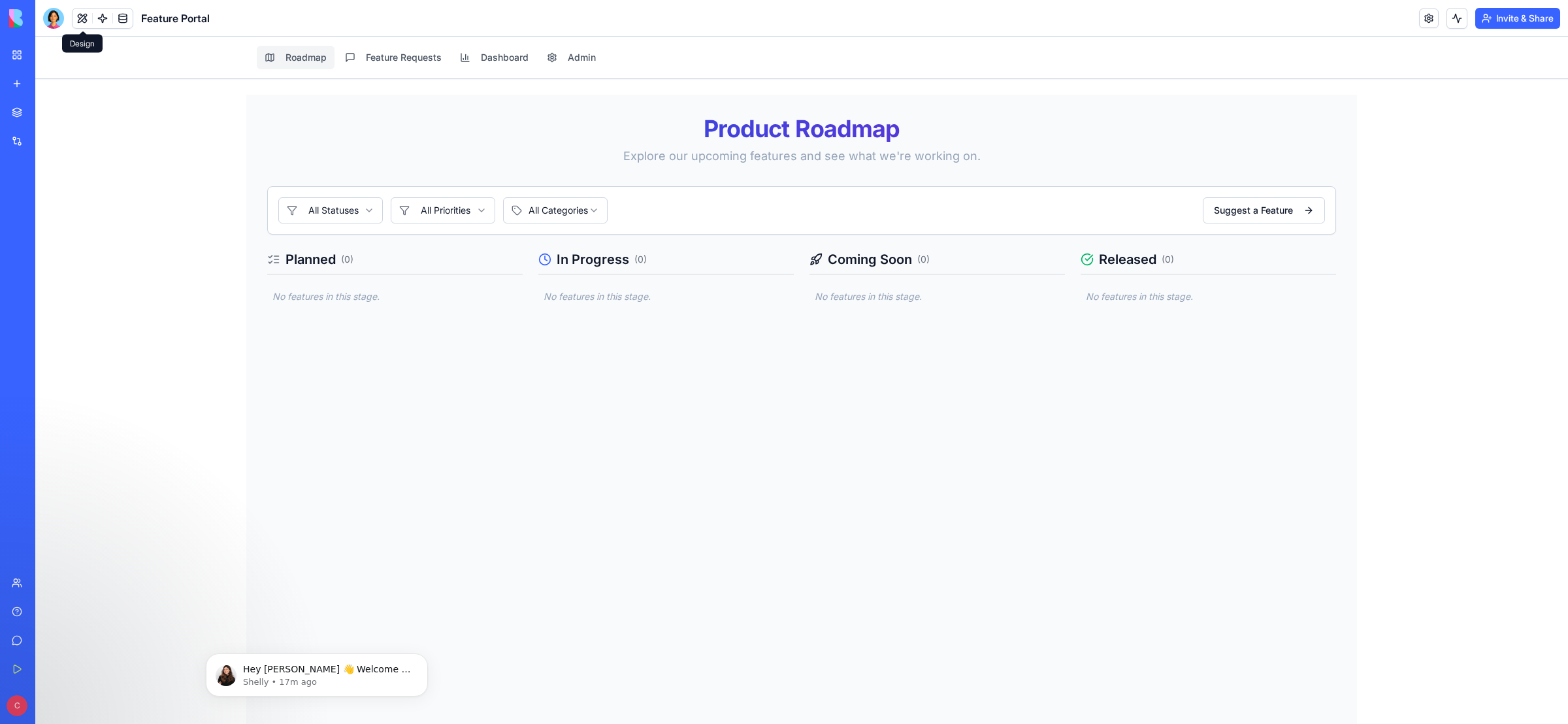
click at [80, 18] on button at bounding box center [83, 19] width 20 height 20
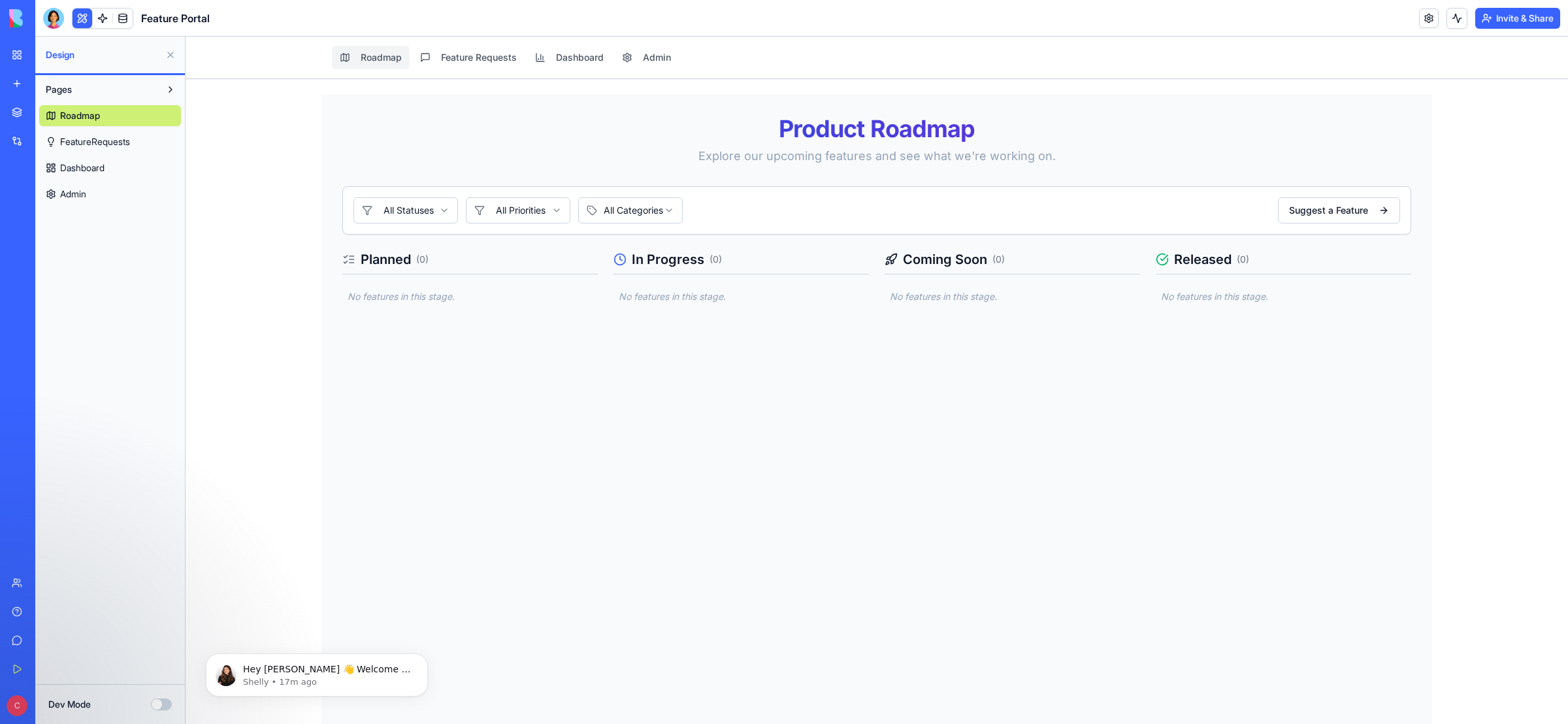
click at [91, 168] on span "Dashboard" at bounding box center [82, 168] width 44 height 13
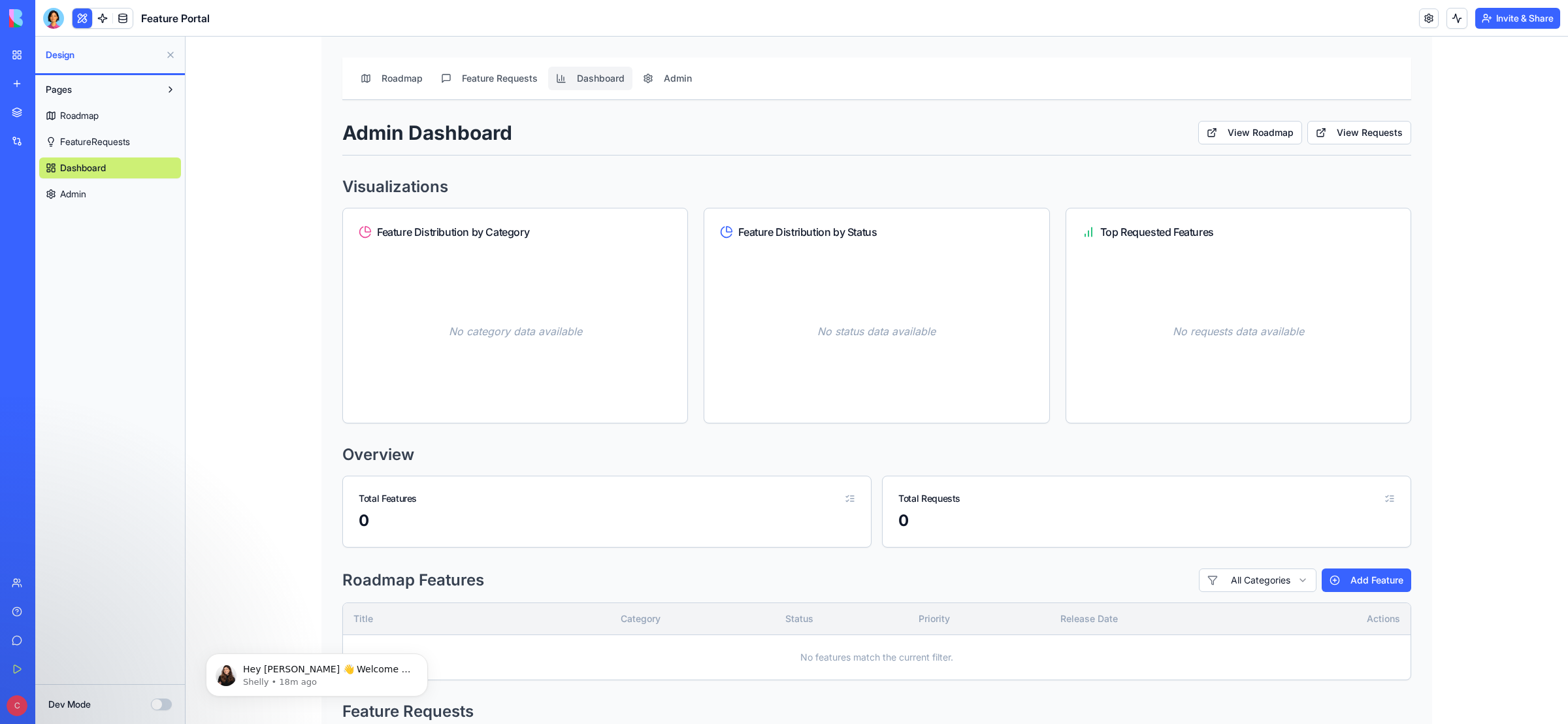
click at [74, 195] on span "Admin" at bounding box center [73, 193] width 26 height 13
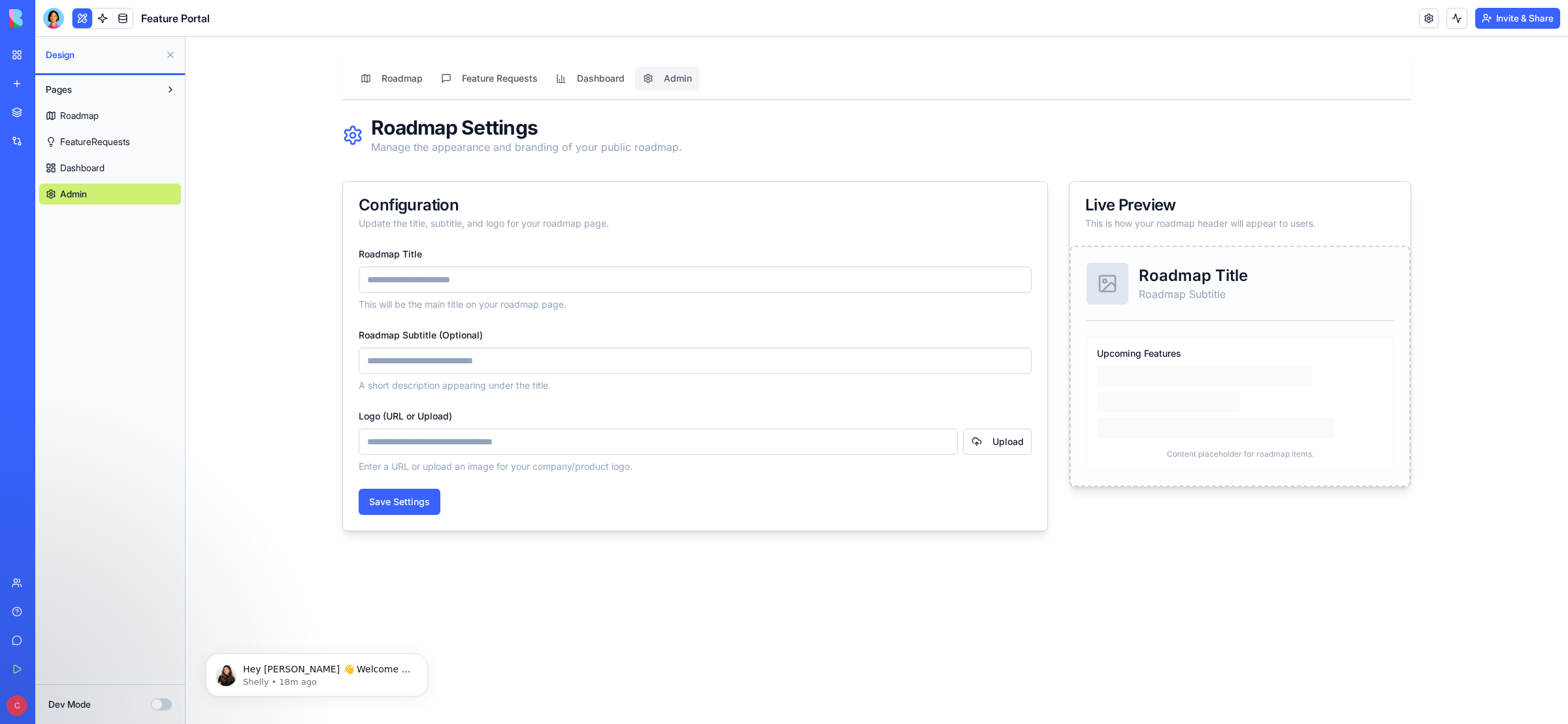
click at [80, 117] on span "Roadmap" at bounding box center [79, 115] width 38 height 13
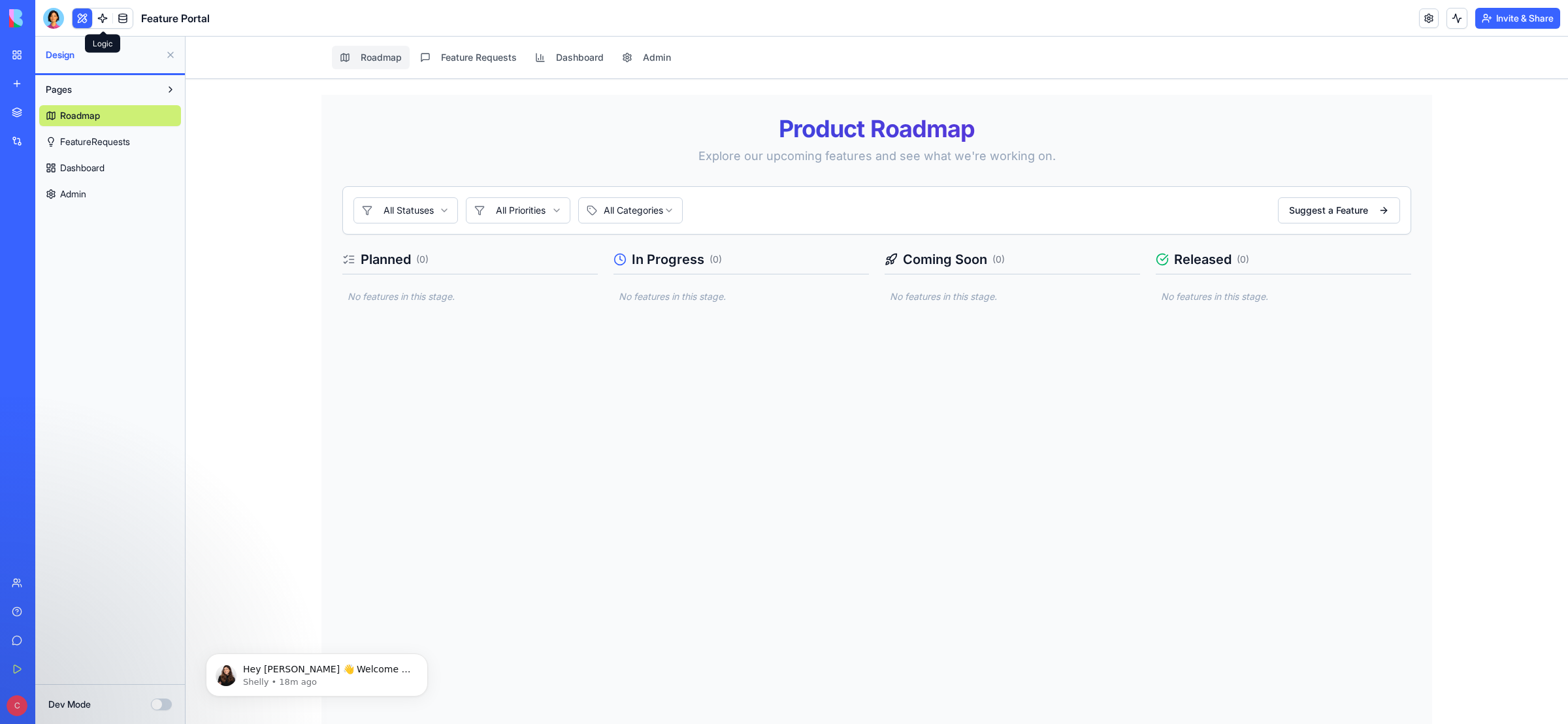
click at [101, 16] on link at bounding box center [103, 19] width 20 height 20
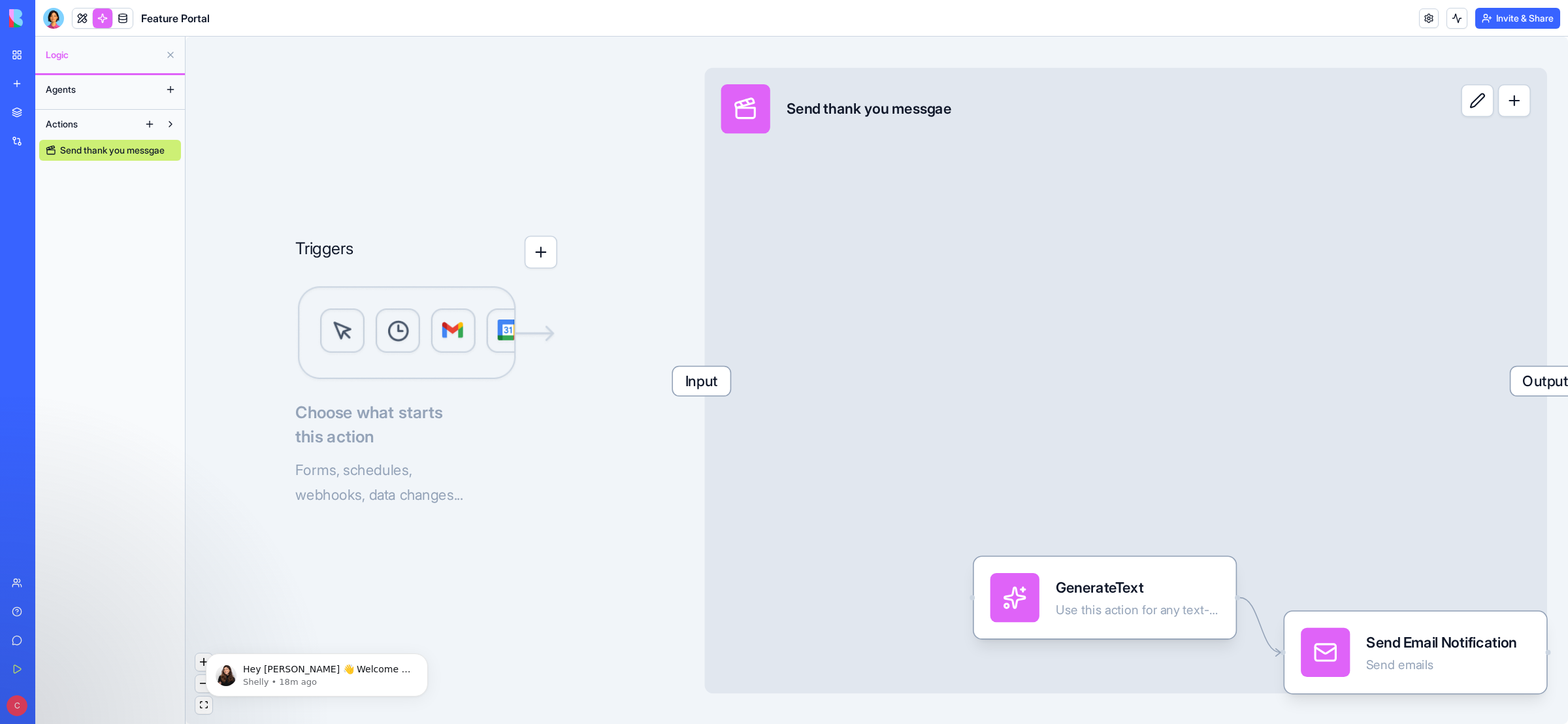
click at [114, 95] on button "Agents" at bounding box center [100, 89] width 121 height 21
click at [168, 91] on button at bounding box center [170, 89] width 21 height 21
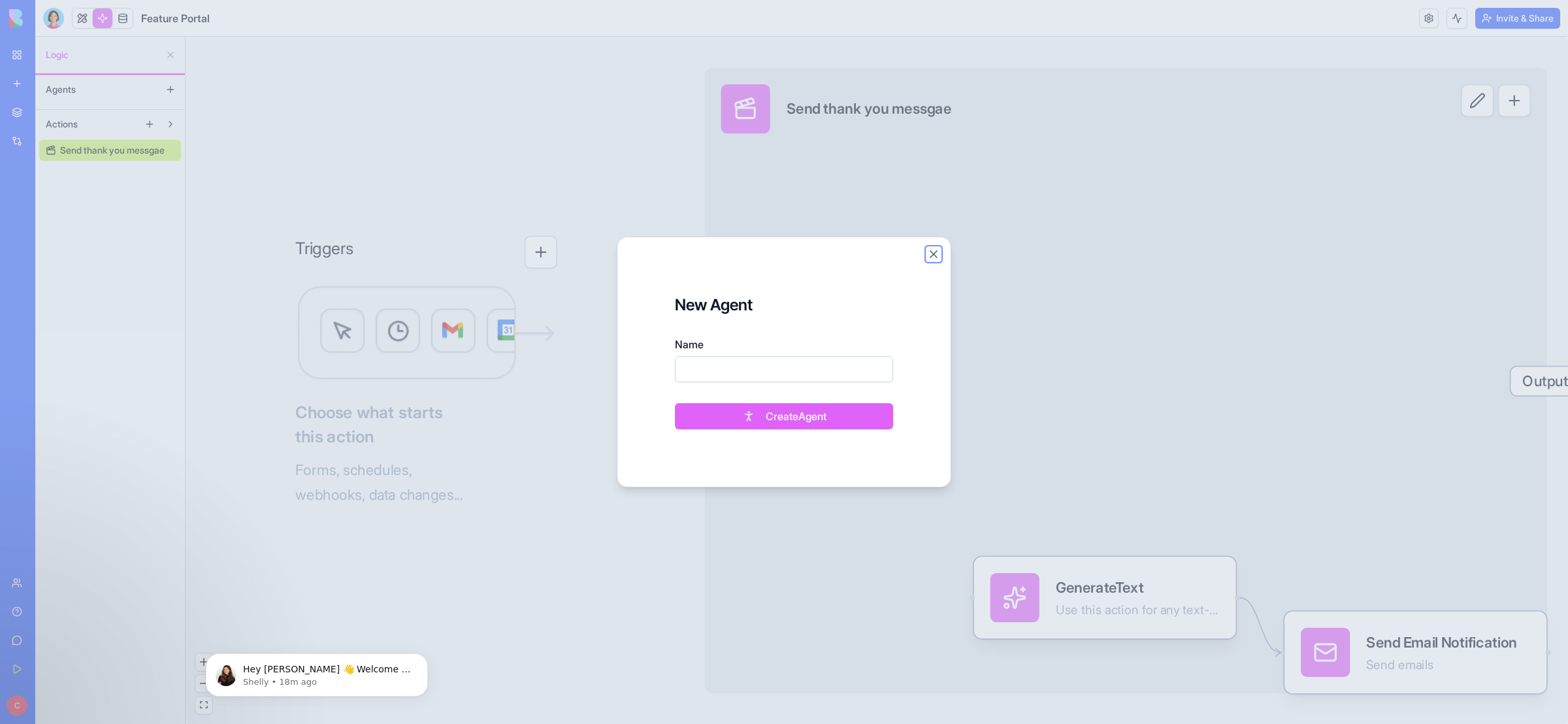
click at [932, 254] on button "Close" at bounding box center [933, 253] width 13 height 13
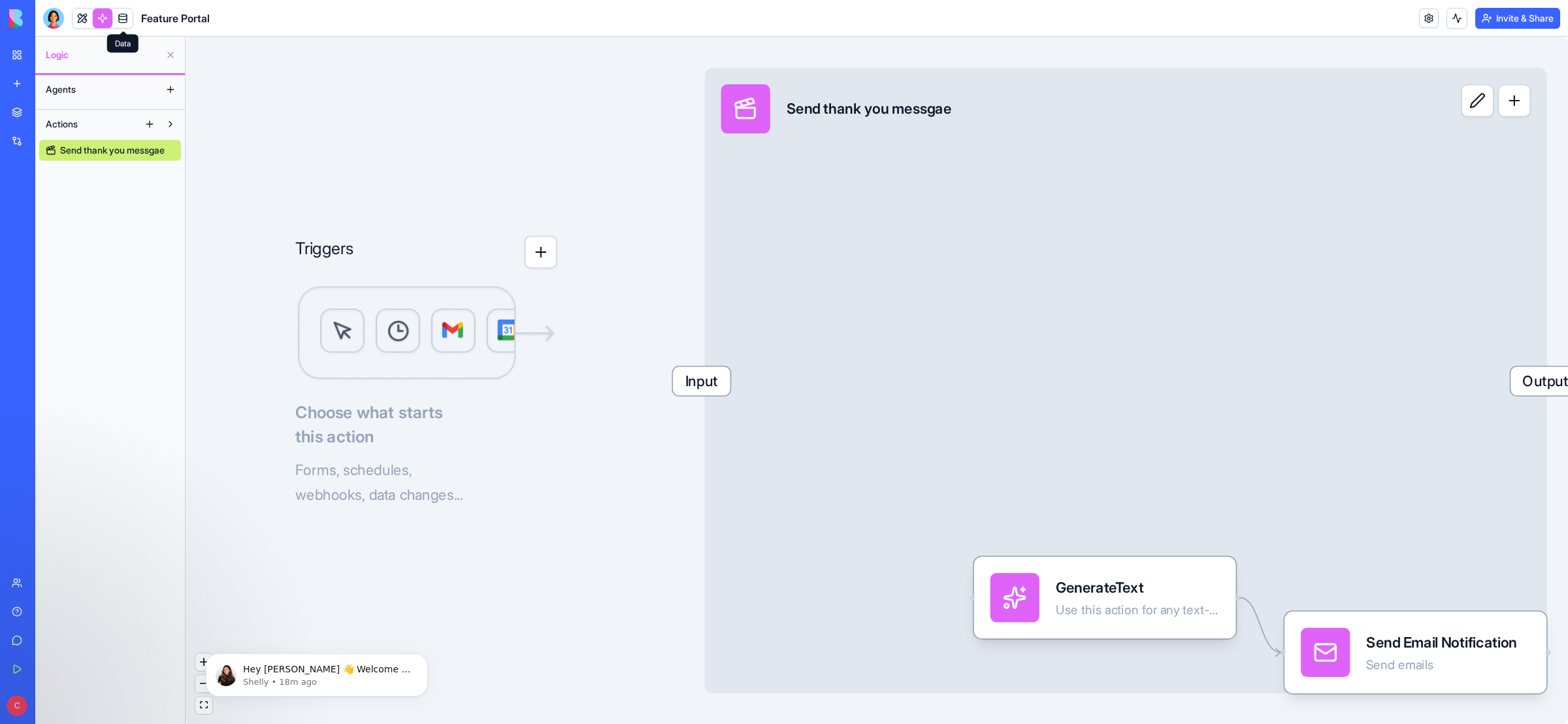
click at [125, 15] on link at bounding box center [123, 19] width 20 height 20
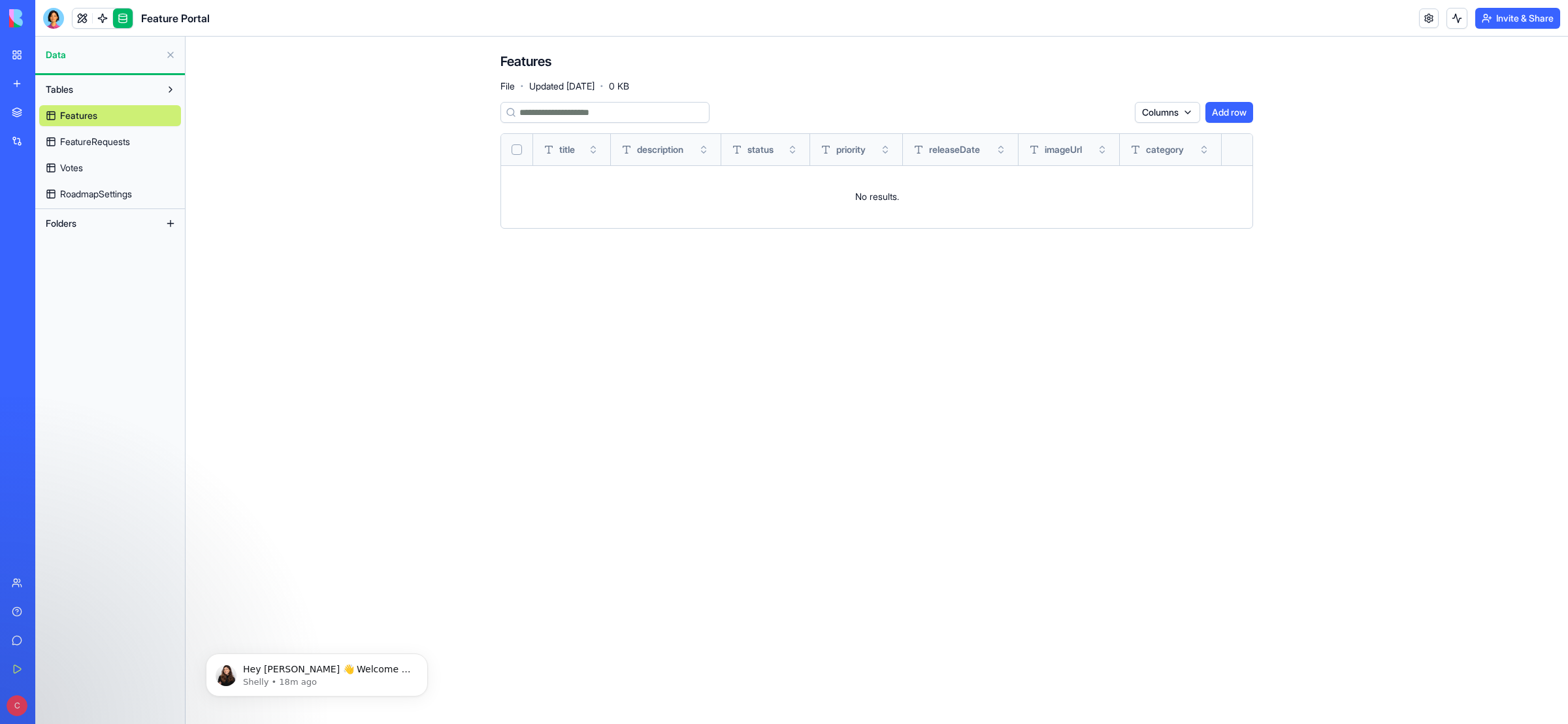
click at [104, 142] on span "FeatureRequests" at bounding box center [95, 141] width 70 height 13
click at [173, 52] on button at bounding box center [170, 54] width 21 height 21
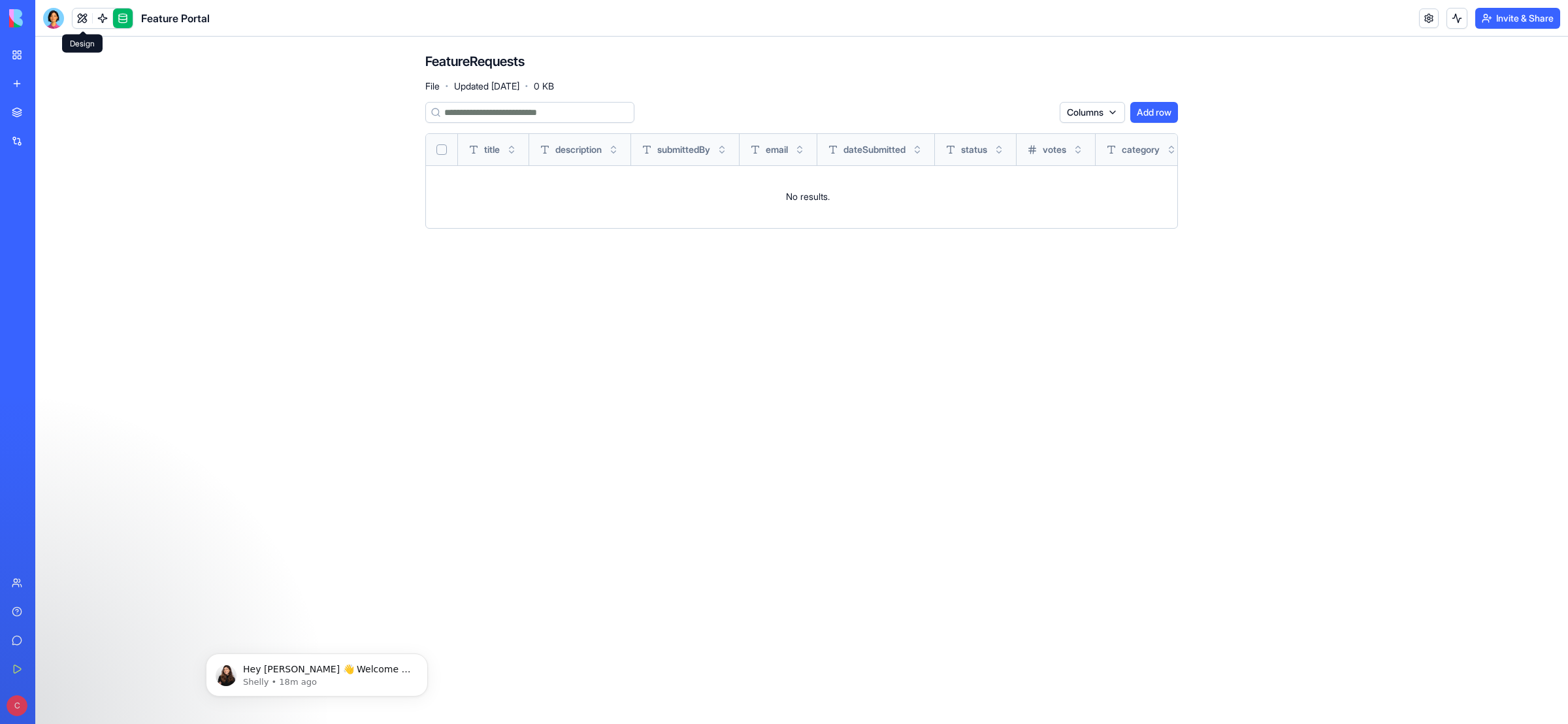
click at [84, 16] on link at bounding box center [83, 19] width 20 height 20
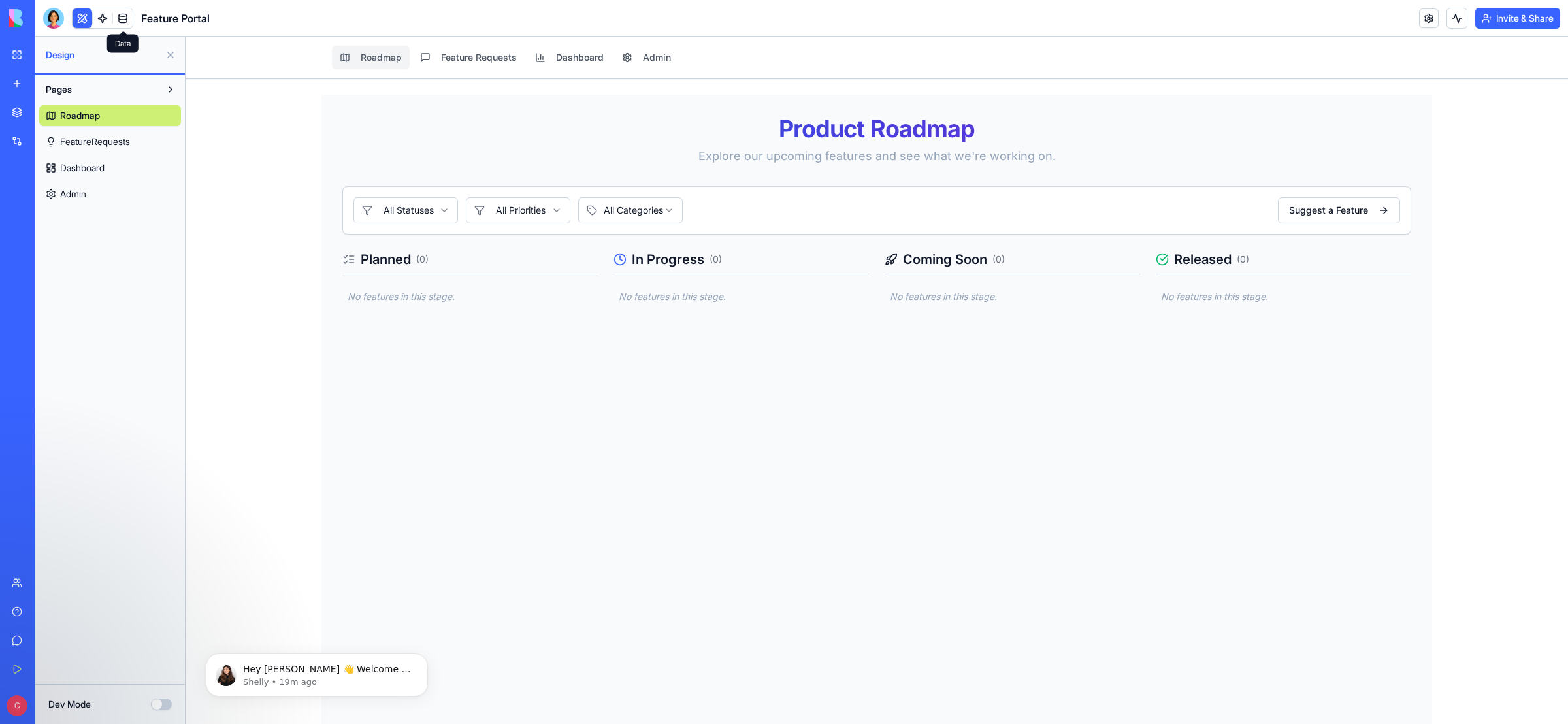
click at [125, 17] on link at bounding box center [123, 19] width 20 height 20
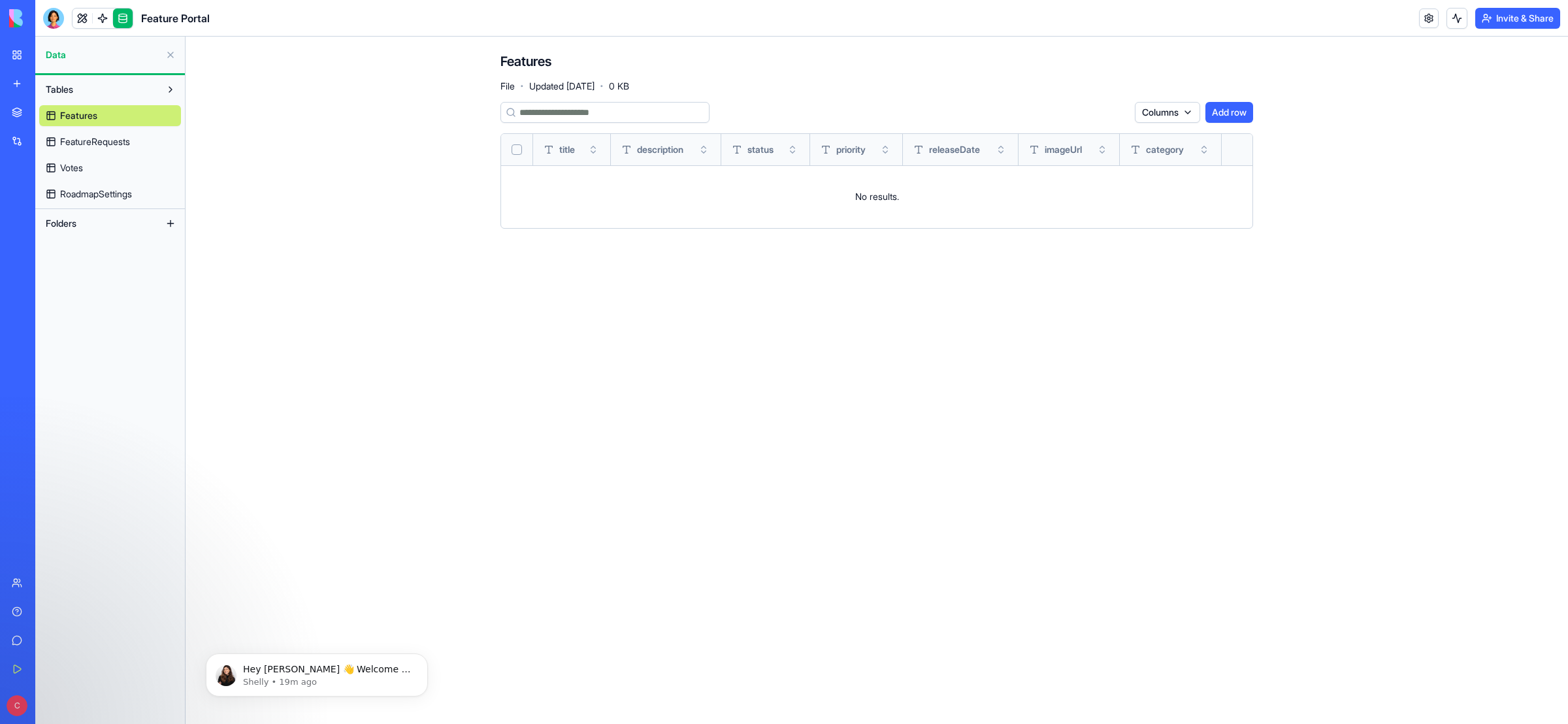
click at [73, 87] on span "Tables" at bounding box center [59, 89] width 28 height 13
click at [80, 125] on button "Folders" at bounding box center [100, 118] width 121 height 21
click at [65, 90] on span "Tables" at bounding box center [59, 89] width 28 height 13
click at [59, 19] on img at bounding box center [49, 18] width 81 height 19
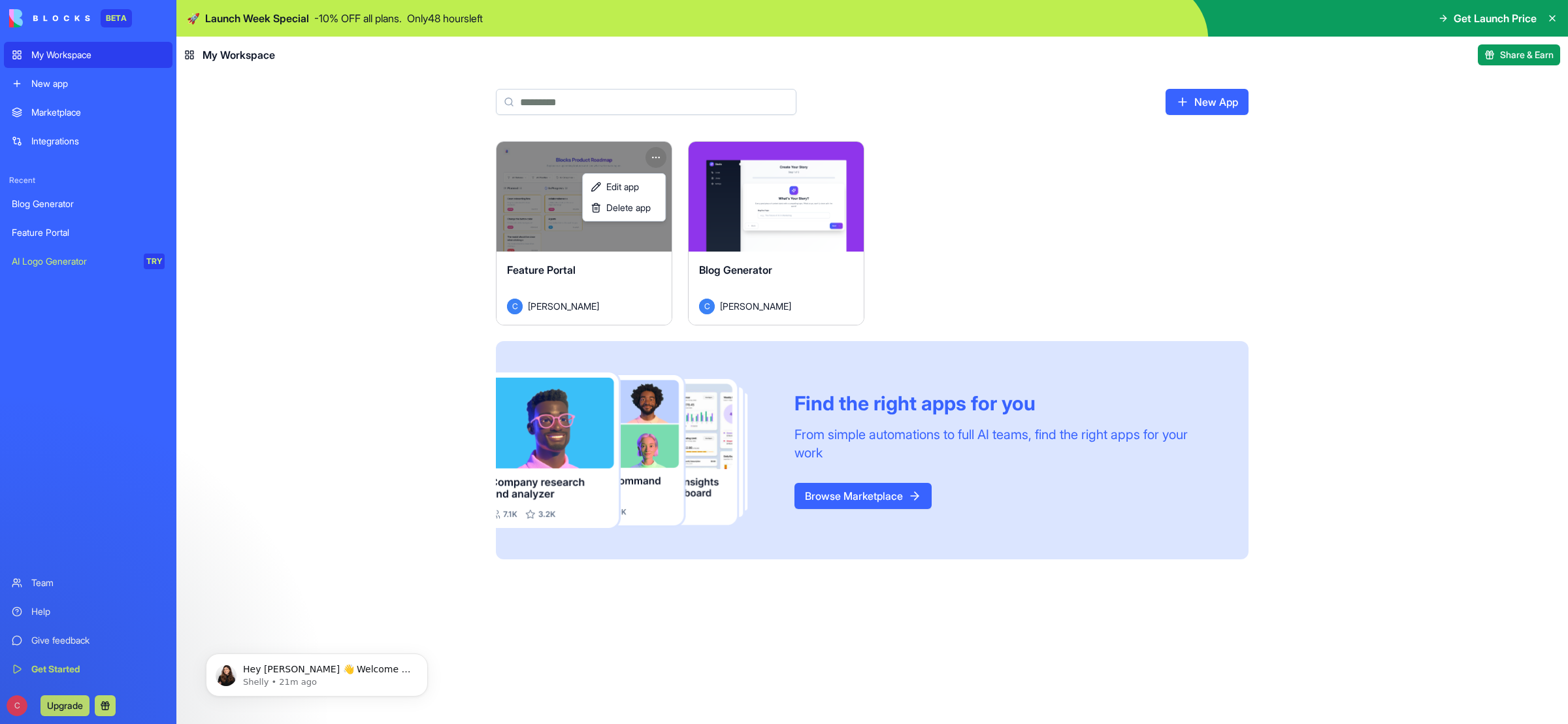
click at [658, 154] on html "BETA My Workspace New app Marketplace Integrations Recent Blog Generator Featur…" at bounding box center [784, 362] width 1568 height 724
click at [636, 210] on span "Delete app" at bounding box center [628, 207] width 44 height 13
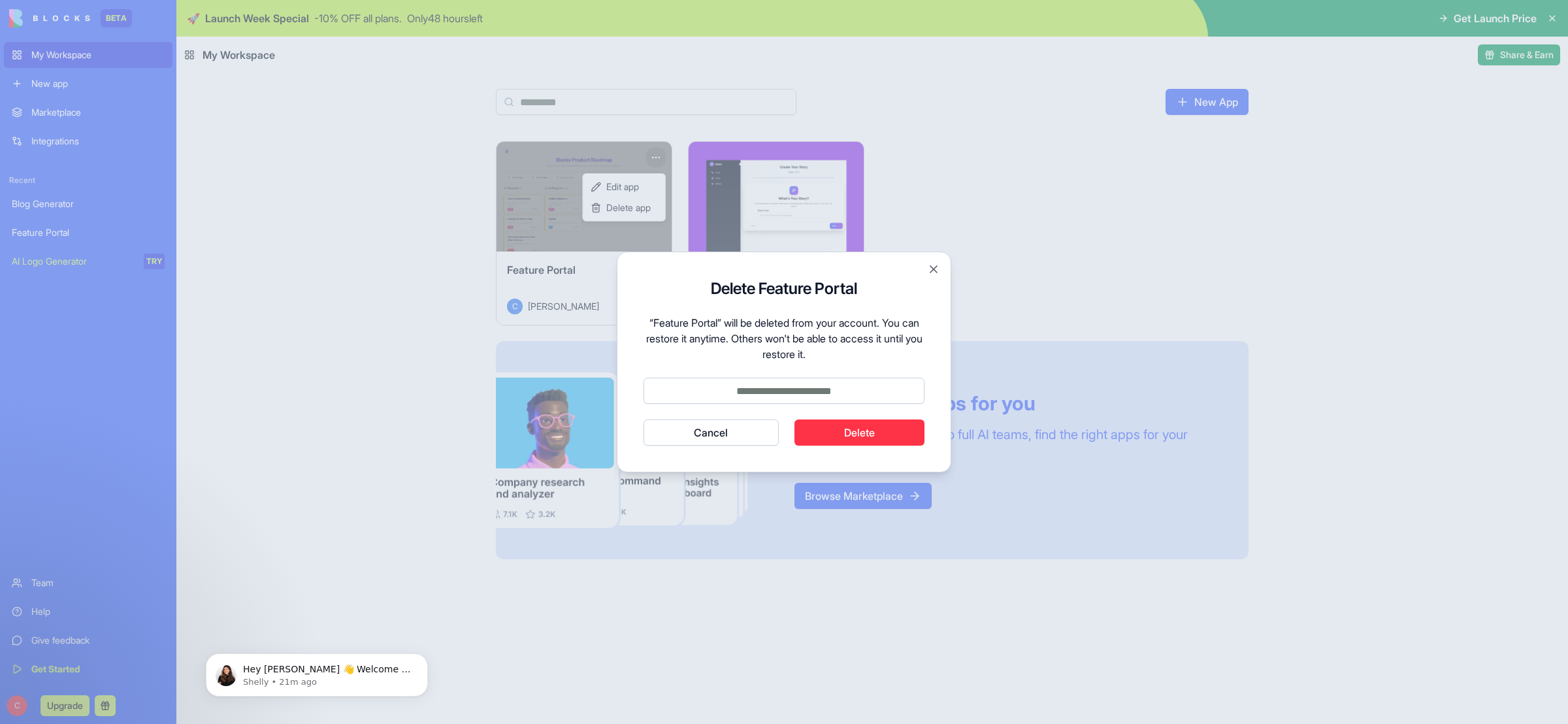
click at [779, 395] on input at bounding box center [783, 391] width 281 height 26
type input "******"
click at [874, 440] on button "Delete" at bounding box center [859, 432] width 130 height 26
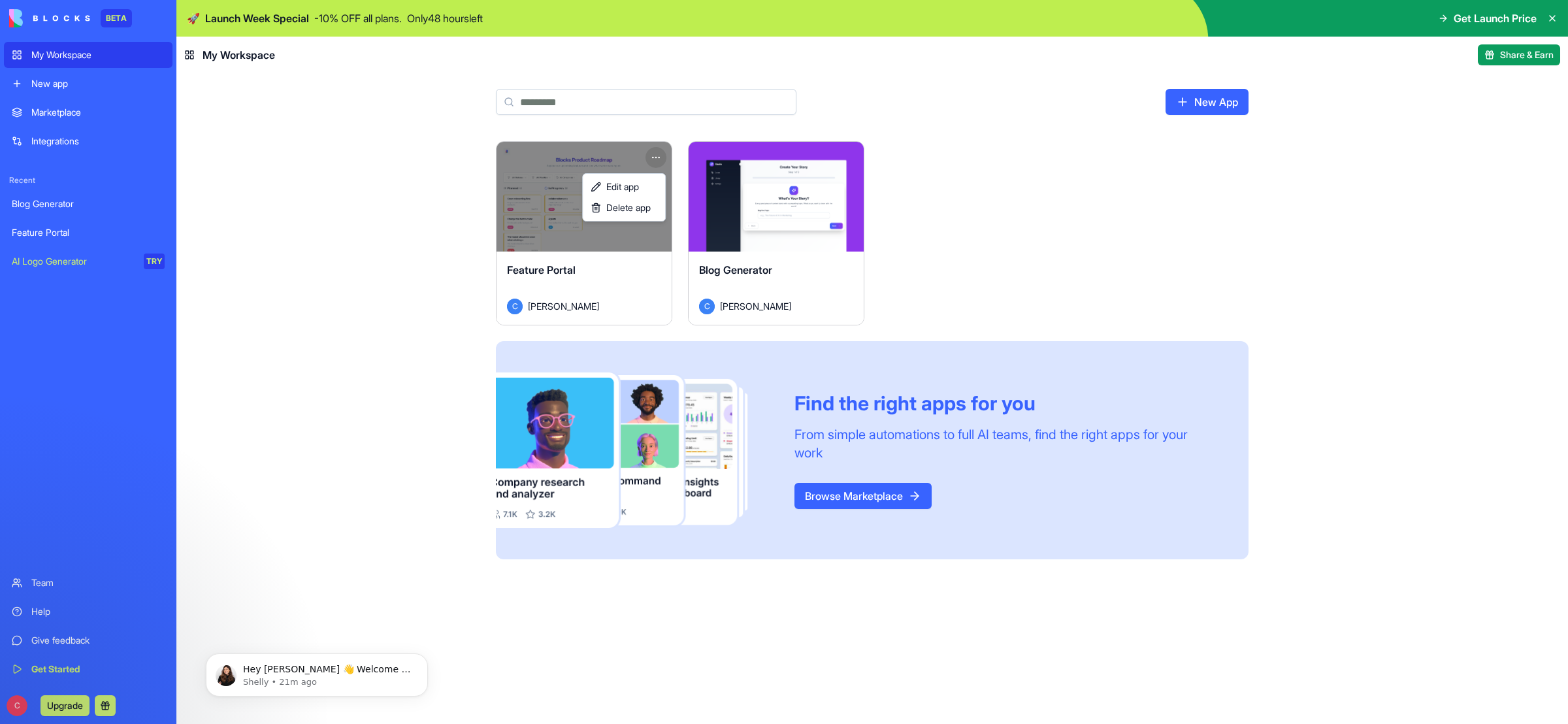
click at [777, 217] on html "BETA My Workspace New app Marketplace Integrations Recent Blog Generator Featur…" at bounding box center [784, 362] width 1568 height 724
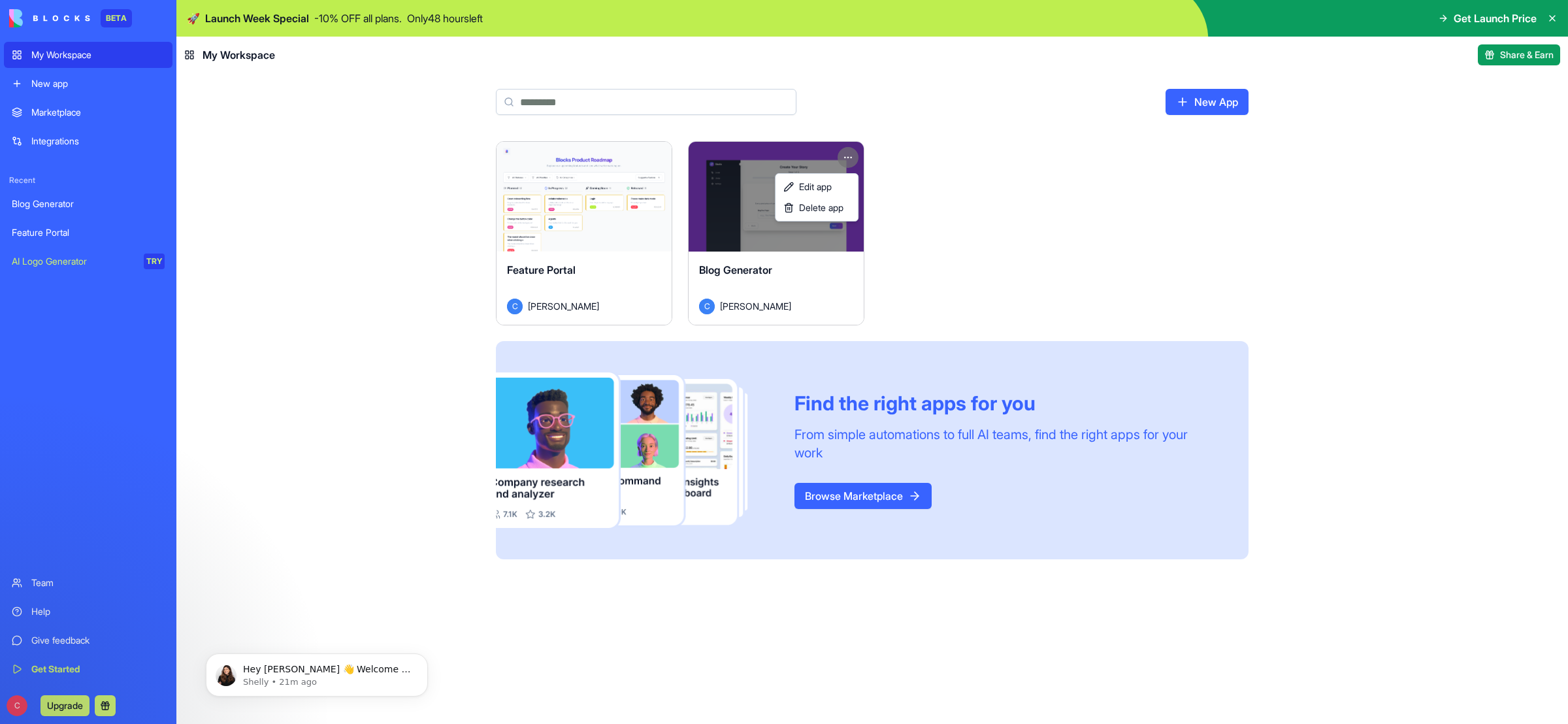
click at [850, 157] on html "BETA My Workspace New app Marketplace Integrations Recent Blog Generator Featur…" at bounding box center [784, 362] width 1568 height 724
click at [820, 187] on span "Edit app" at bounding box center [815, 186] width 33 height 13
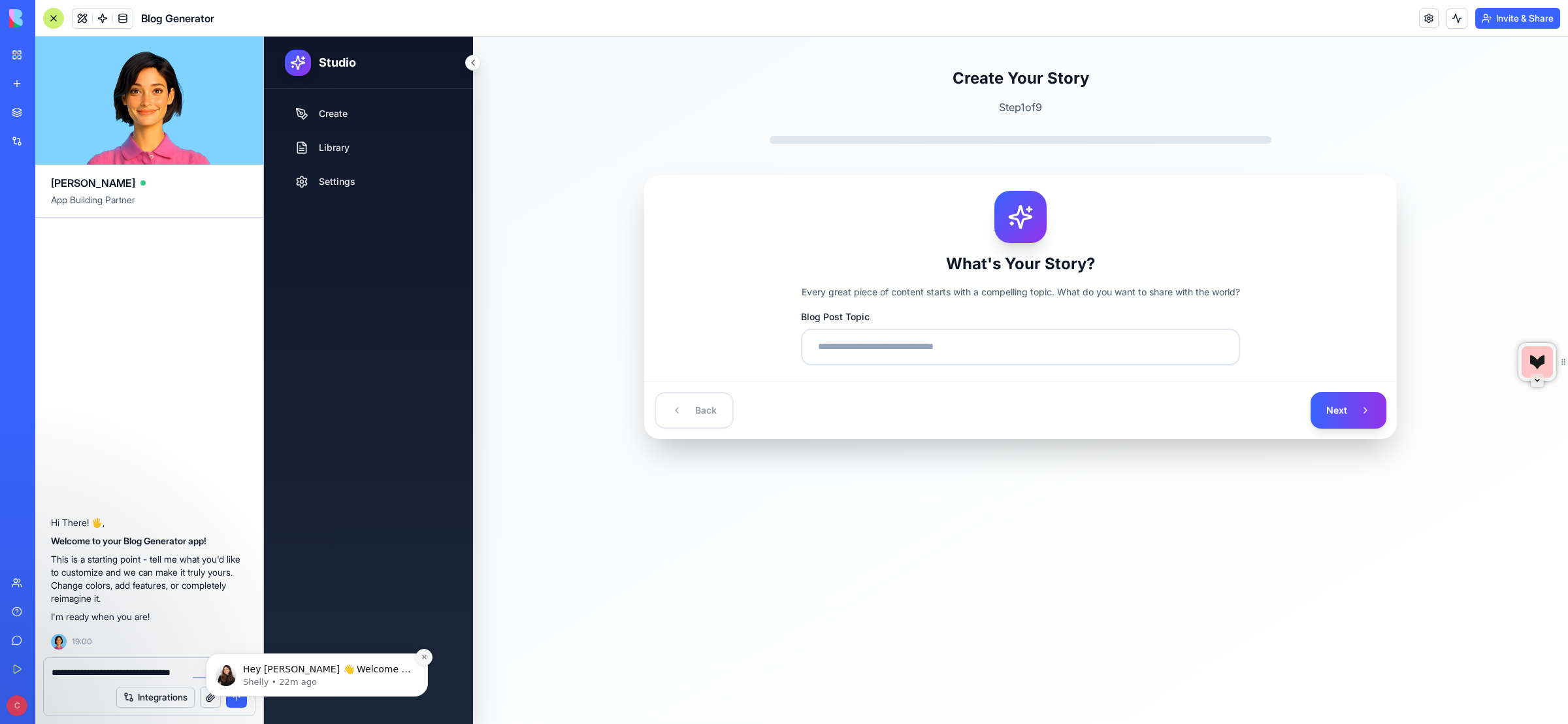
click at [427, 659] on icon "Dismiss notification" at bounding box center [424, 656] width 7 height 7
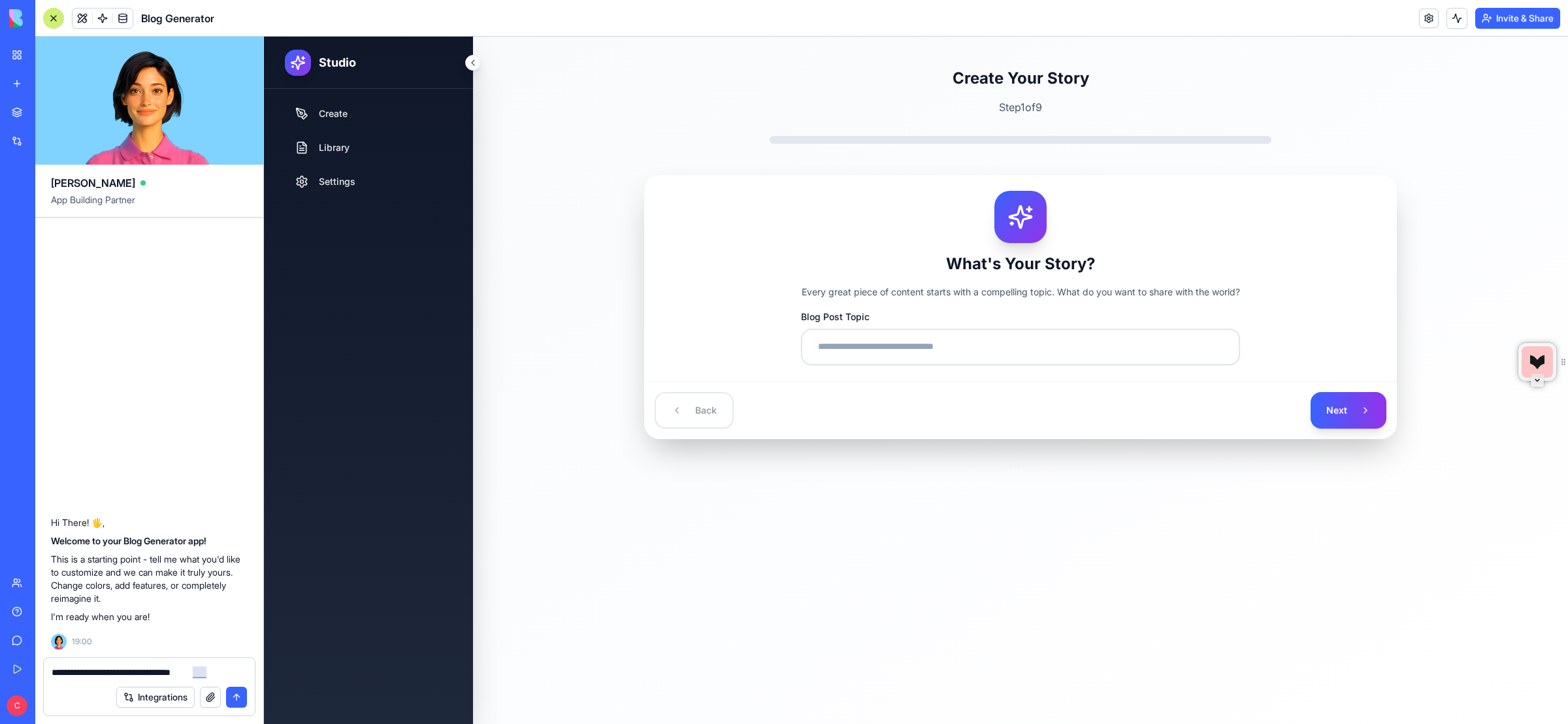
drag, startPoint x: 214, startPoint y: 673, endPoint x: 226, endPoint y: 675, distance: 12.2
click at [214, 673] on textarea "**********" at bounding box center [148, 672] width 194 height 13
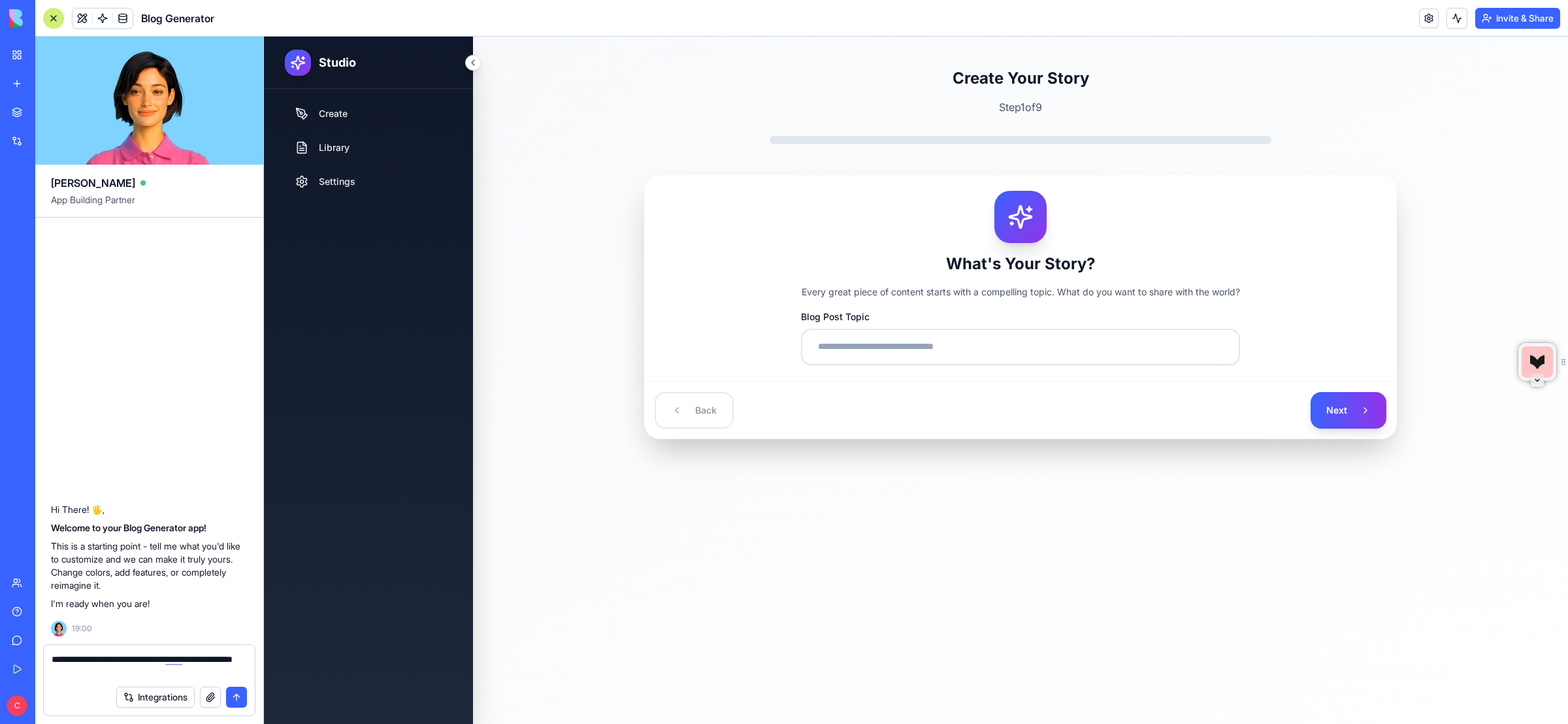
type textarea "**********"
click at [236, 695] on button "submit" at bounding box center [236, 696] width 21 height 21
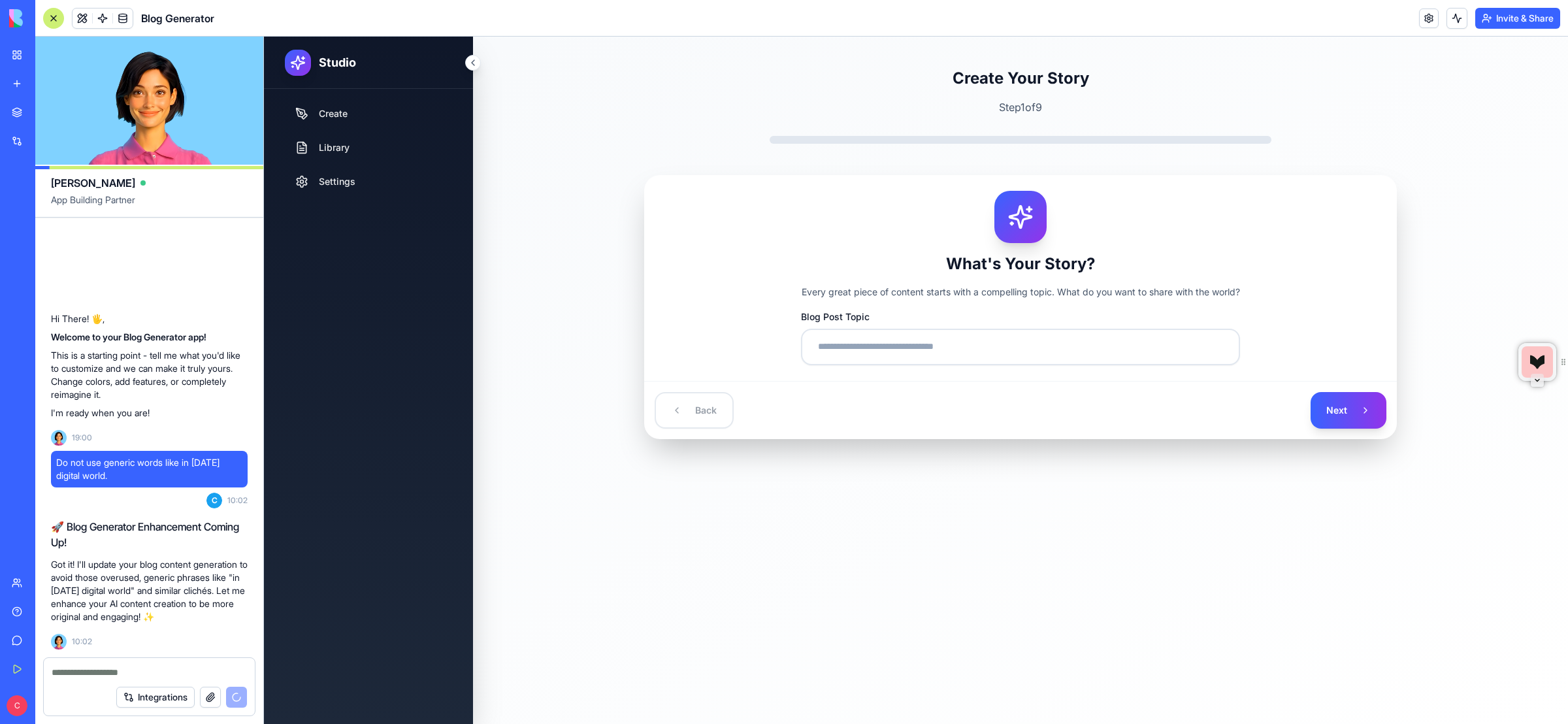
click at [122, 671] on textarea at bounding box center [148, 672] width 194 height 13
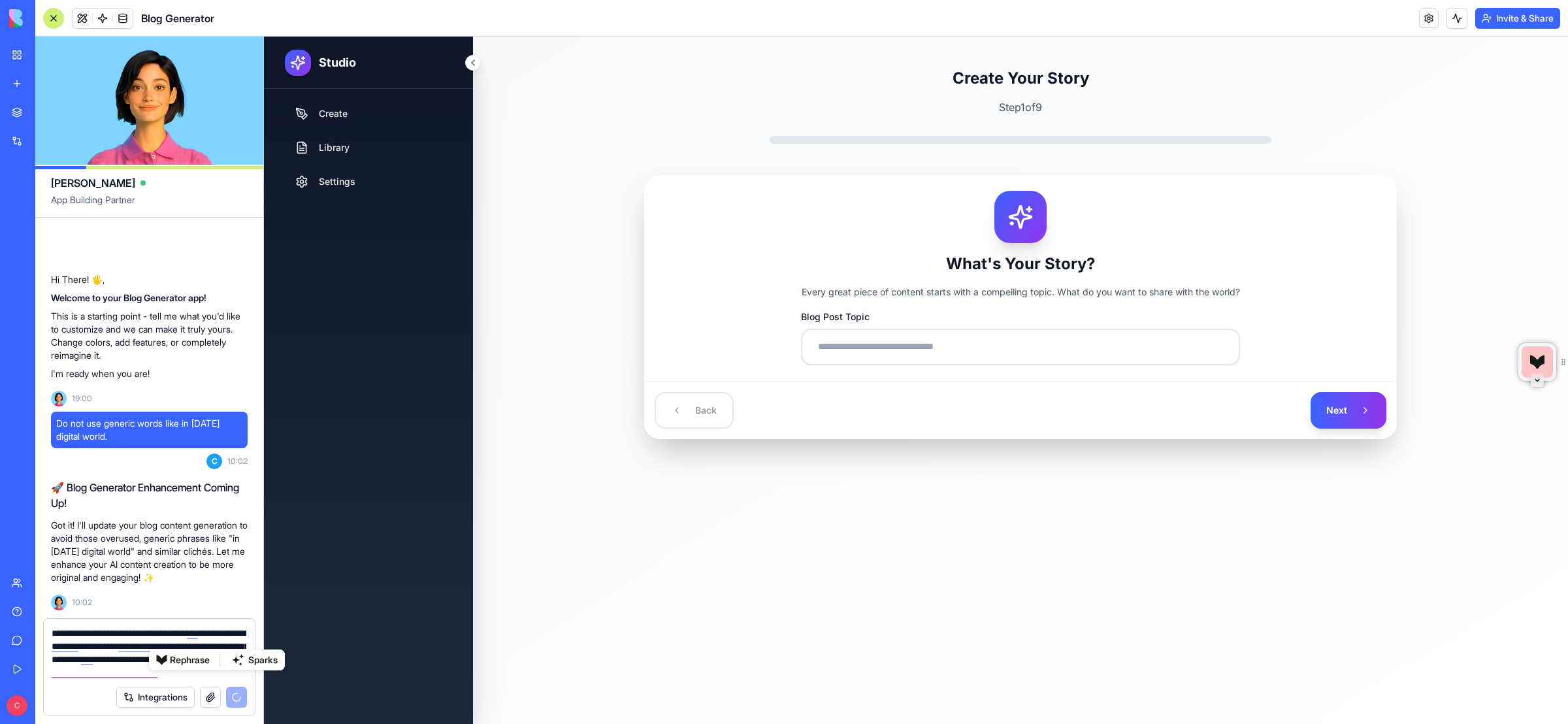
click at [390, 643] on div "Create Library Settings" at bounding box center [369, 406] width 209 height 635
click at [102, 673] on textarea "**********" at bounding box center [148, 652] width 194 height 52
click at [208, 646] on textarea "**********" at bounding box center [148, 652] width 194 height 52
click at [158, 642] on textarea "**********" at bounding box center [148, 652] width 194 height 52
click at [212, 649] on textarea "**********" at bounding box center [148, 652] width 194 height 52
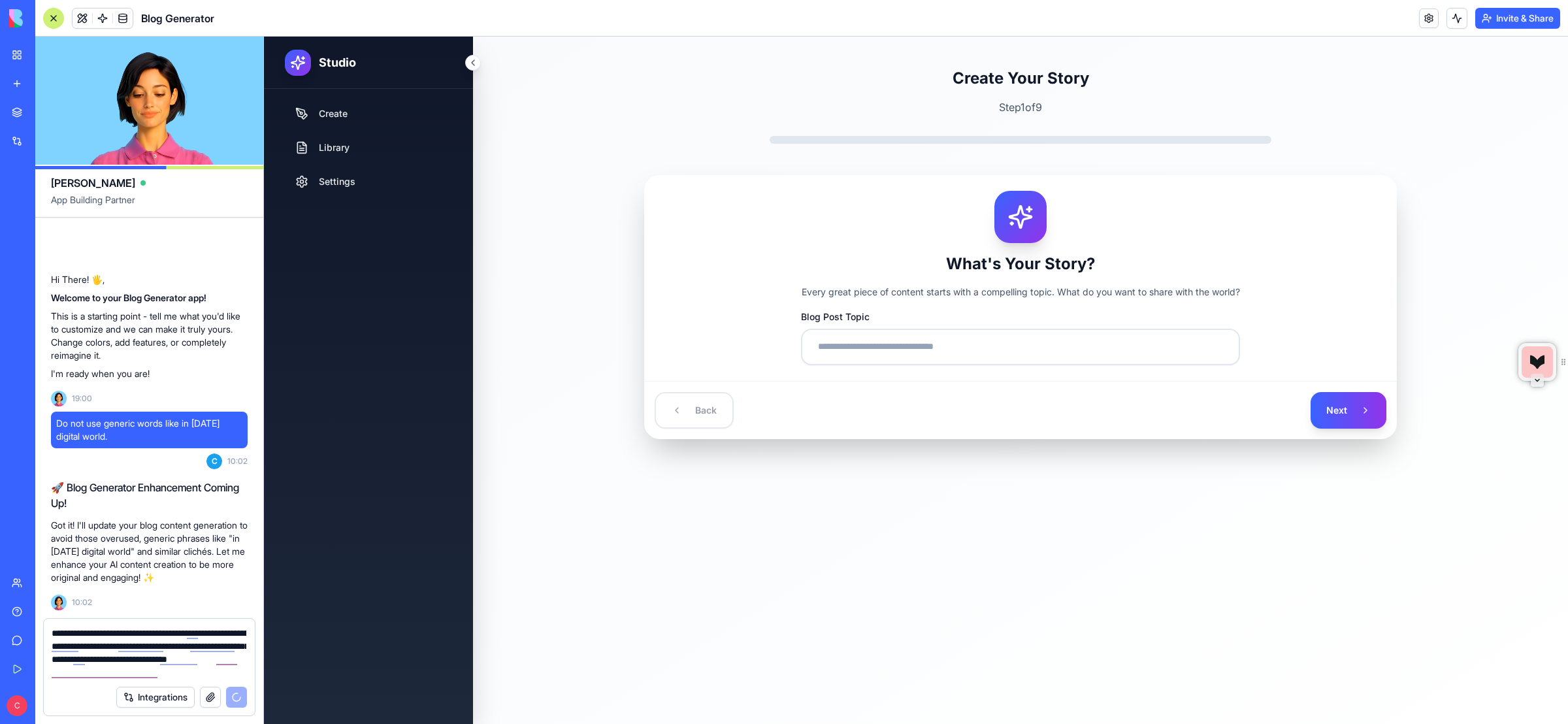
click at [196, 673] on textarea "**********" at bounding box center [148, 652] width 194 height 52
click at [178, 673] on textarea "**********" at bounding box center [148, 652] width 194 height 52
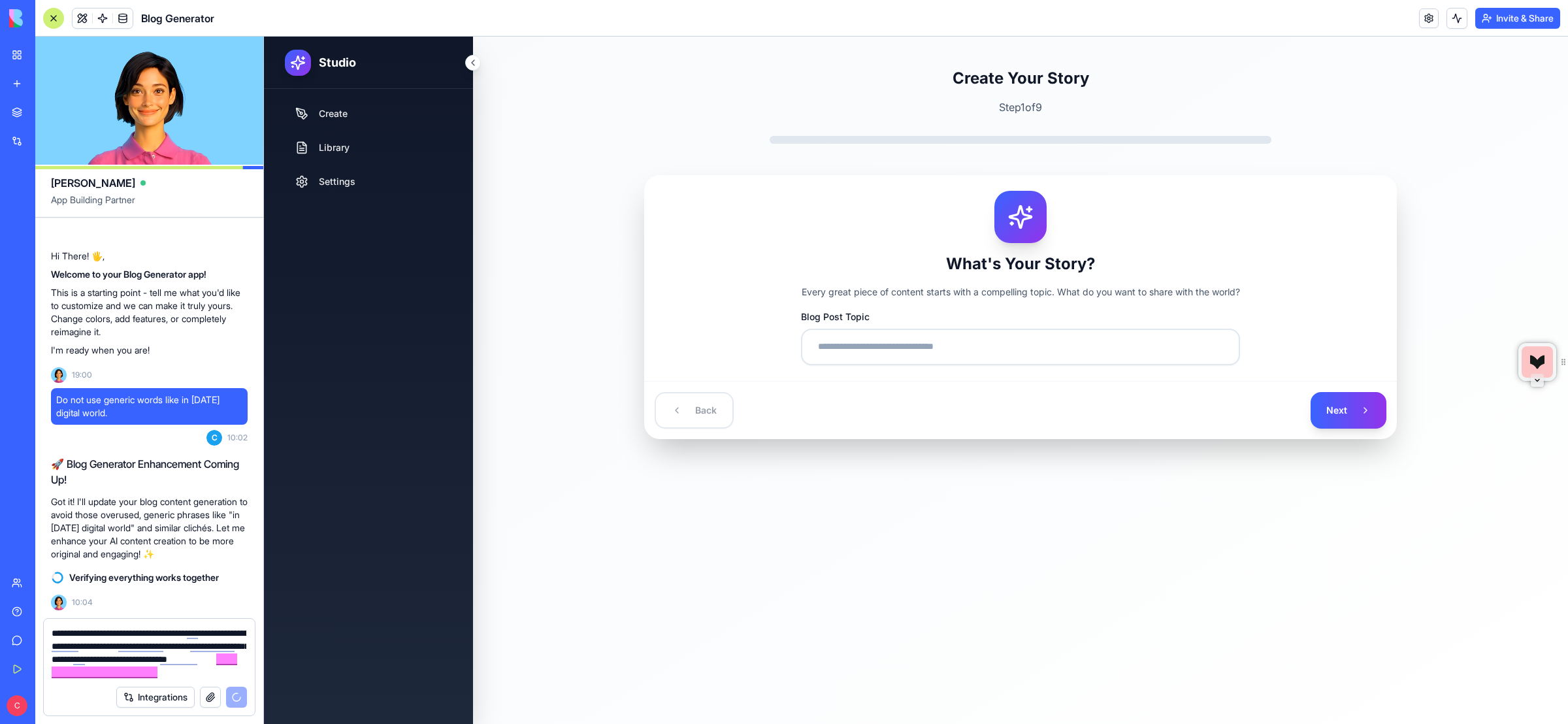
click at [185, 671] on textarea "**********" at bounding box center [148, 652] width 194 height 52
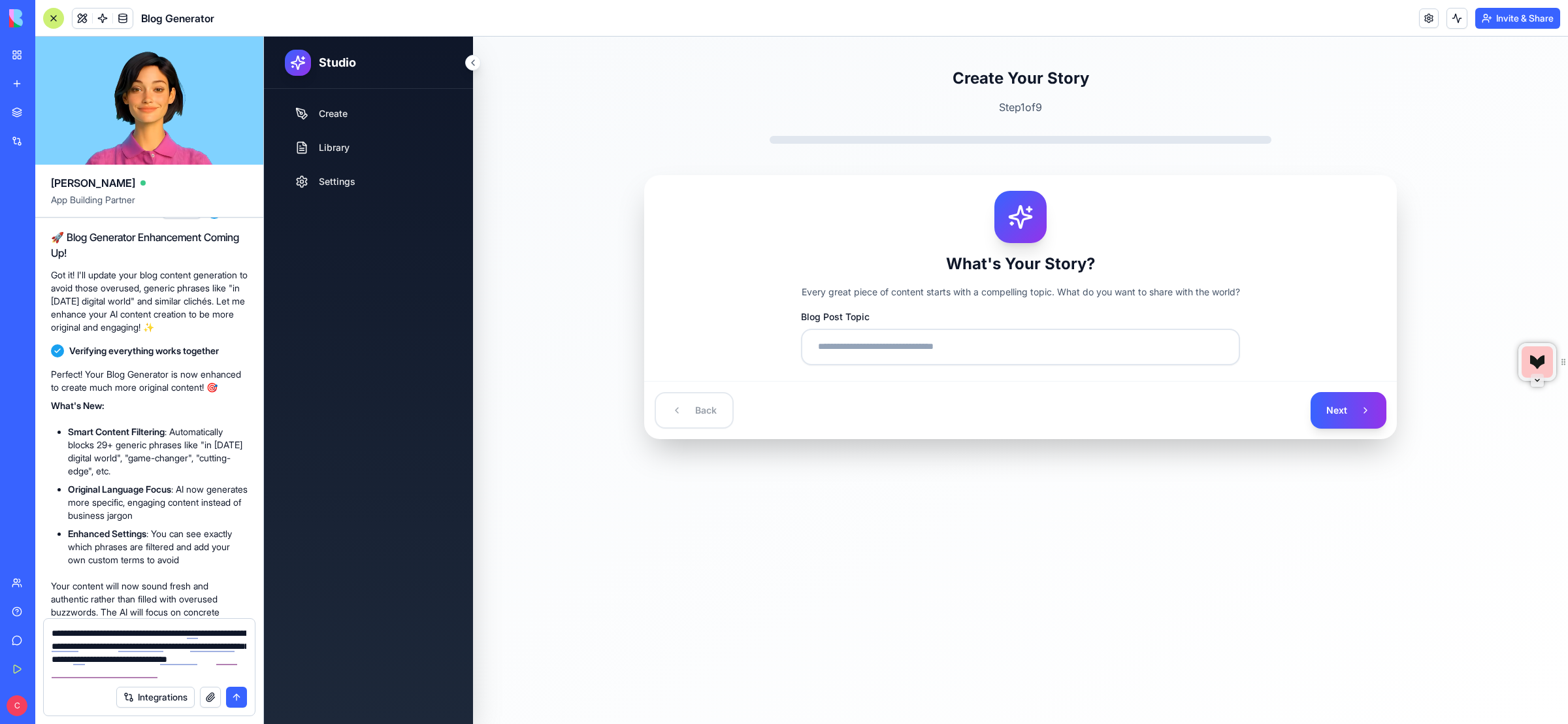
scroll to position [443, 0]
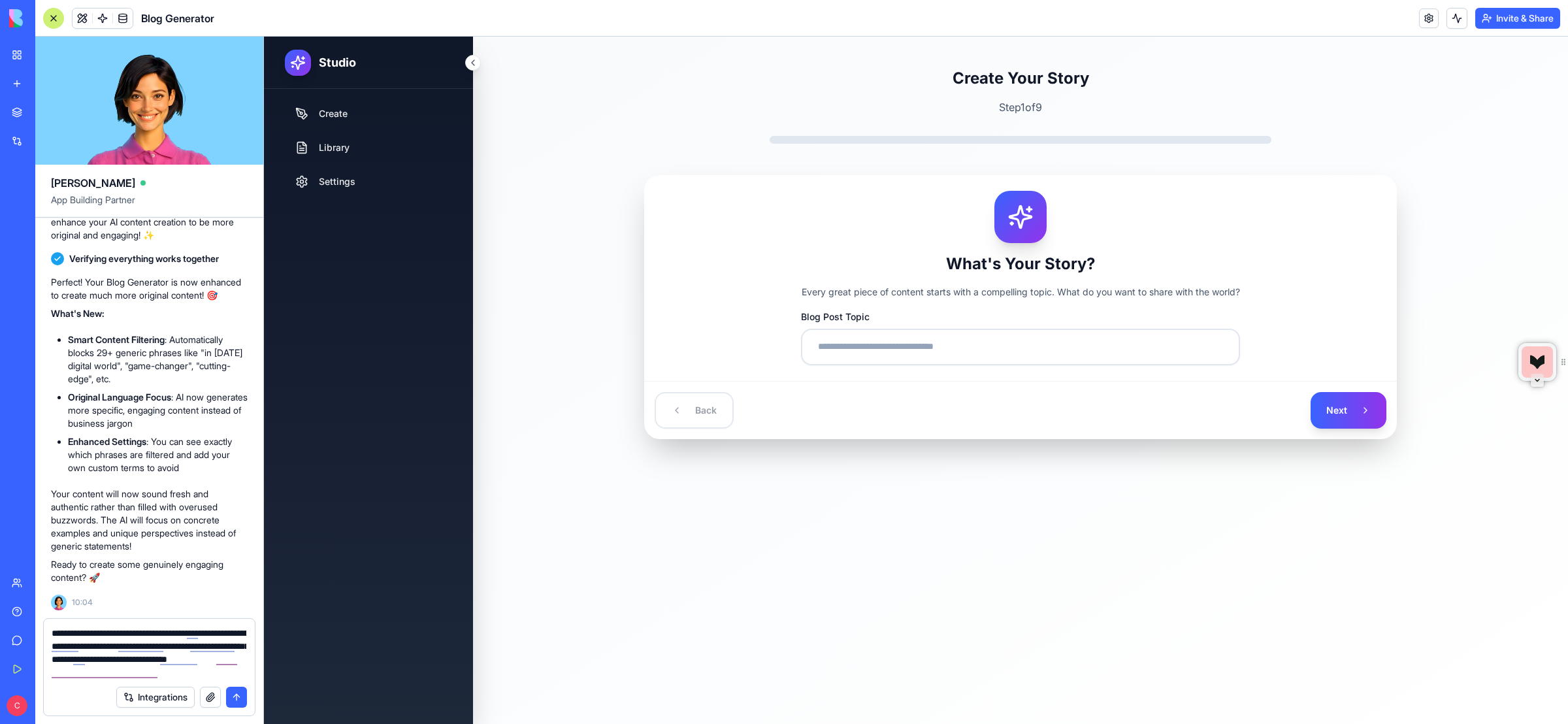
click at [180, 675] on textarea "**********" at bounding box center [148, 652] width 194 height 52
type textarea "**********"
click at [238, 694] on button "submit" at bounding box center [236, 696] width 21 height 21
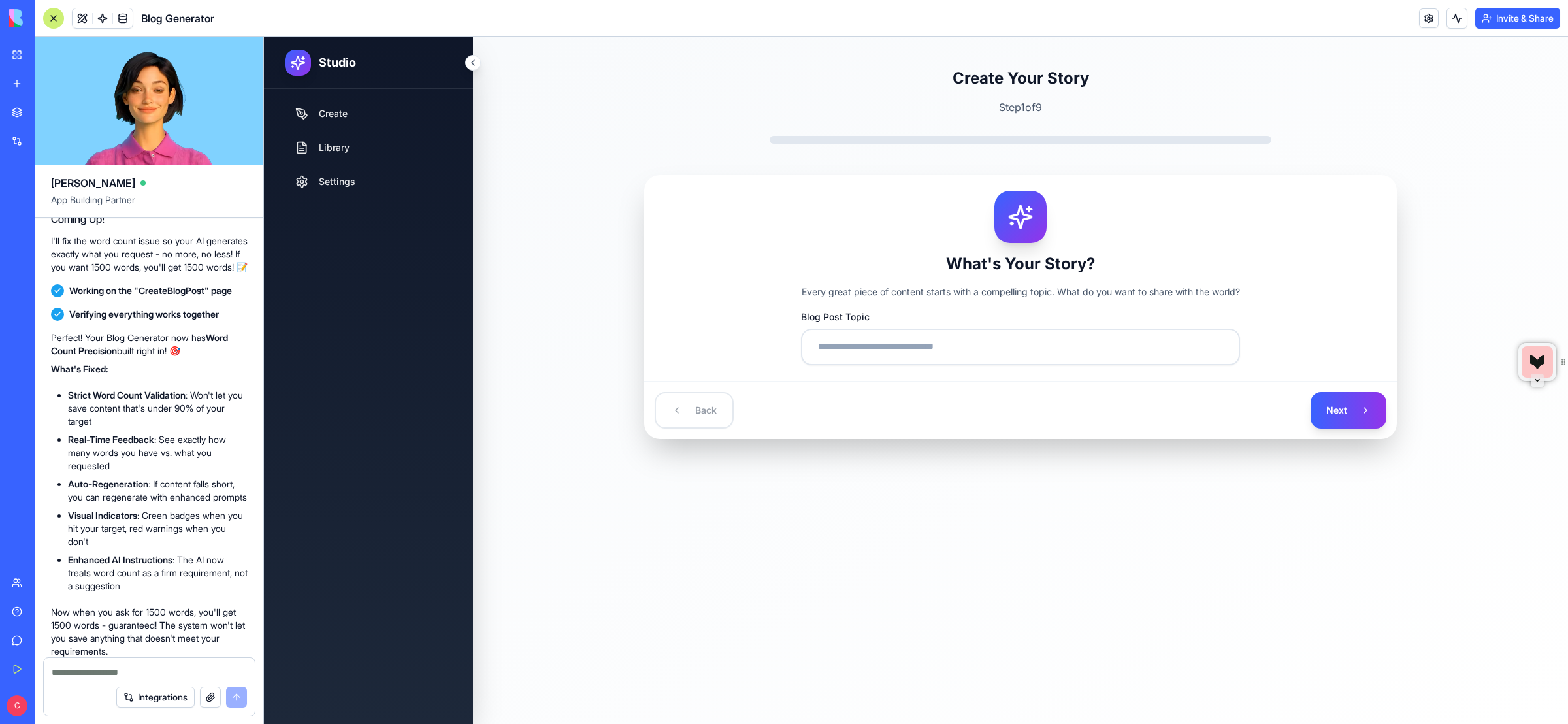
scroll to position [1167, 0]
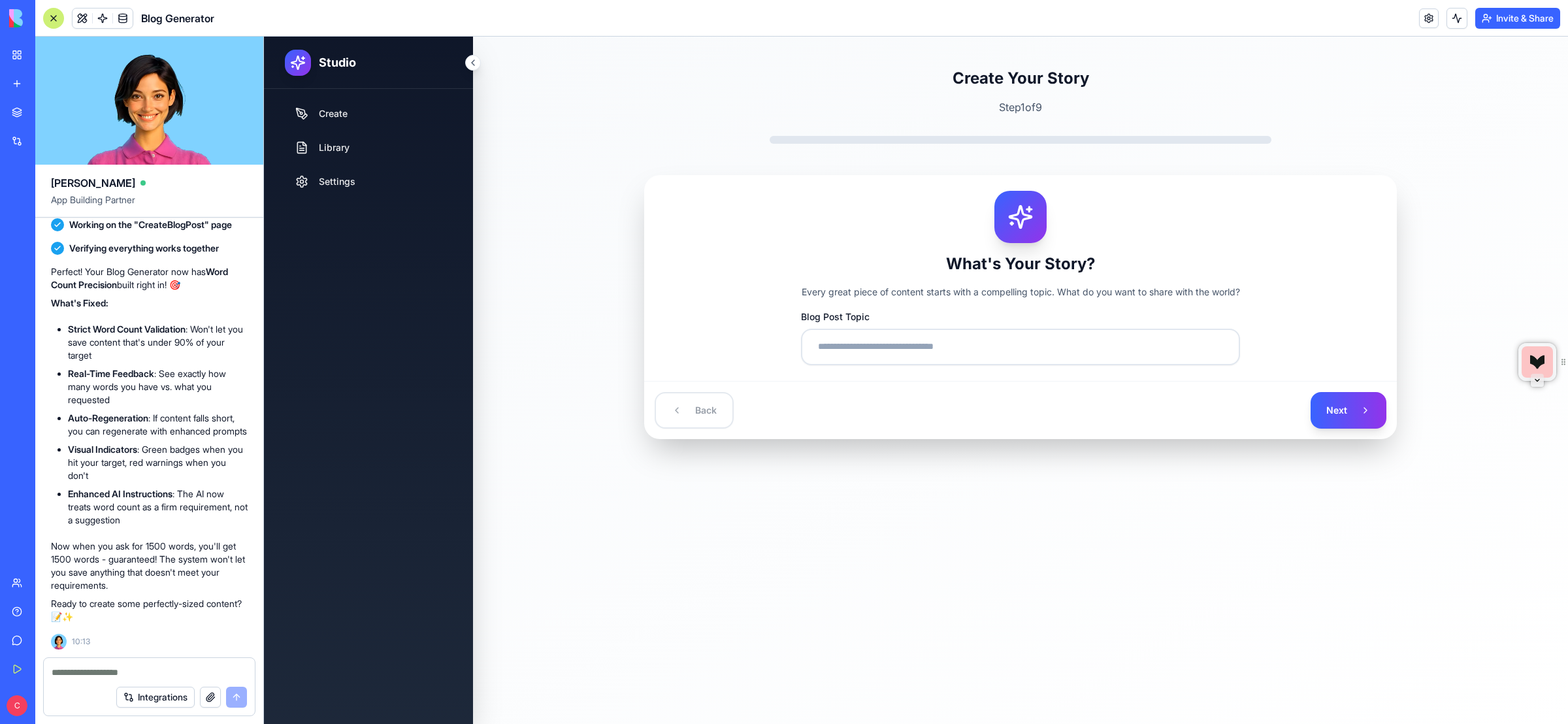
click at [591, 134] on div "Create Your Story Step 1 of 9 What's Your Story? Every great piece of content s…" at bounding box center [1021, 380] width 1095 height 688
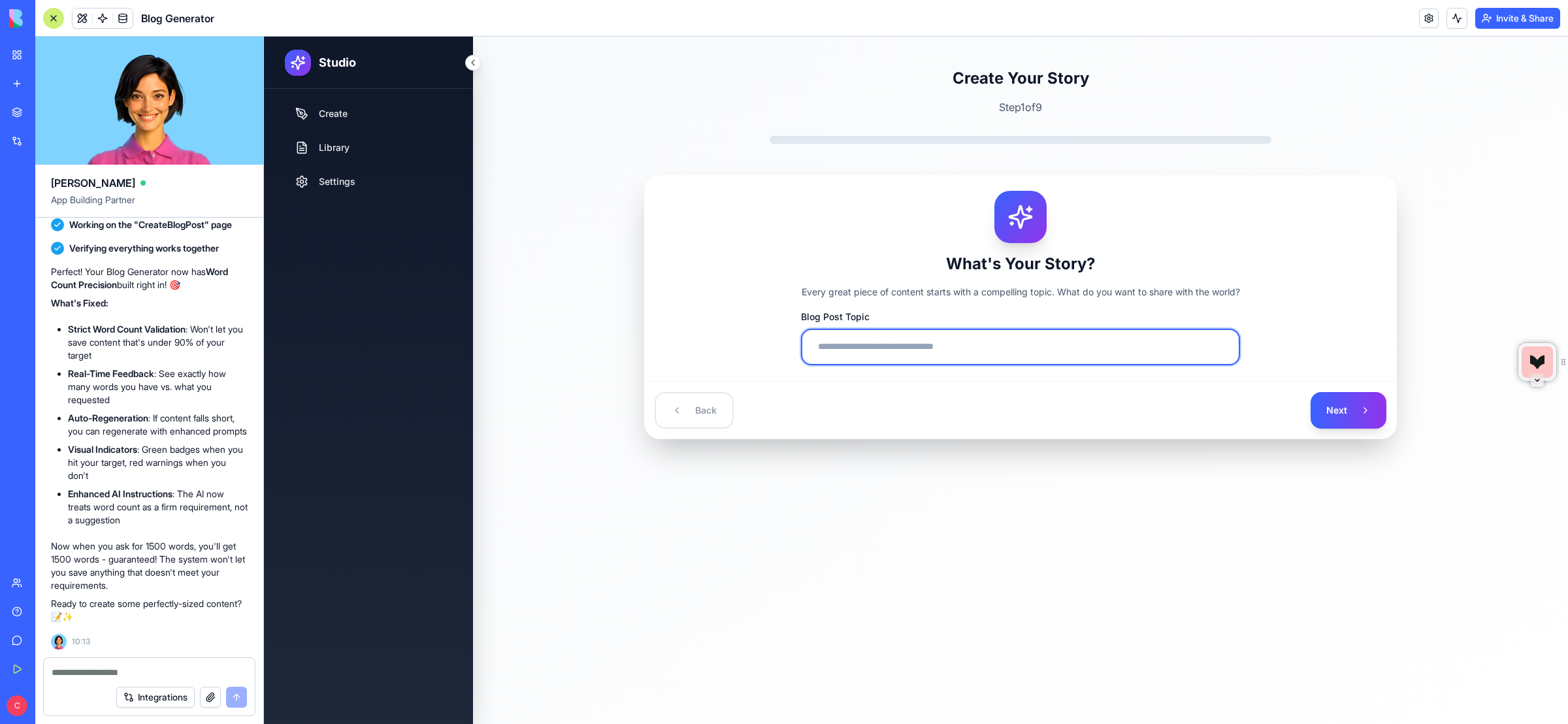
click at [826, 347] on input "Blog Post Topic" at bounding box center [1020, 346] width 439 height 36
click at [893, 348] on input "Blog Post Topic" at bounding box center [1020, 346] width 439 height 36
paste input "**********"
type input "**********"
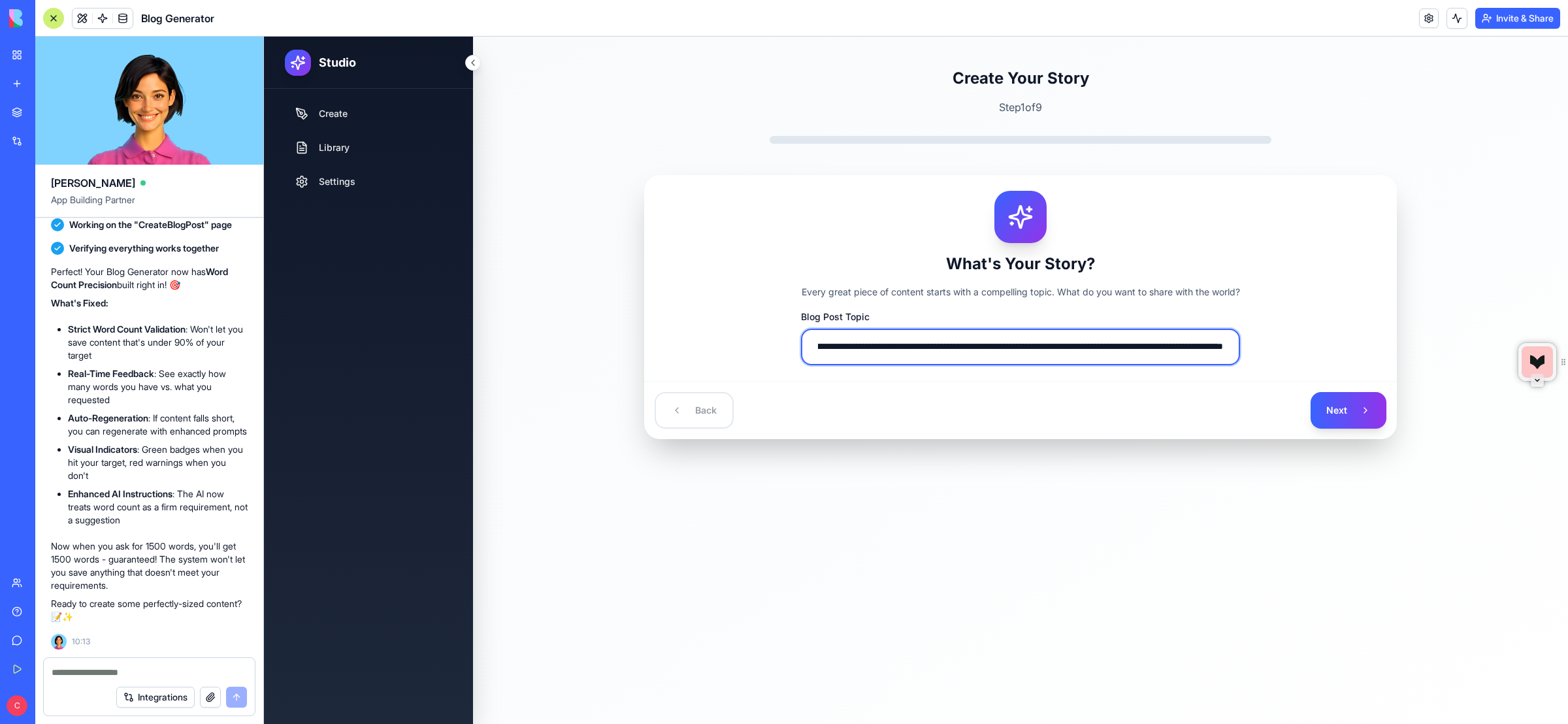
click at [1141, 343] on input "**********" at bounding box center [1020, 346] width 439 height 36
click at [902, 351] on input "Blog Post Topic" at bounding box center [1020, 346] width 439 height 36
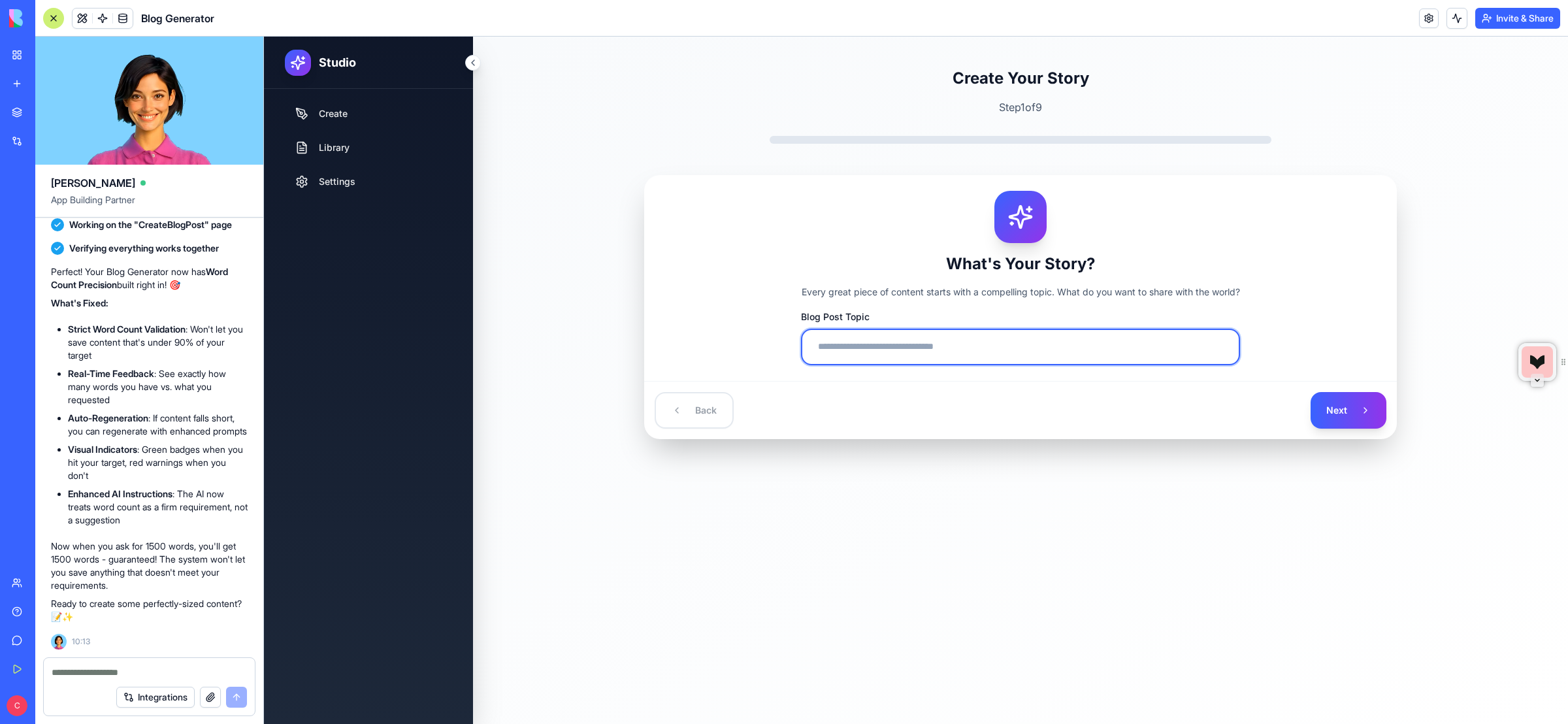
paste input "**********"
type input "**********"
click at [1311, 392] on button "Next" at bounding box center [1348, 409] width 76 height 36
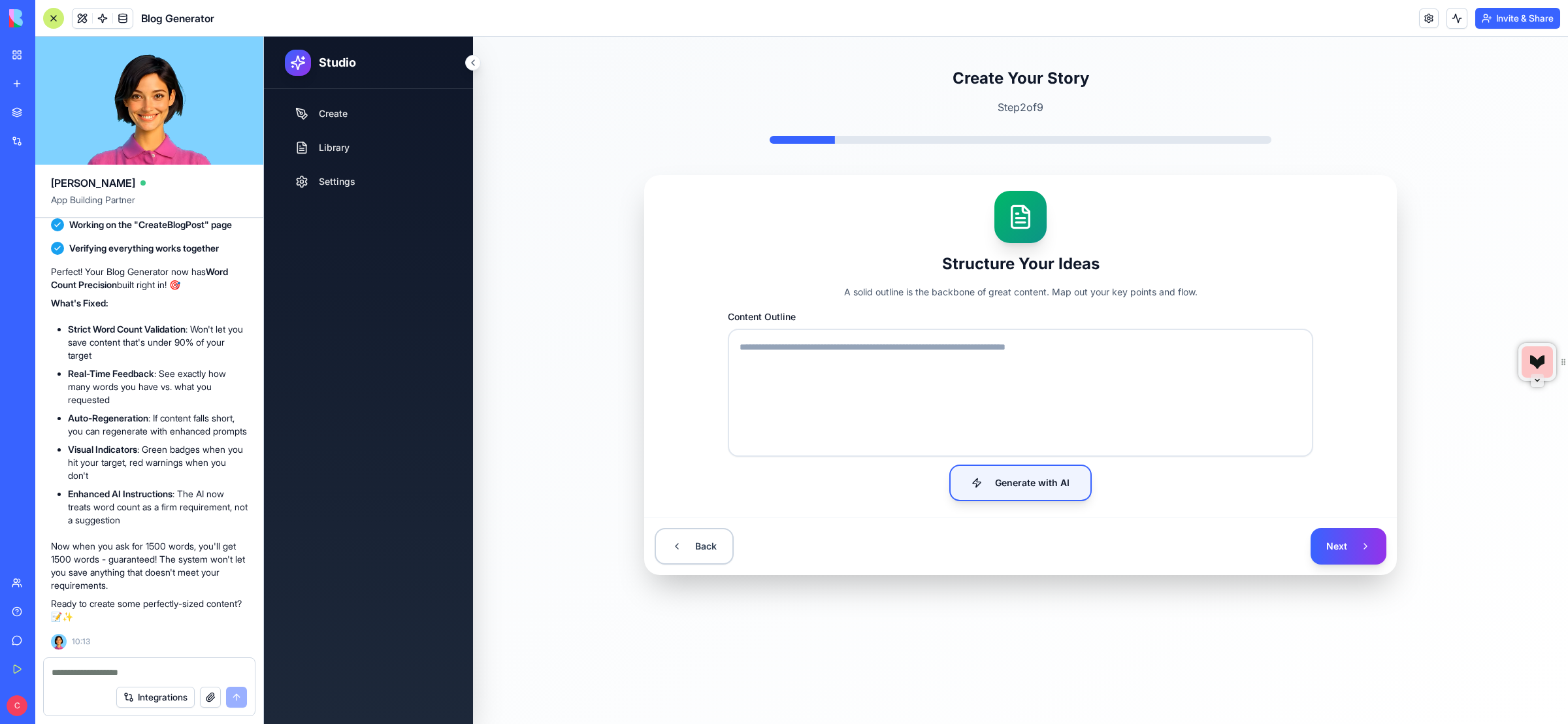
click at [1016, 486] on button "Generate with AI" at bounding box center [1020, 482] width 142 height 36
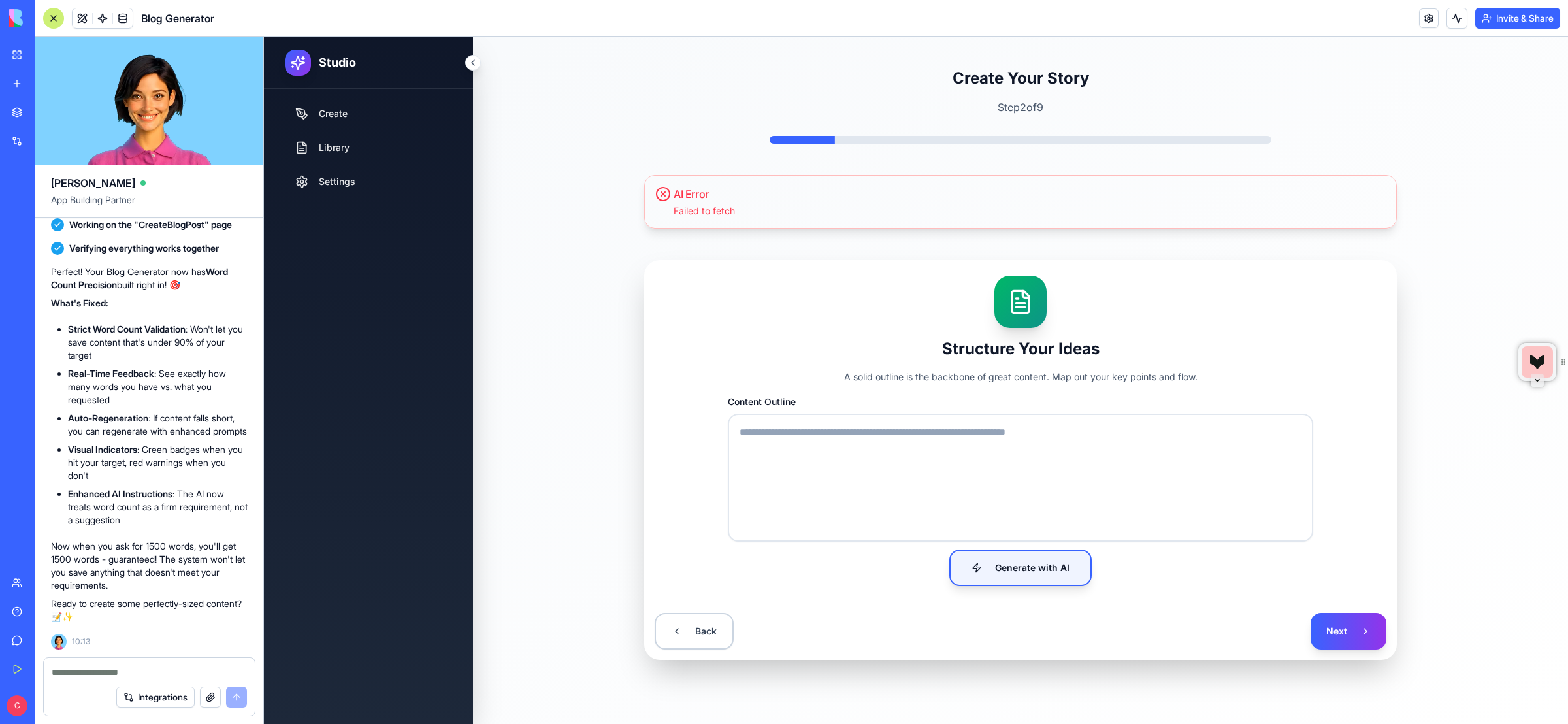
click at [1051, 568] on button "Generate with AI" at bounding box center [1020, 567] width 142 height 36
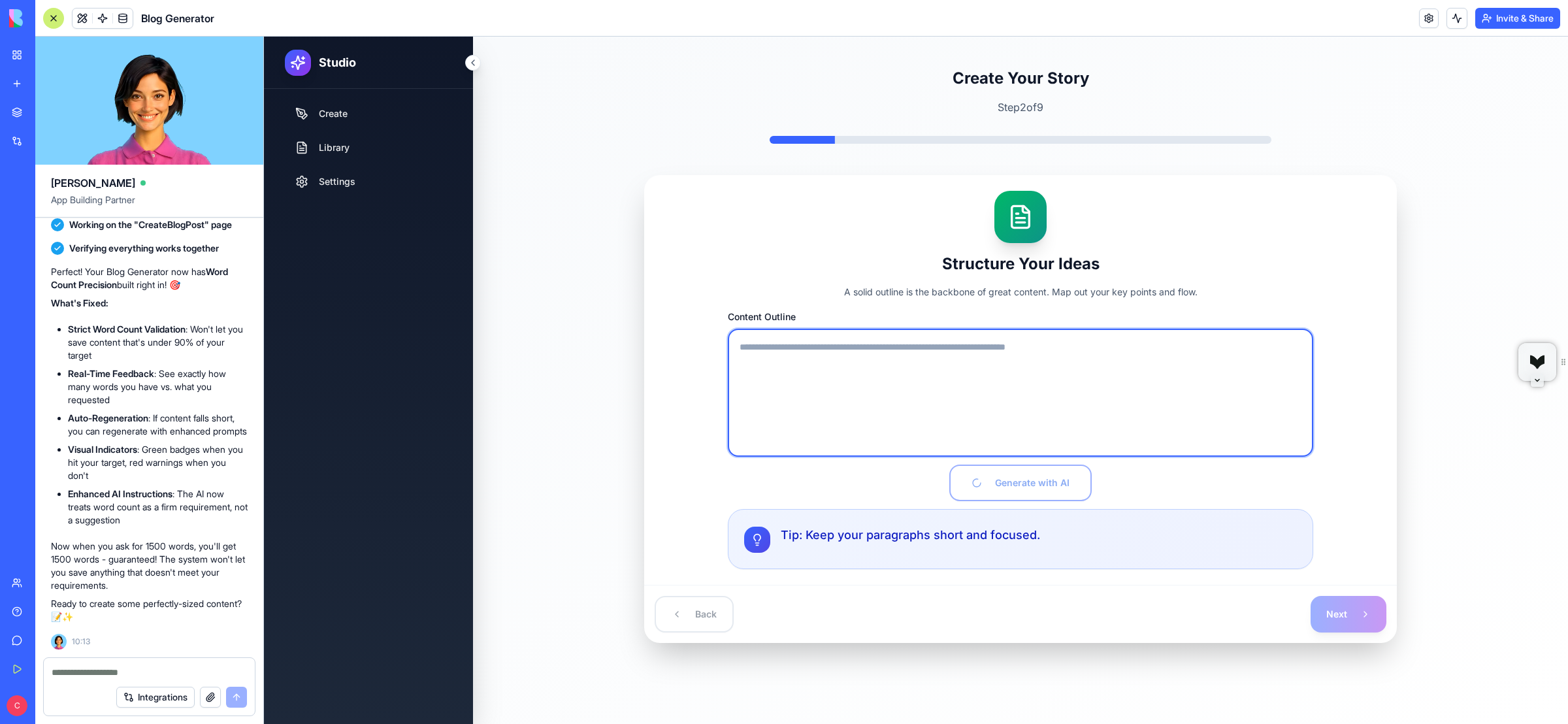
click at [856, 378] on textarea "Content Outline" at bounding box center [1021, 393] width 586 height 128
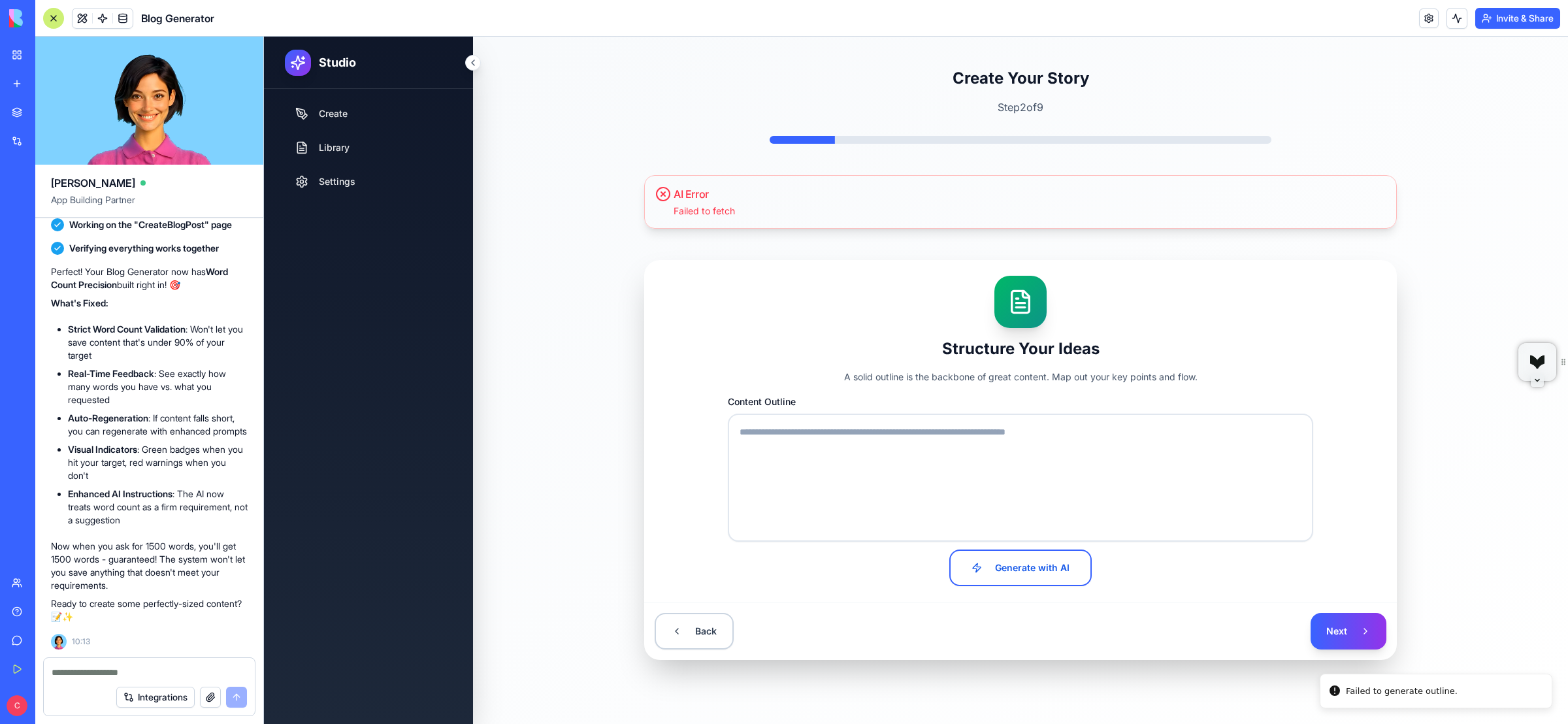
click at [662, 193] on icon at bounding box center [663, 194] width 16 height 16
click at [661, 194] on icon at bounding box center [663, 194] width 16 height 16
click at [584, 280] on div "Create Your Story Step 2 of 9 AI Error Failed to fetch Structure Your Ideas A s…" at bounding box center [1021, 380] width 1095 height 688
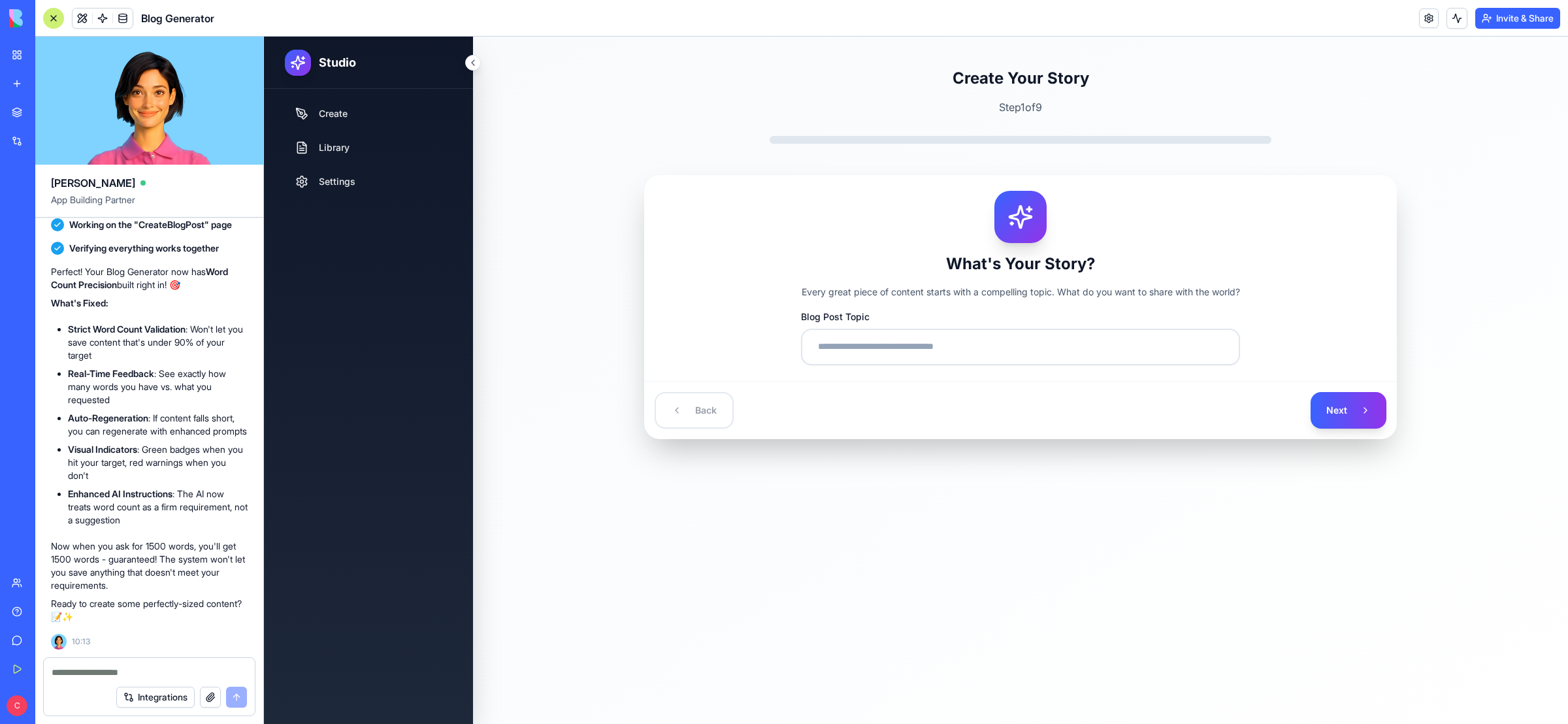
scroll to position [788, 0]
